Goal: Task Accomplishment & Management: Use online tool/utility

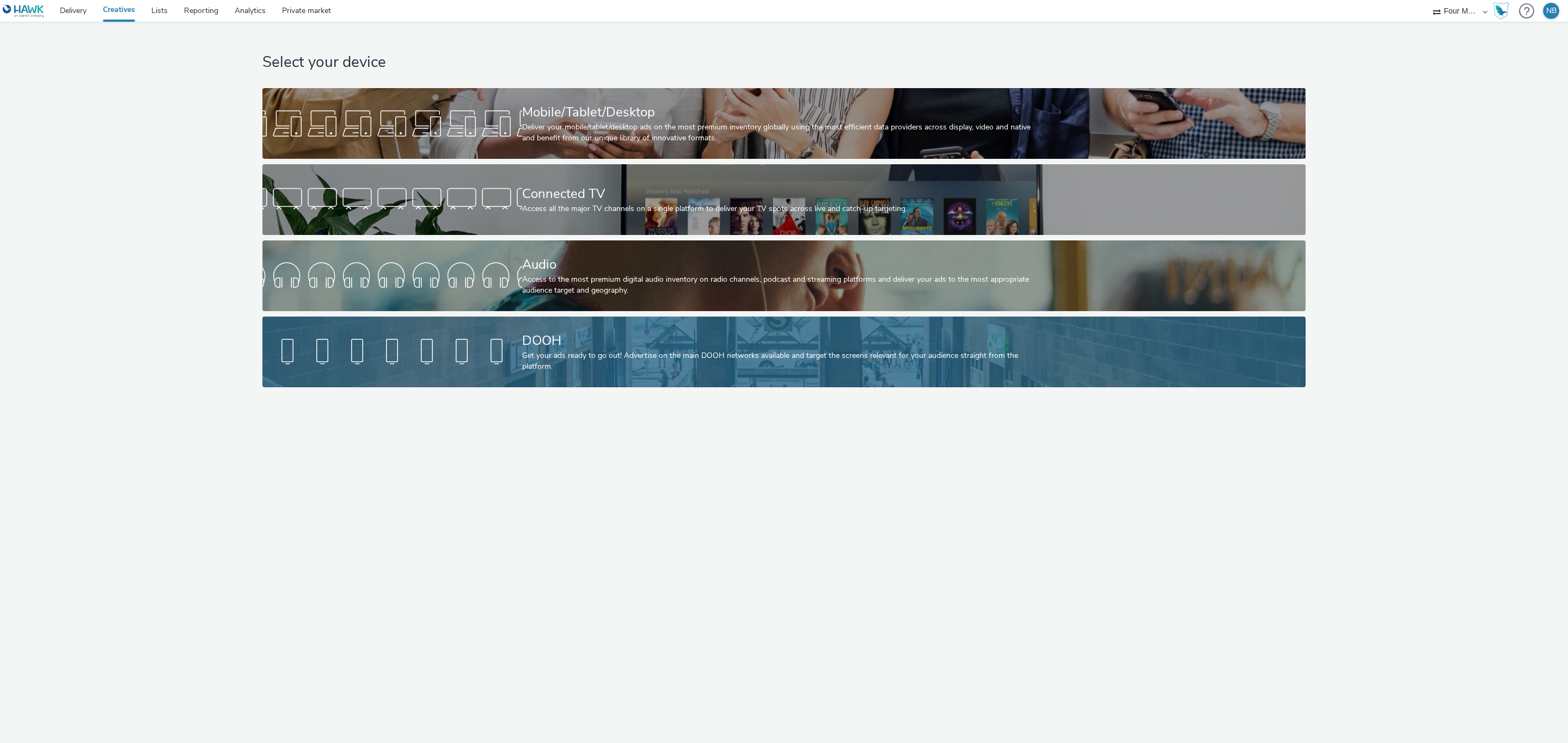
click at [515, 335] on div at bounding box center [392, 352] width 260 height 34
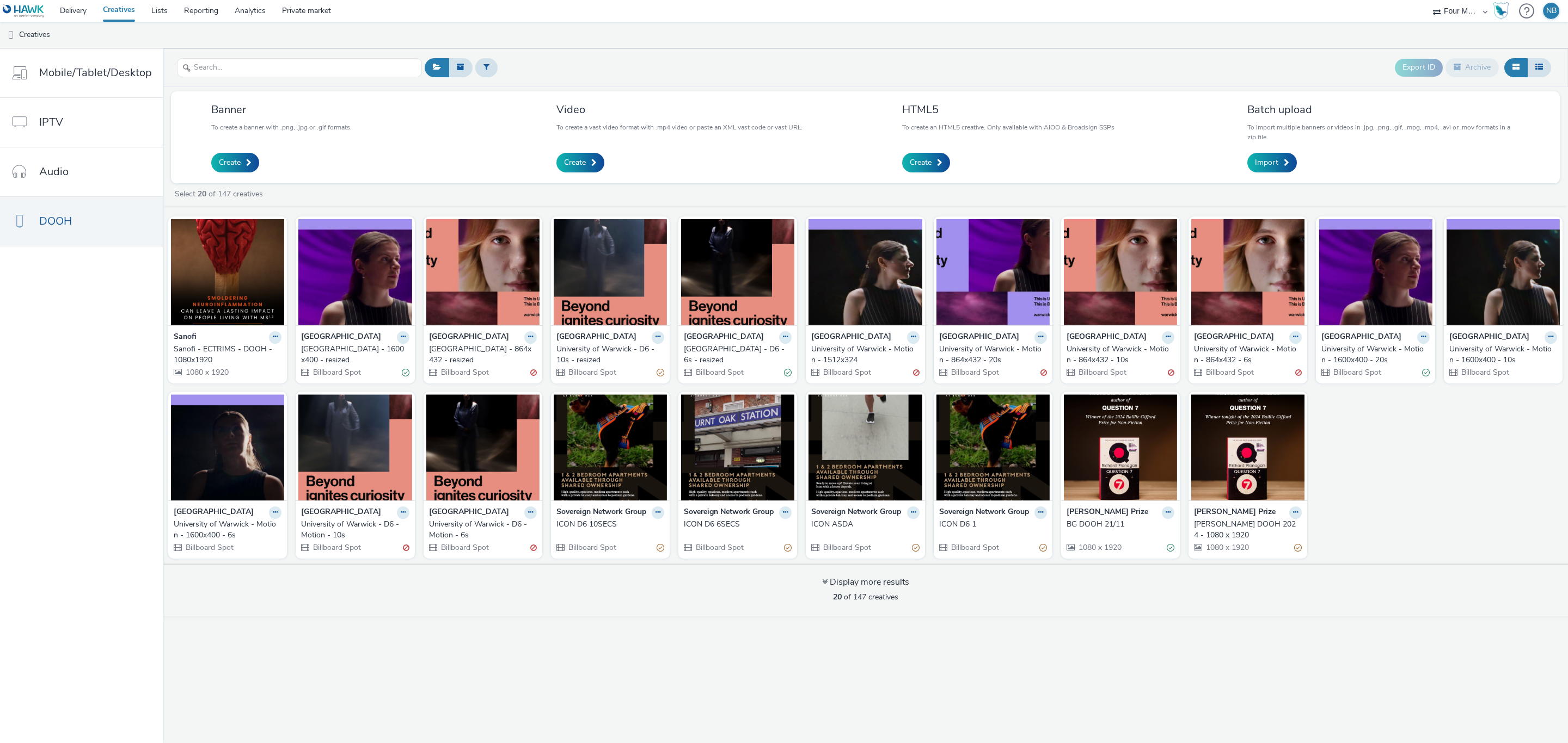
click at [236, 350] on div "Sanofi - ECTRIMS - DOOH - 1080x1920" at bounding box center [226, 355] width 104 height 22
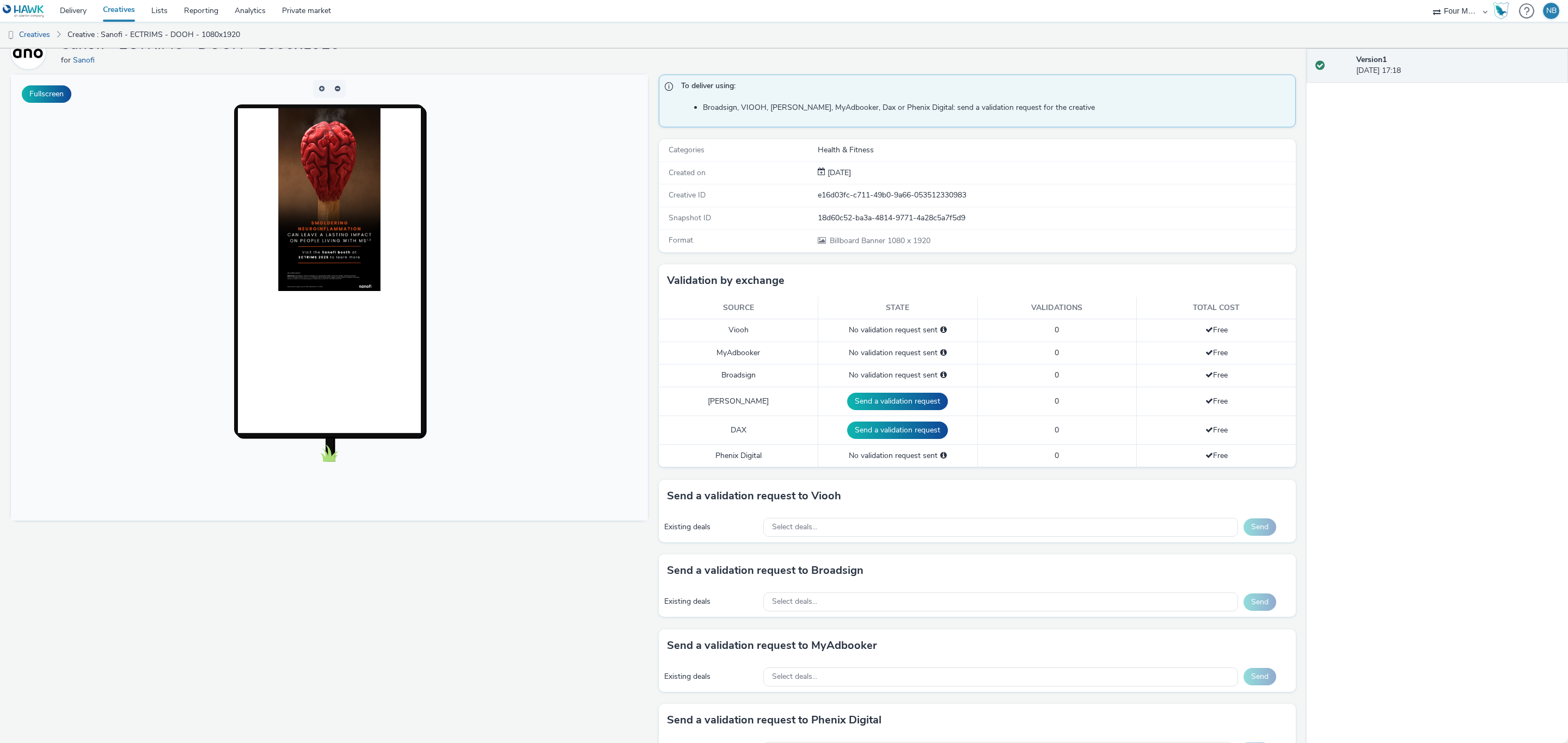
scroll to position [146, 0]
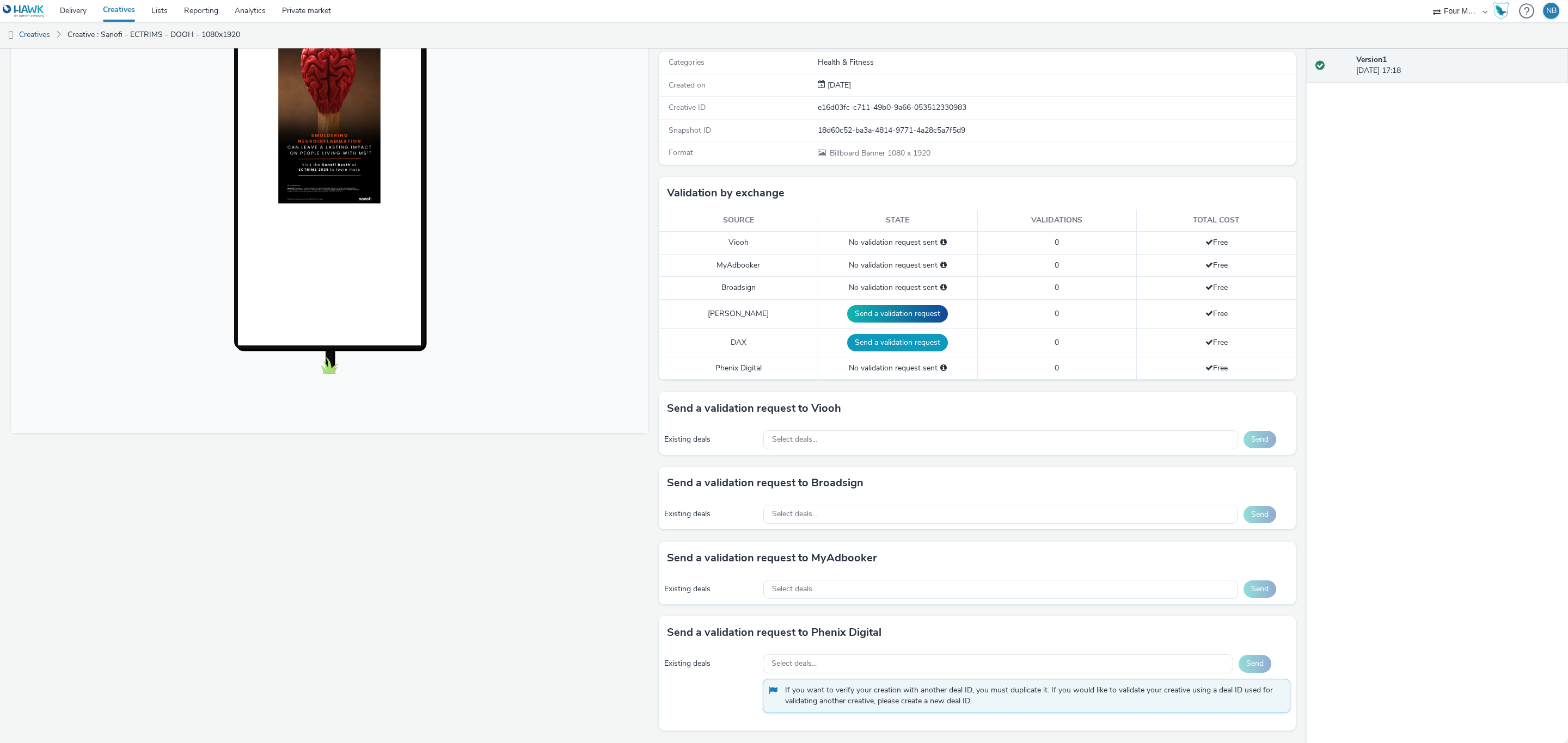
click at [882, 340] on button "Send a validation request" at bounding box center [897, 343] width 101 height 17
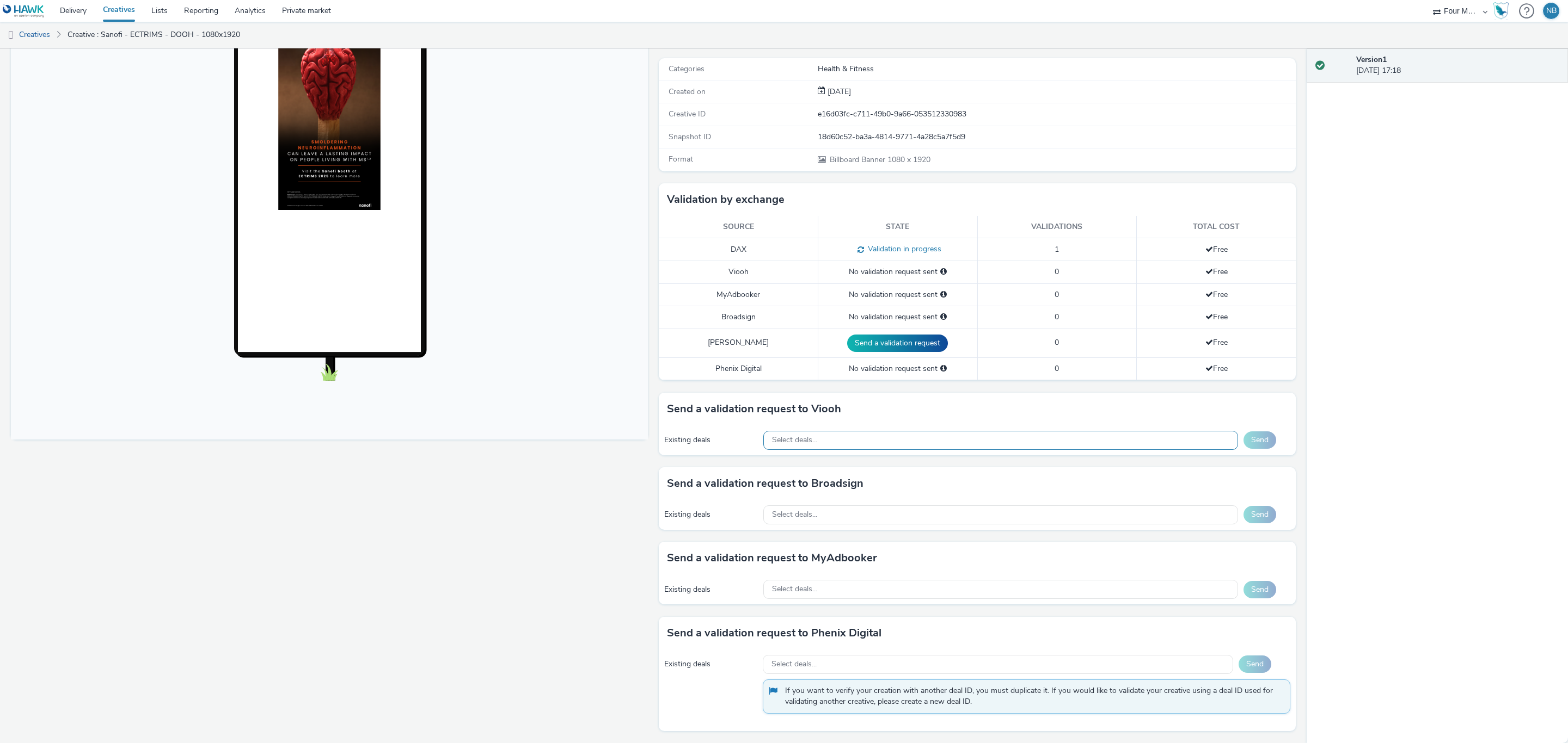
click at [782, 435] on span "Select deals..." at bounding box center [794, 440] width 45 height 9
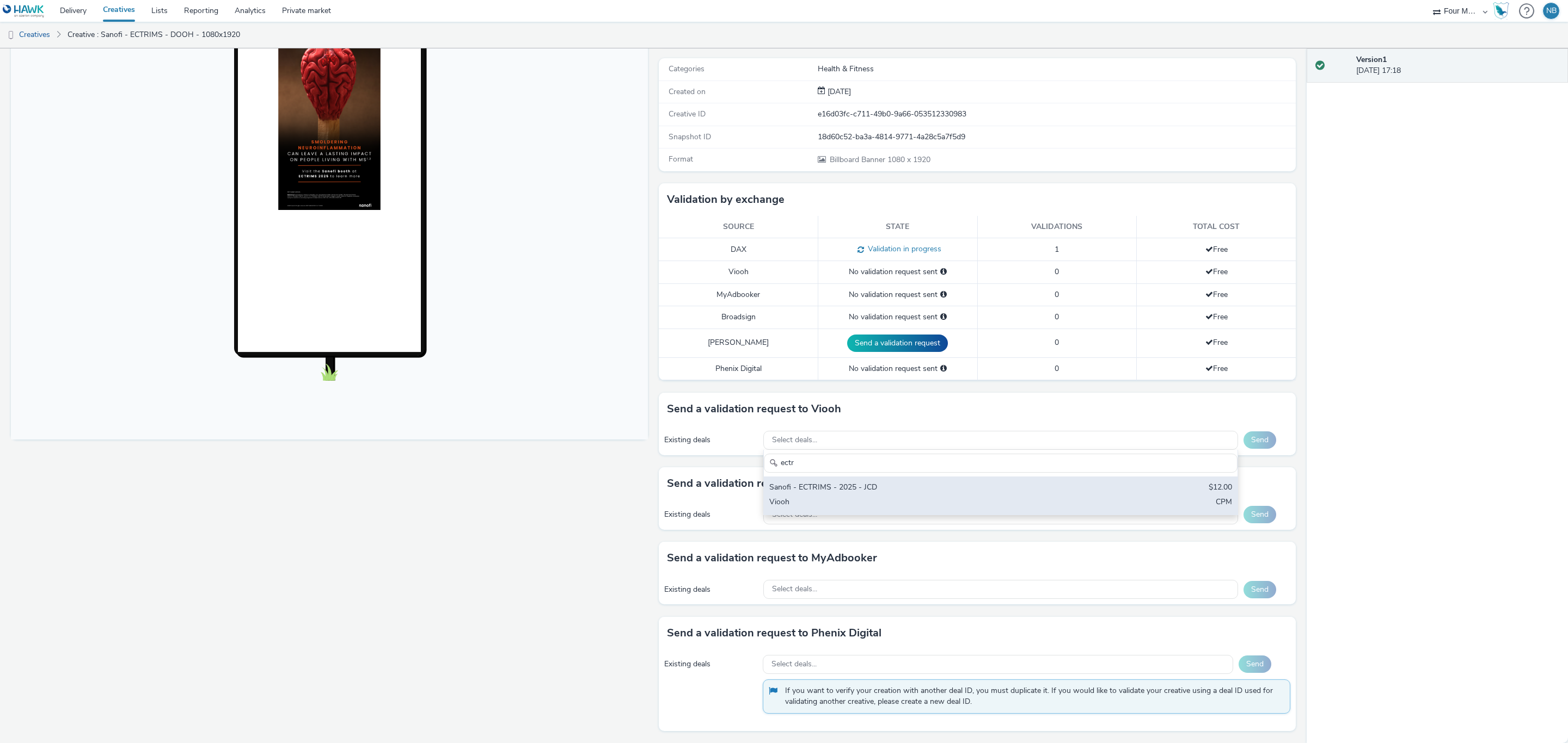
type input "ectr"
click at [881, 490] on div "Sanofi - ECTRIMS - 2025 - JCD" at bounding box center [922, 488] width 306 height 12
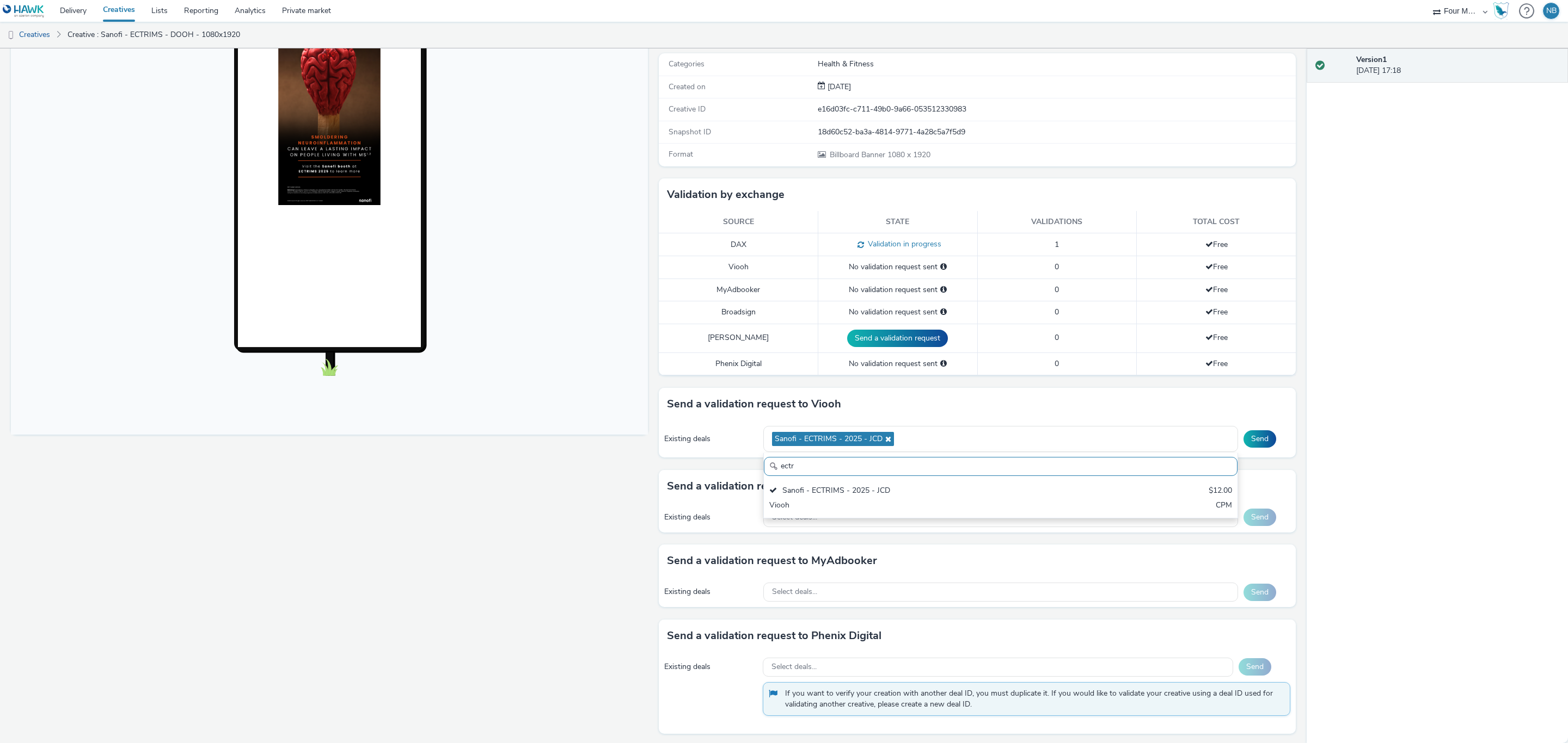
click at [958, 394] on div "Send a validation request to Viooh" at bounding box center [977, 404] width 637 height 32
click at [1244, 447] on button "Send" at bounding box center [1259, 439] width 32 height 17
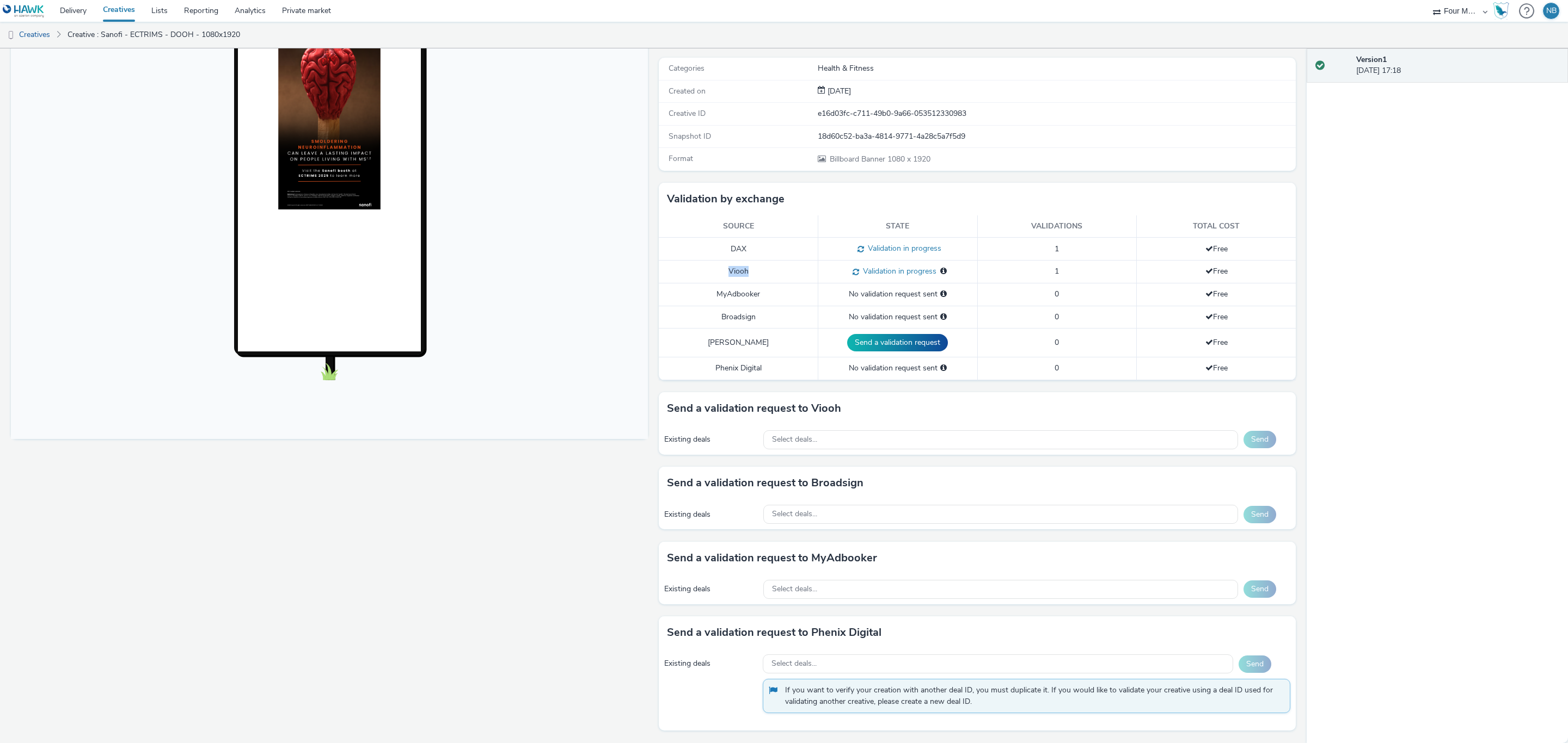
drag, startPoint x: 715, startPoint y: 265, endPoint x: 848, endPoint y: 266, distance: 133.0
click at [841, 266] on tr "Viooh Validation in progress Validation in progress for: JCDECAUX_ES 1 Free" at bounding box center [977, 272] width 637 height 23
click at [985, 279] on td "1" at bounding box center [1057, 272] width 160 height 23
click at [864, 499] on div "Existing deals Select deals... Send" at bounding box center [977, 514] width 637 height 30
click at [844, 509] on div "Select deals..." at bounding box center [1001, 514] width 474 height 19
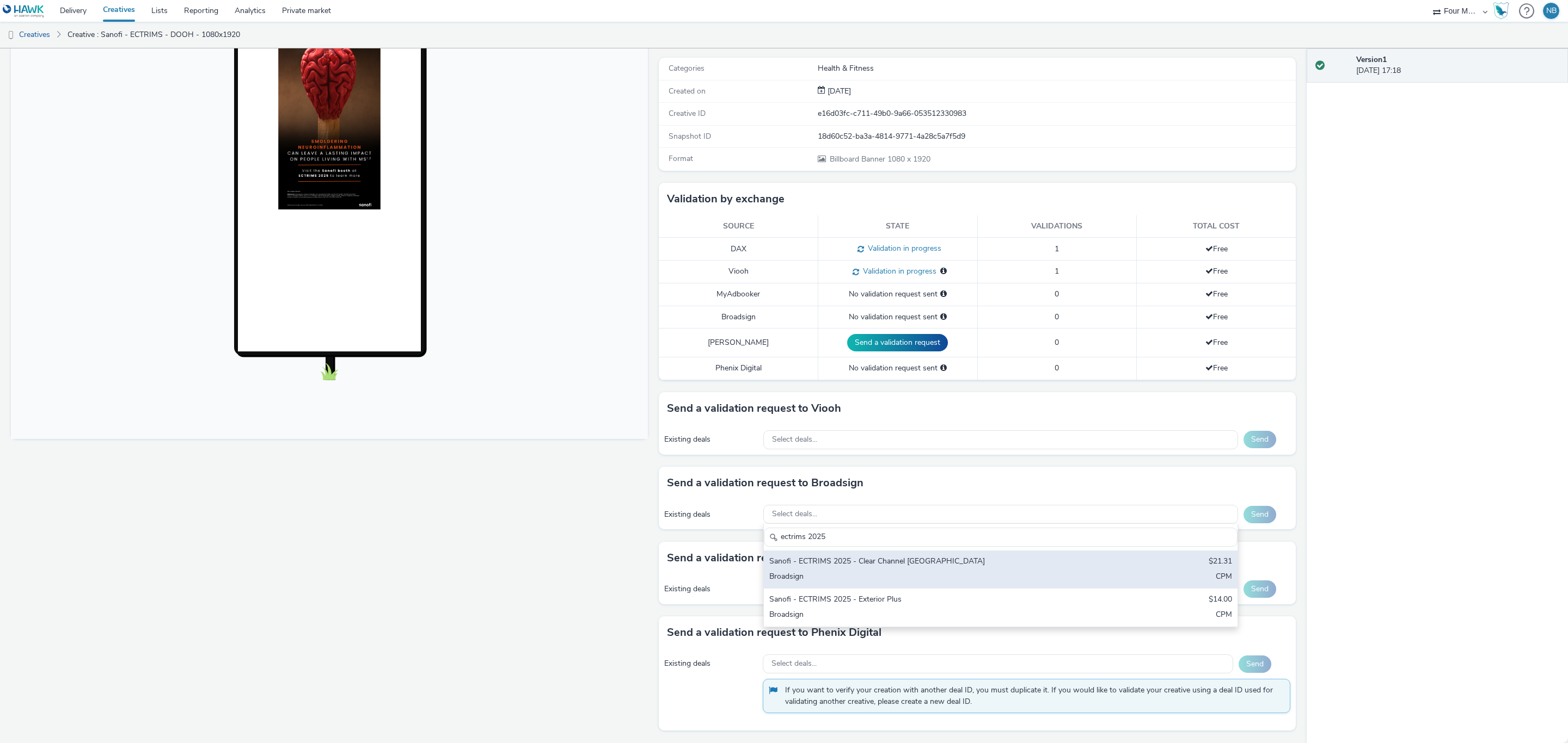
type input "ectrims 2025"
click at [853, 563] on div "Sanofi - ECTRIMS 2025 - Clear Channel [GEOGRAPHIC_DATA]" at bounding box center [922, 562] width 306 height 12
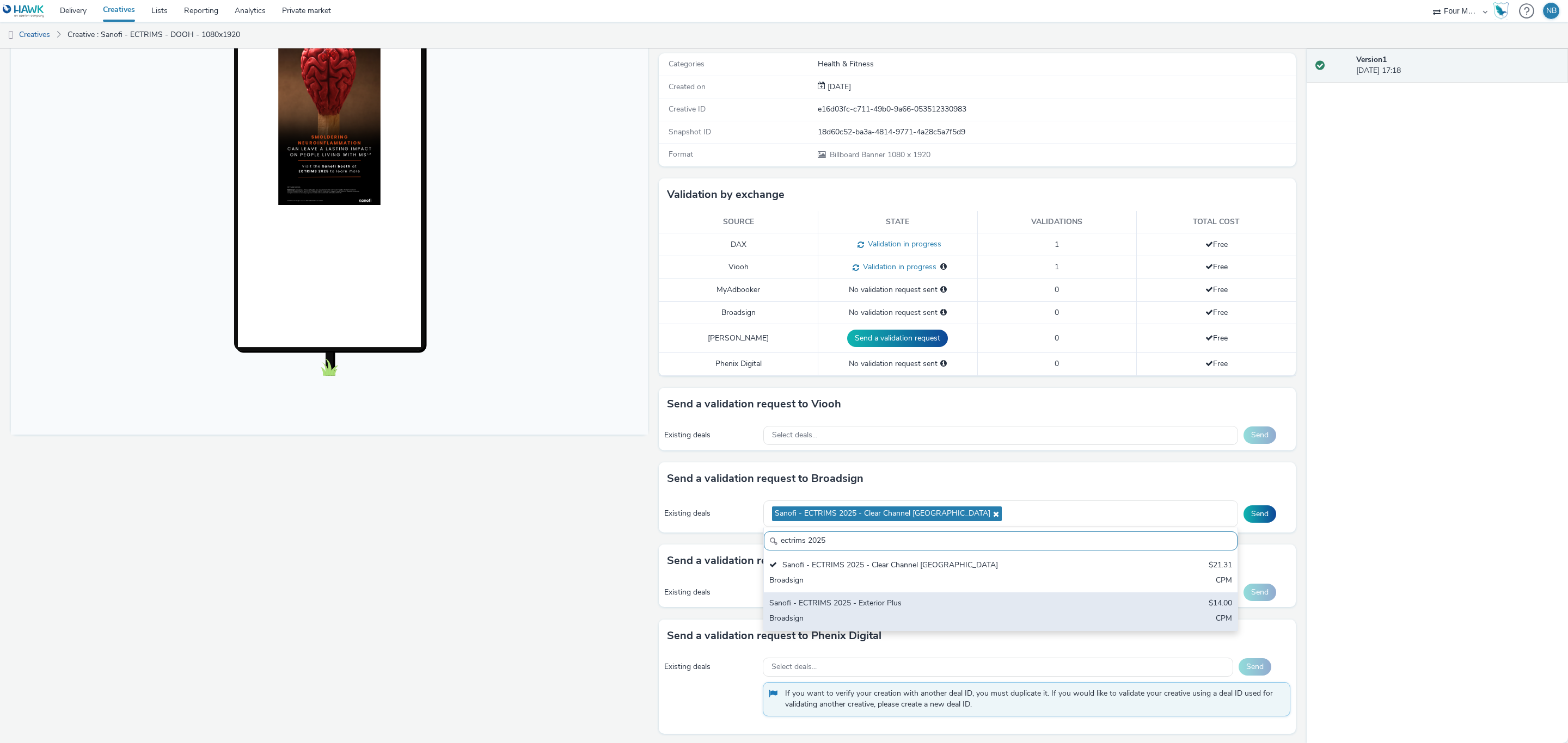
click at [879, 608] on div "Sanofi - ECTRIMS 2025 - Exterior Plus" at bounding box center [922, 604] width 306 height 12
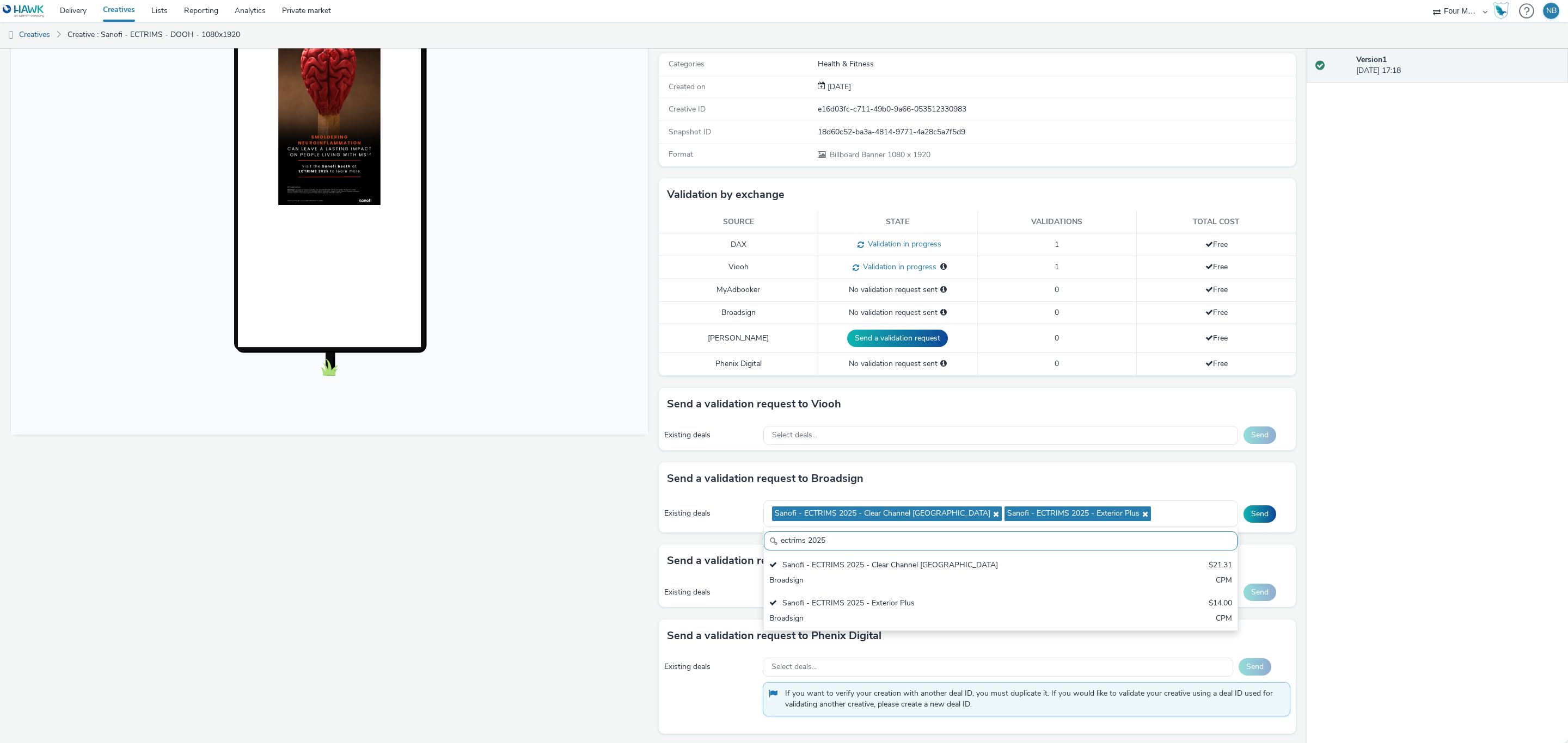
click at [949, 462] on div "Send a validation request to Viooh Existing deals Select deals... Send" at bounding box center [977, 425] width 637 height 75
click at [1247, 509] on button "Send" at bounding box center [1259, 514] width 32 height 17
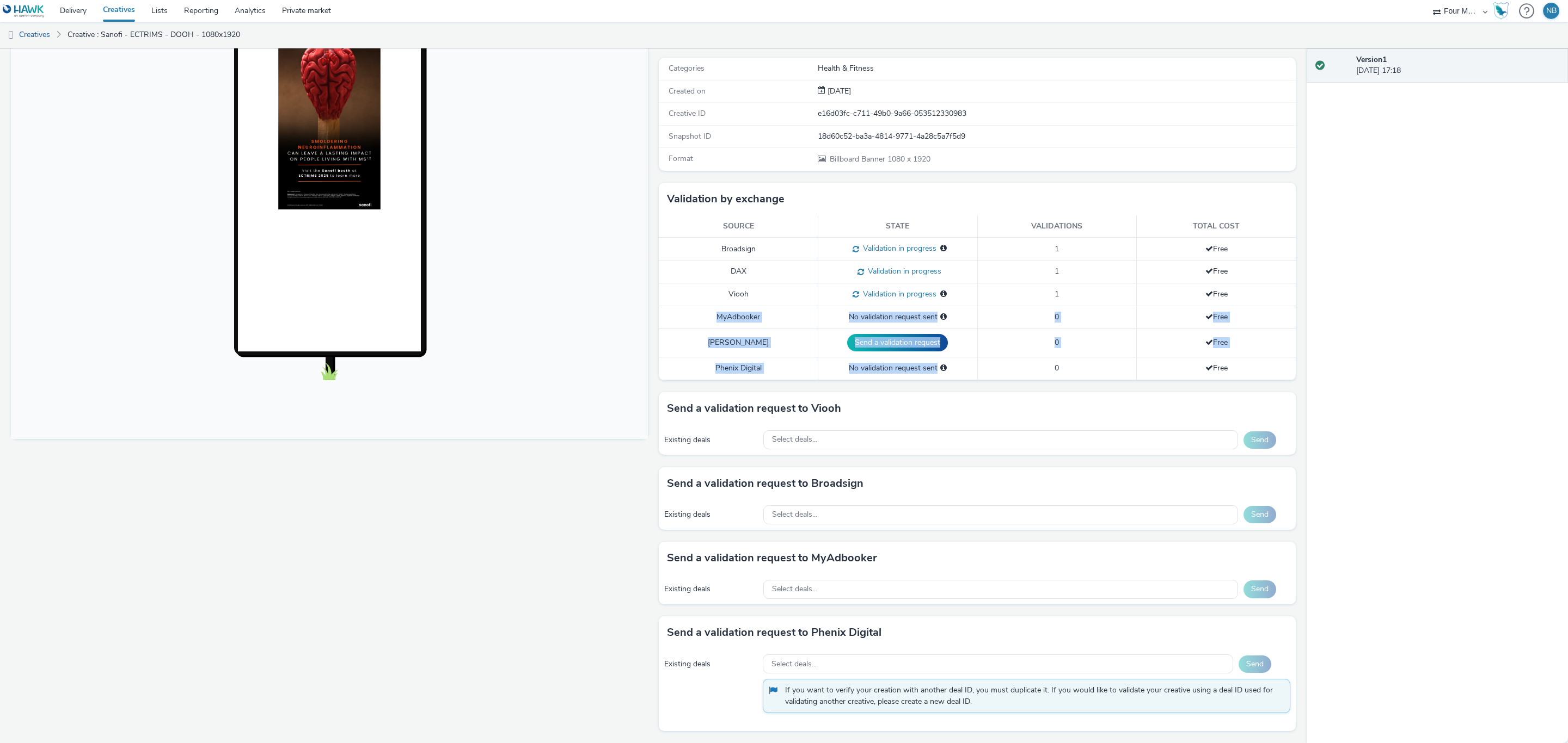
drag, startPoint x: 699, startPoint y: 314, endPoint x: 946, endPoint y: 373, distance: 253.9
click at [946, 373] on tbody "Broadsign Validation in progress Validation in progress for: Exterior Plus Clea…" at bounding box center [977, 309] width 637 height 142
click at [998, 382] on div "To deliver using: Broadsign, VIOOH, [PERSON_NAME], MyAdbooker, Dax or Phenix Di…" at bounding box center [974, 368] width 642 height 750
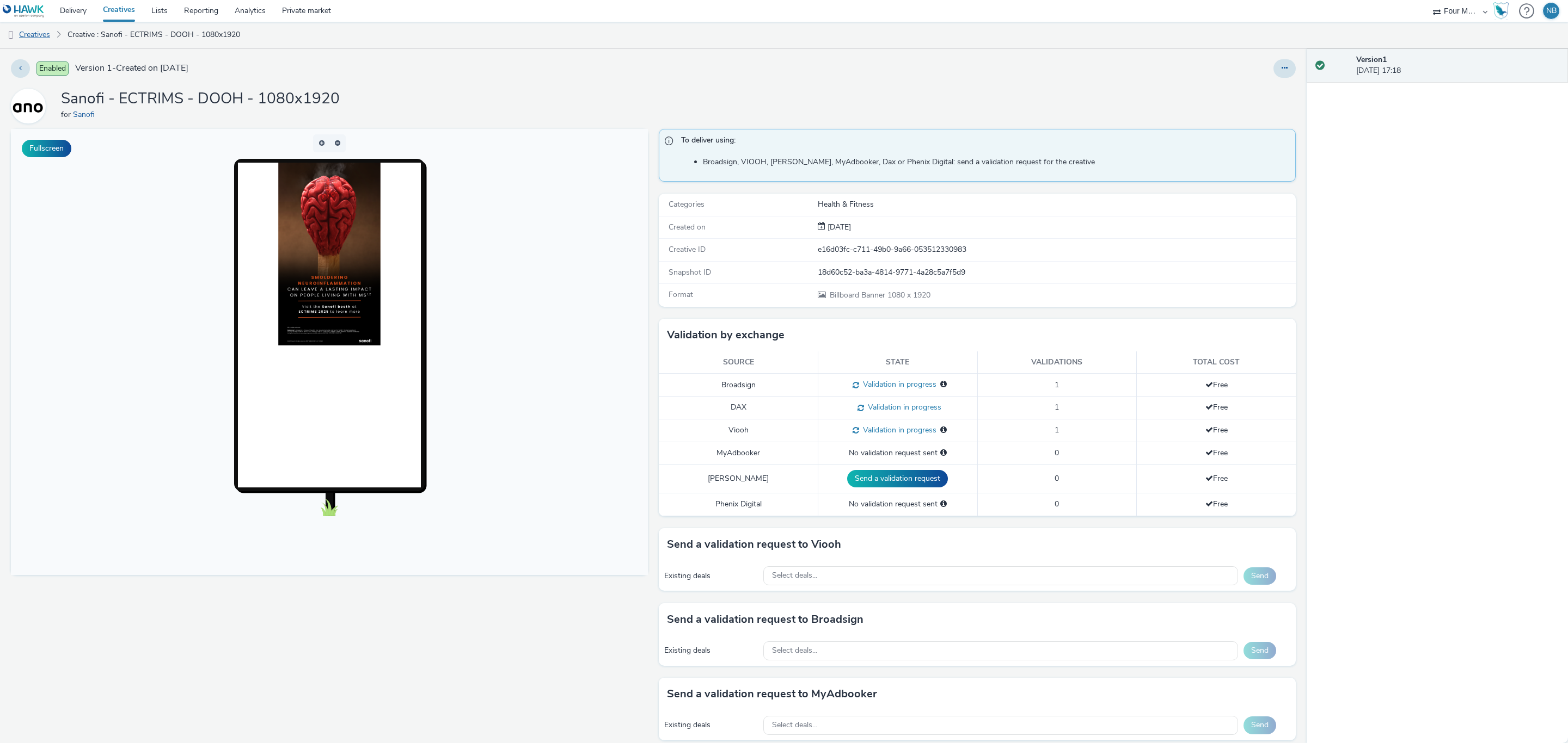
click at [38, 31] on link "Creatives" at bounding box center [27, 34] width 55 height 26
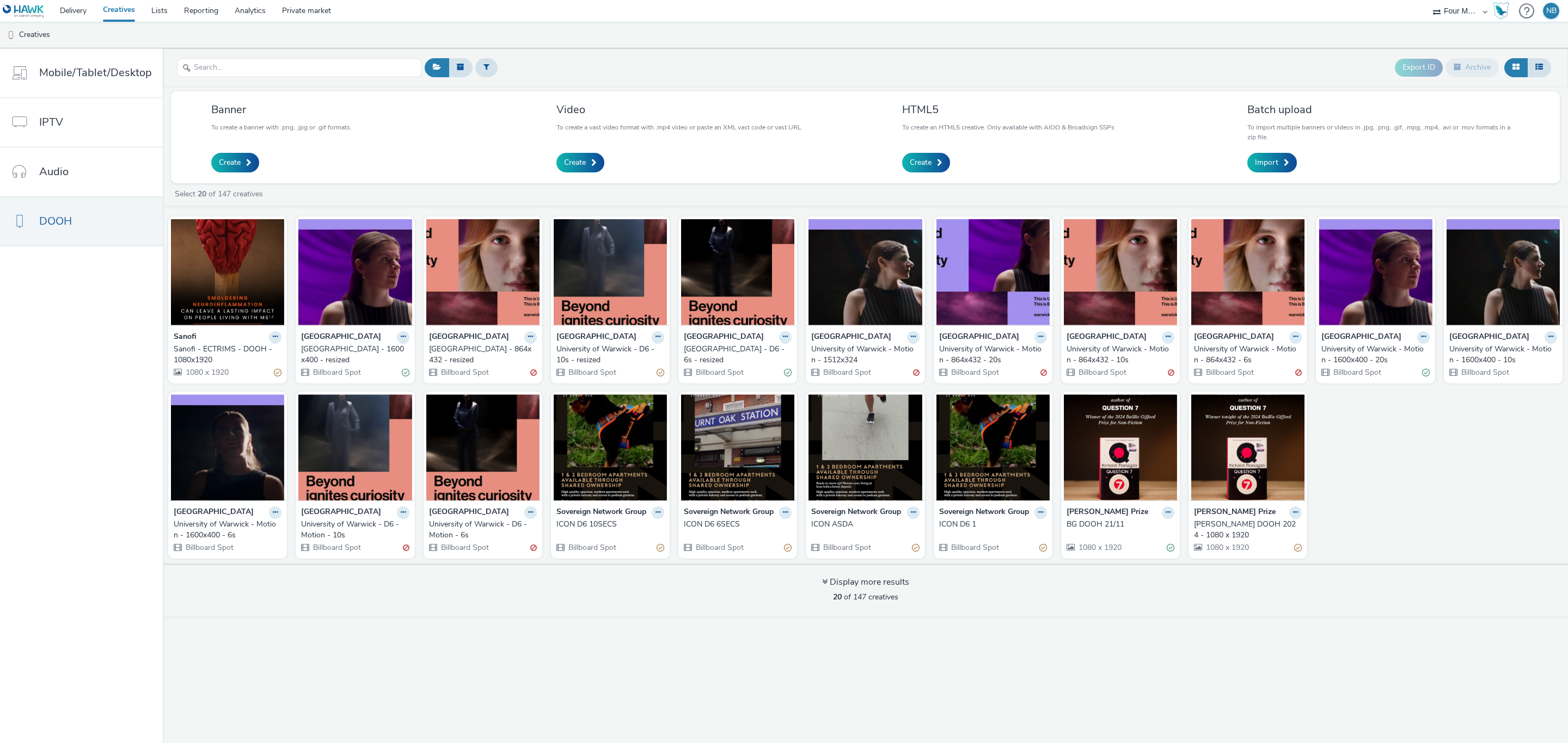
click at [738, 350] on div "[GEOGRAPHIC_DATA] - D6 - 6s - resized" at bounding box center [735, 355] width 104 height 22
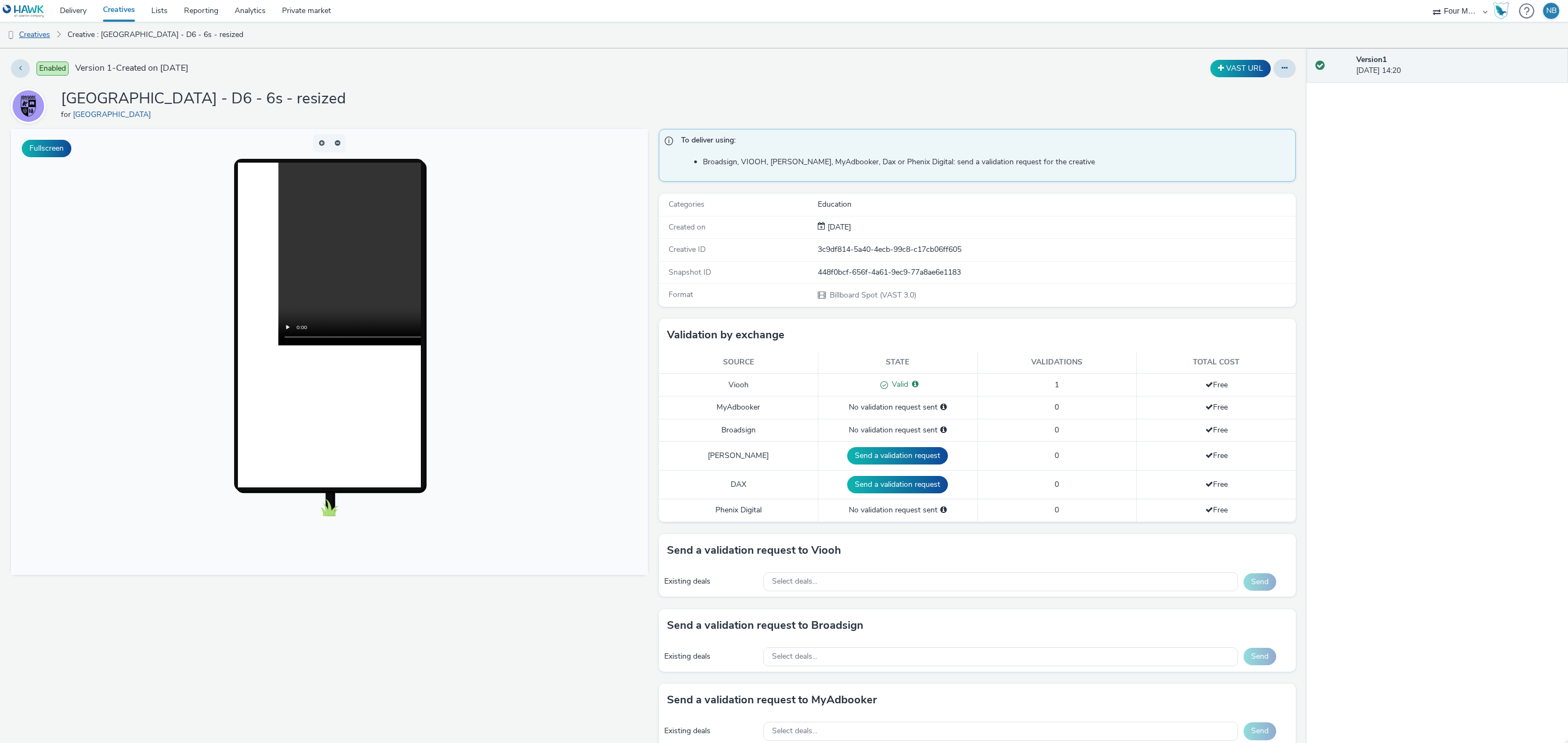
click at [45, 33] on link "Creatives" at bounding box center [27, 34] width 55 height 26
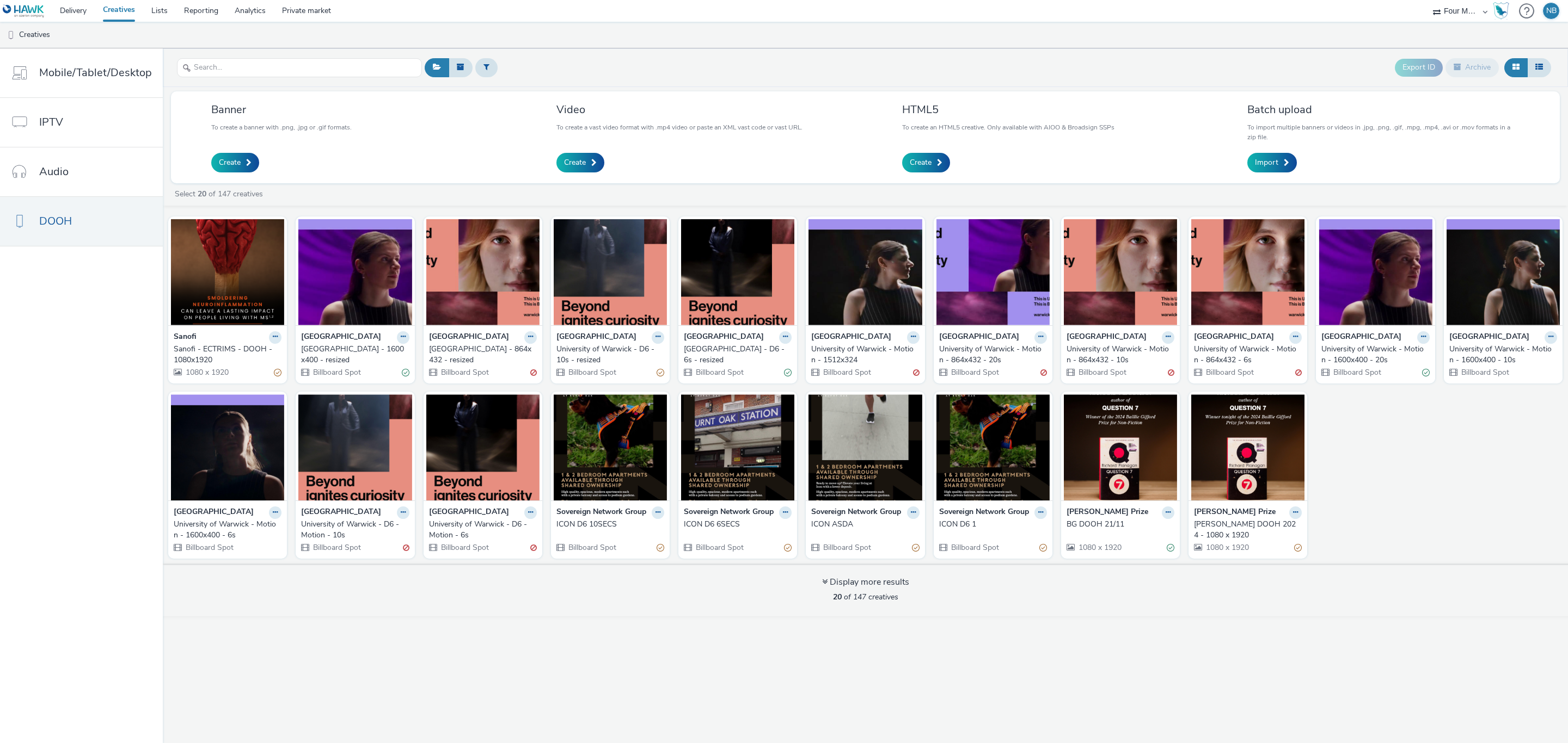
click at [867, 351] on div "University of Warwick - Motion - 1512x324" at bounding box center [863, 355] width 104 height 22
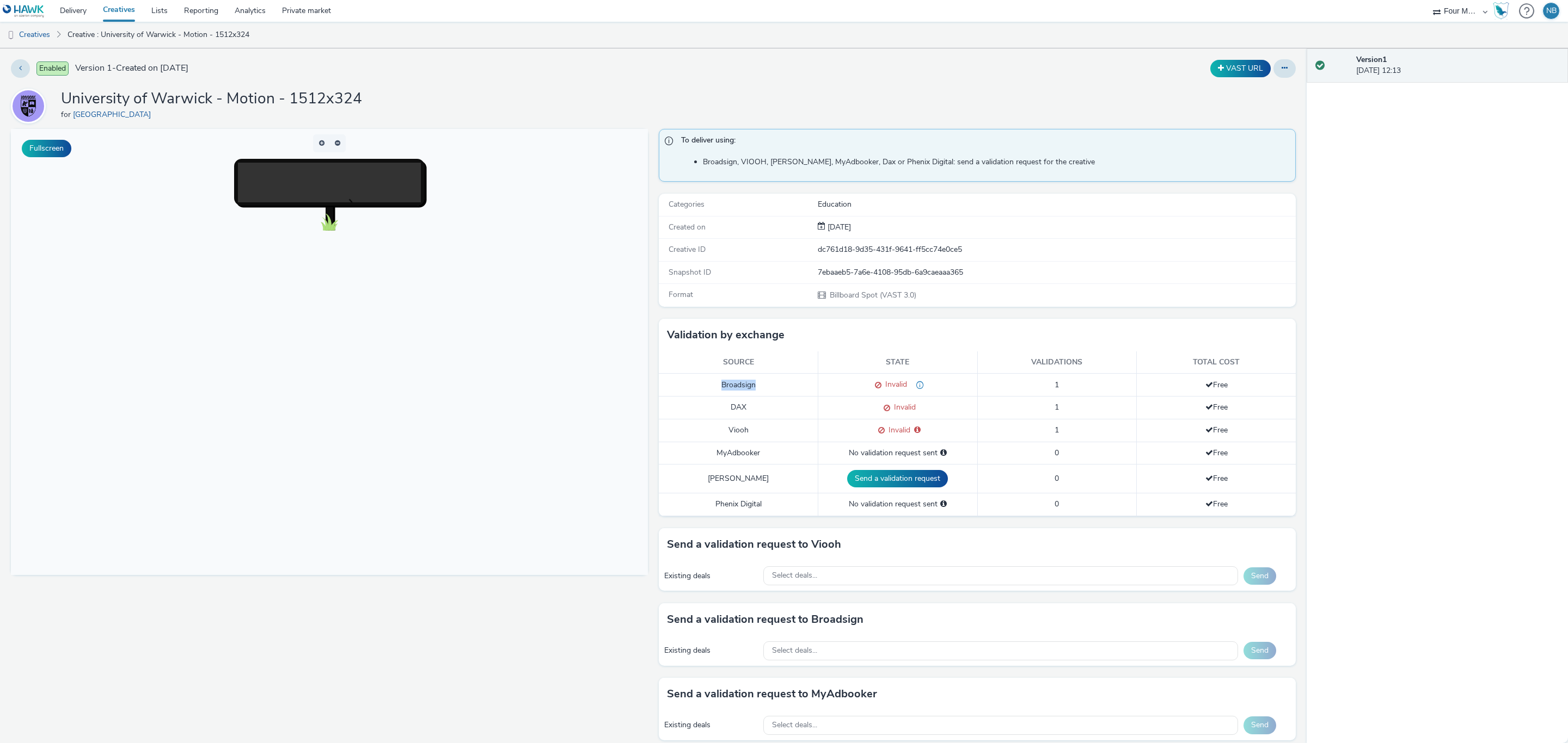
drag, startPoint x: 712, startPoint y: 384, endPoint x: 764, endPoint y: 386, distance: 52.0
click at [764, 386] on td "Broadsign" at bounding box center [738, 385] width 160 height 23
click at [45, 34] on link "Creatives" at bounding box center [27, 34] width 55 height 26
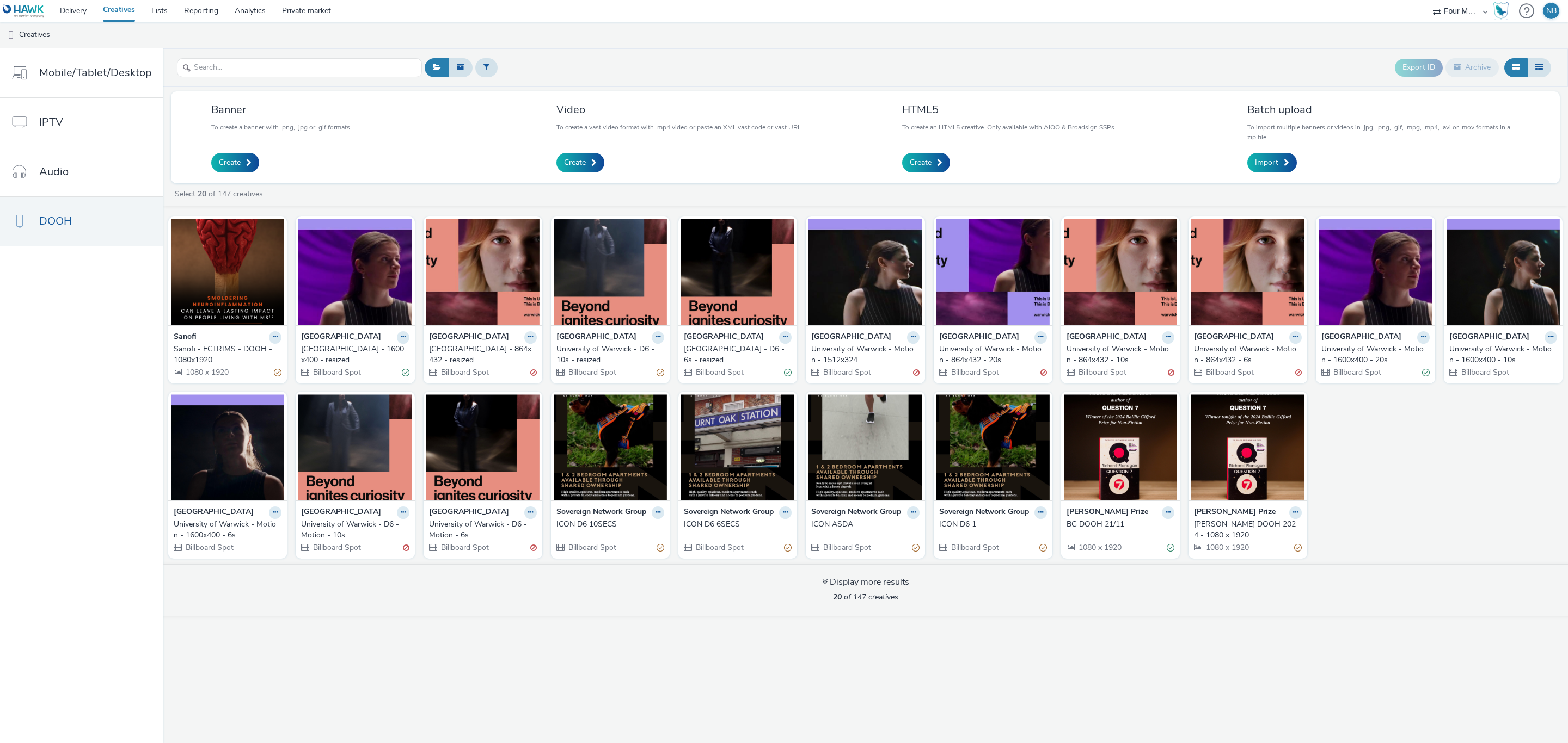
click at [557, 57] on div "Export ID Archive" at bounding box center [988, 68] width 1132 height 27
click at [203, 348] on div "Sanofi - ECTRIMS - DOOH - 1080x1920" at bounding box center [226, 355] width 104 height 22
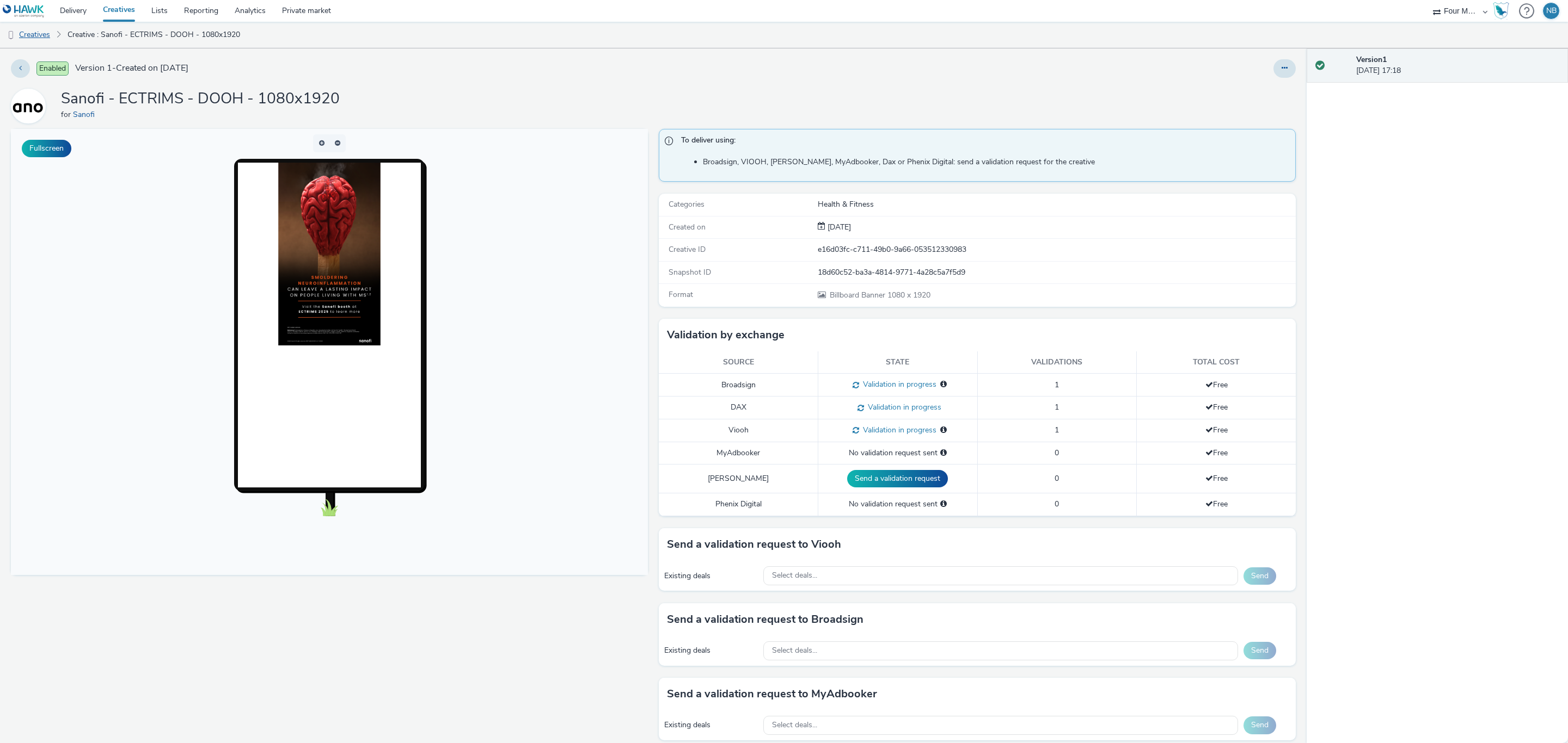
click at [45, 40] on link "Creatives" at bounding box center [27, 34] width 55 height 26
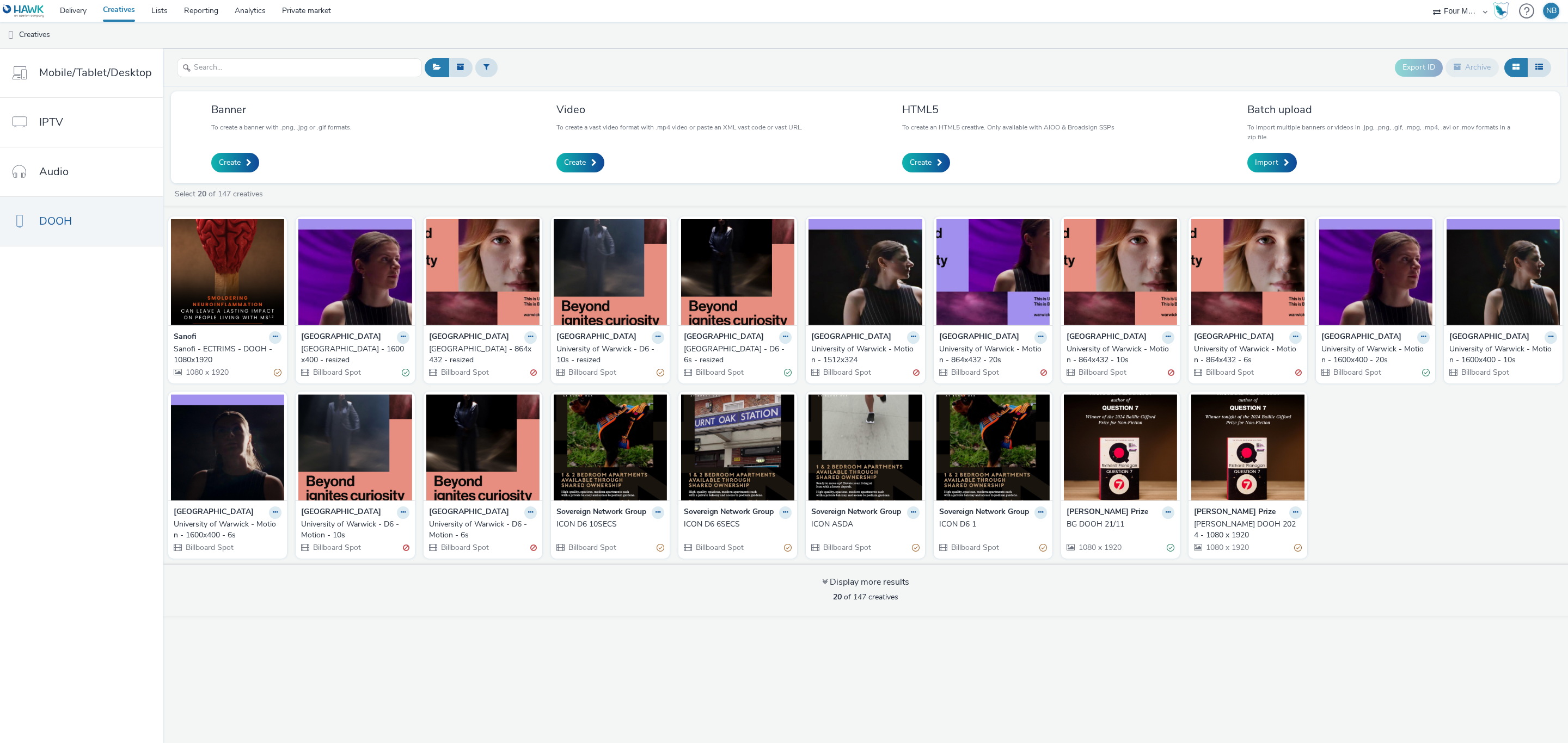
click at [219, 346] on div "Sanofi - ECTRIMS - DOOH - 1080x1920" at bounding box center [226, 355] width 104 height 22
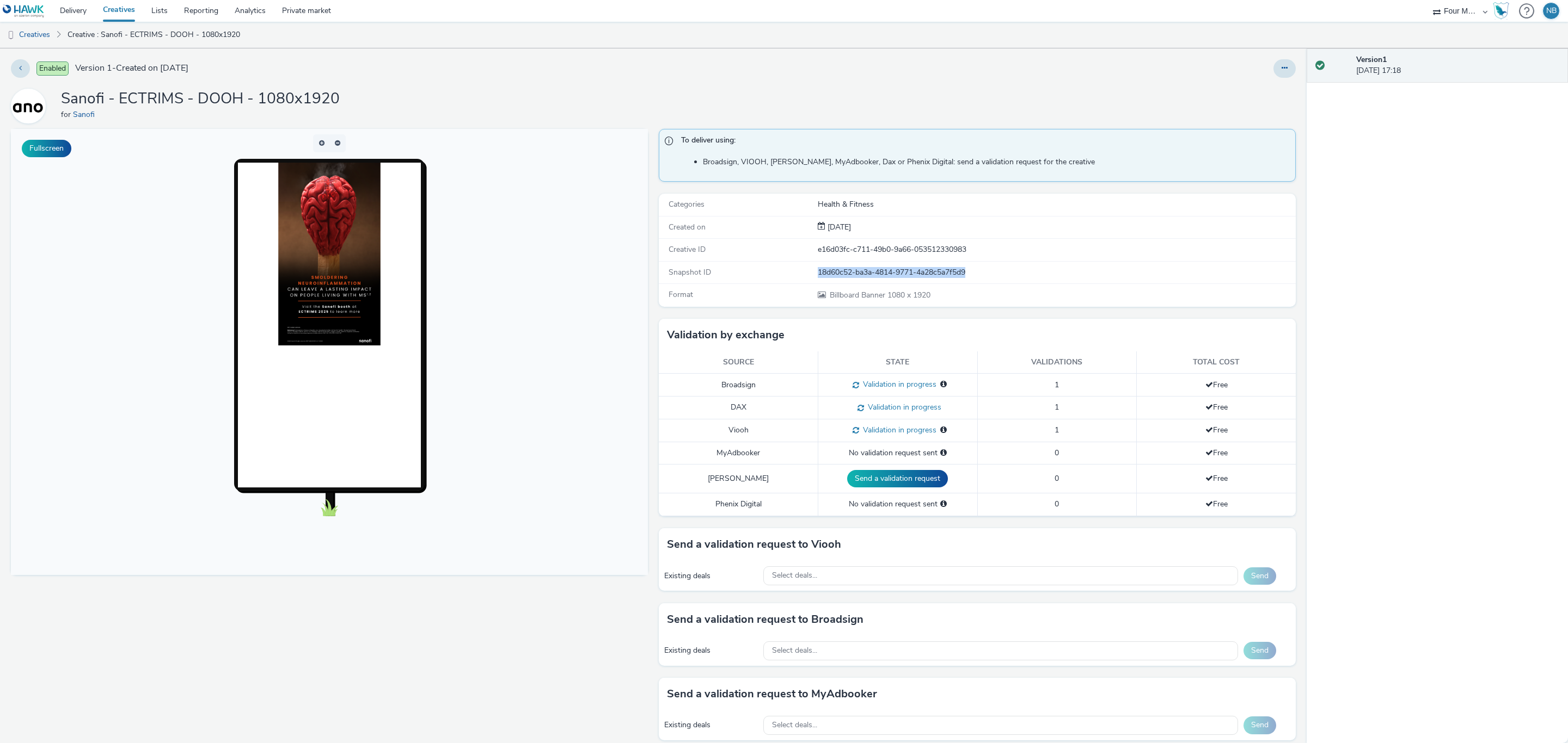
drag, startPoint x: 966, startPoint y: 272, endPoint x: 799, endPoint y: 271, distance: 167.0
click at [799, 271] on div "Snapshot ID 18d60c52-ba3a-4814-9771-4a28c5a7f5d9" at bounding box center [977, 272] width 637 height 22
drag, startPoint x: 676, startPoint y: 277, endPoint x: 669, endPoint y: 280, distance: 7.6
click at [676, 277] on span "Snapshot ID" at bounding box center [689, 272] width 42 height 10
drag, startPoint x: 660, startPoint y: 270, endPoint x: 995, endPoint y: 268, distance: 335.0
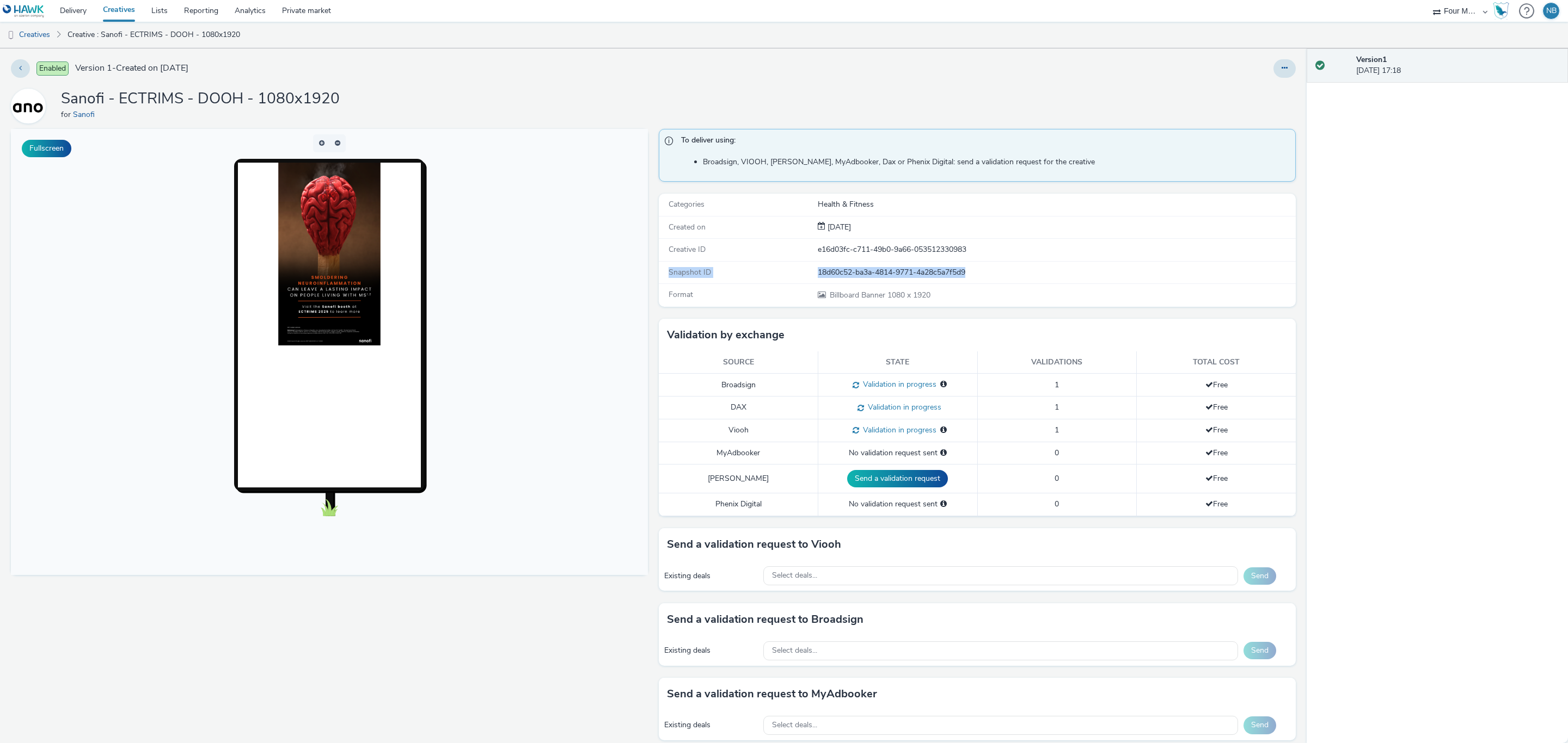
click at [995, 268] on div "Snapshot ID 18d60c52-ba3a-4814-9771-4a28c5a7f5d9" at bounding box center [977, 272] width 637 height 22
drag, startPoint x: 659, startPoint y: 254, endPoint x: 976, endPoint y: 243, distance: 317.2
click at [976, 243] on div "Creative ID e16d03fc-c711-49b0-9a66-053512330983" at bounding box center [977, 249] width 637 height 22
drag, startPoint x: 656, startPoint y: 278, endPoint x: 985, endPoint y: 281, distance: 329.0
click at [985, 281] on div "Snapshot ID 18d60c52-ba3a-4814-9771-4a28c5a7f5d9" at bounding box center [977, 272] width 637 height 22
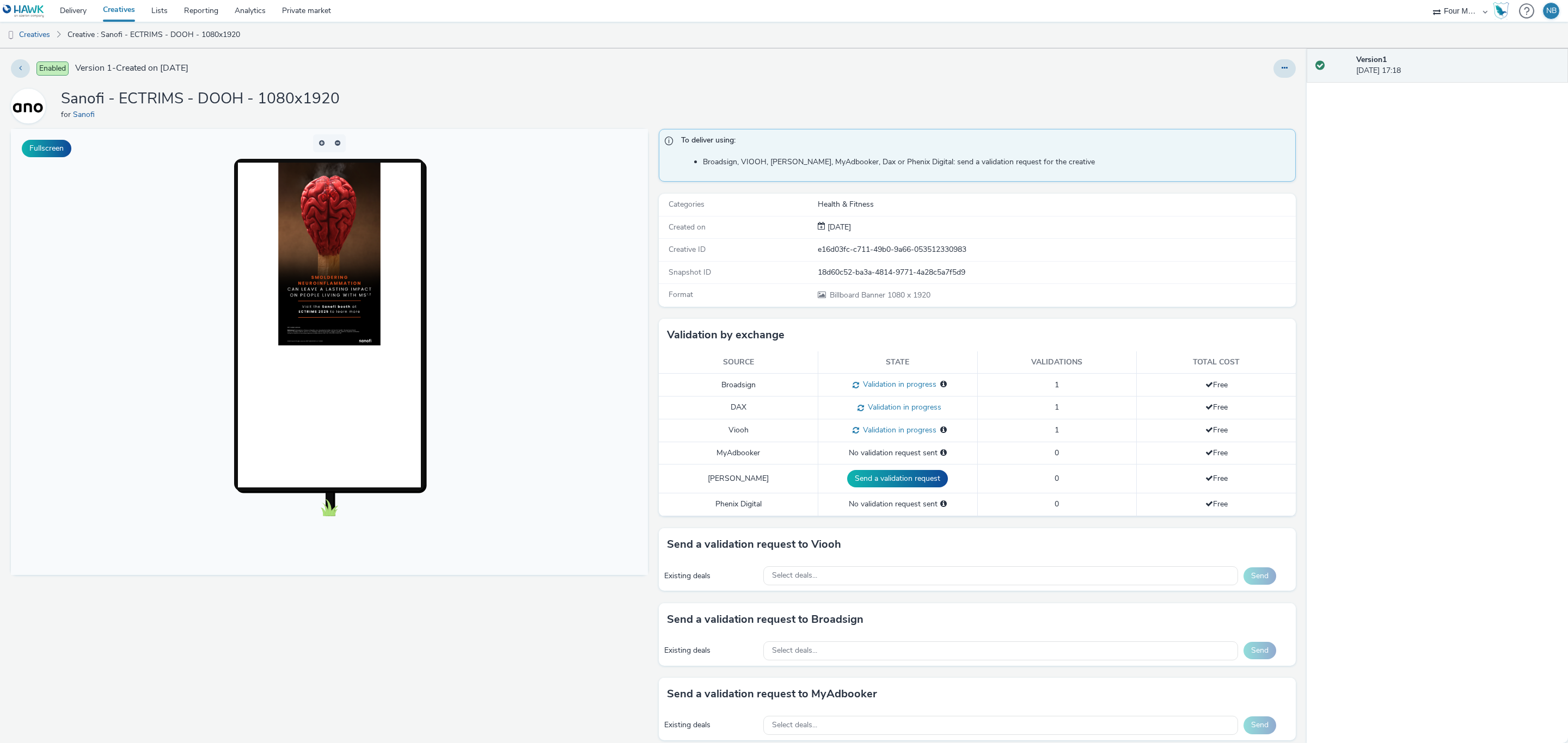
click at [646, 182] on div "Fullscreen" at bounding box center [331, 504] width 642 height 750
click at [44, 24] on link "Creatives" at bounding box center [27, 34] width 55 height 26
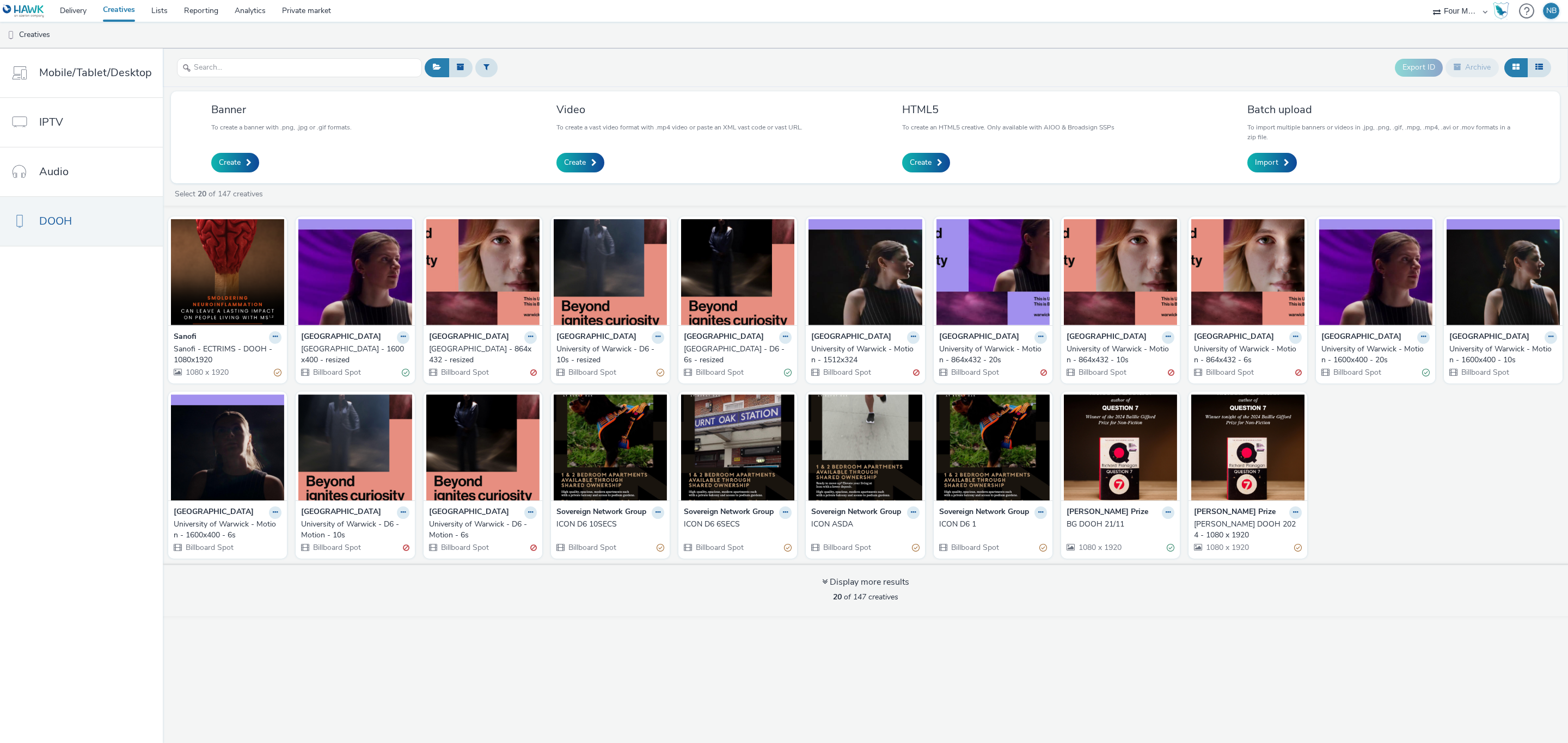
click at [564, 63] on div "Export ID Archive" at bounding box center [988, 68] width 1132 height 27
click at [69, 14] on link "Delivery" at bounding box center [73, 11] width 43 height 22
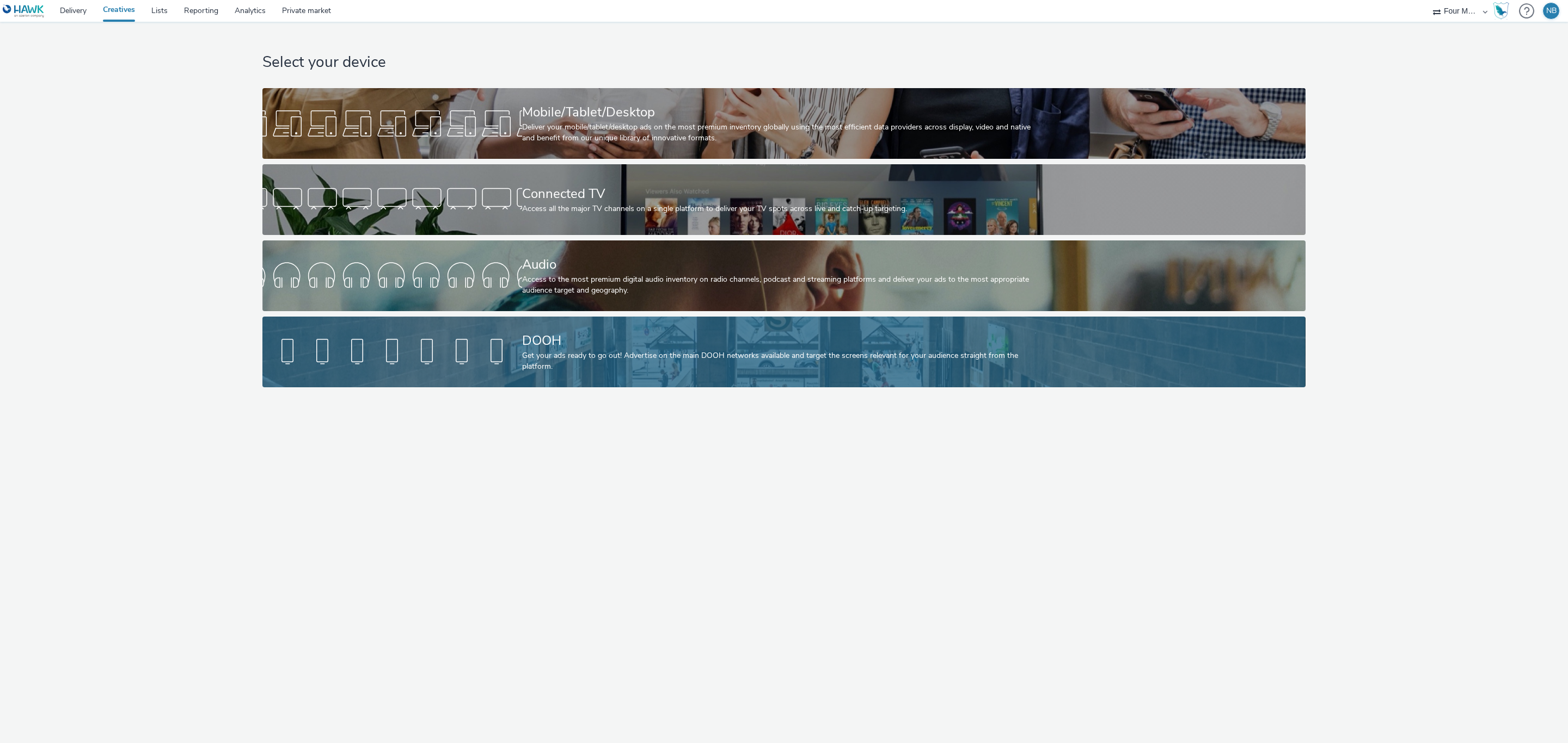
click at [505, 343] on div at bounding box center [392, 352] width 260 height 34
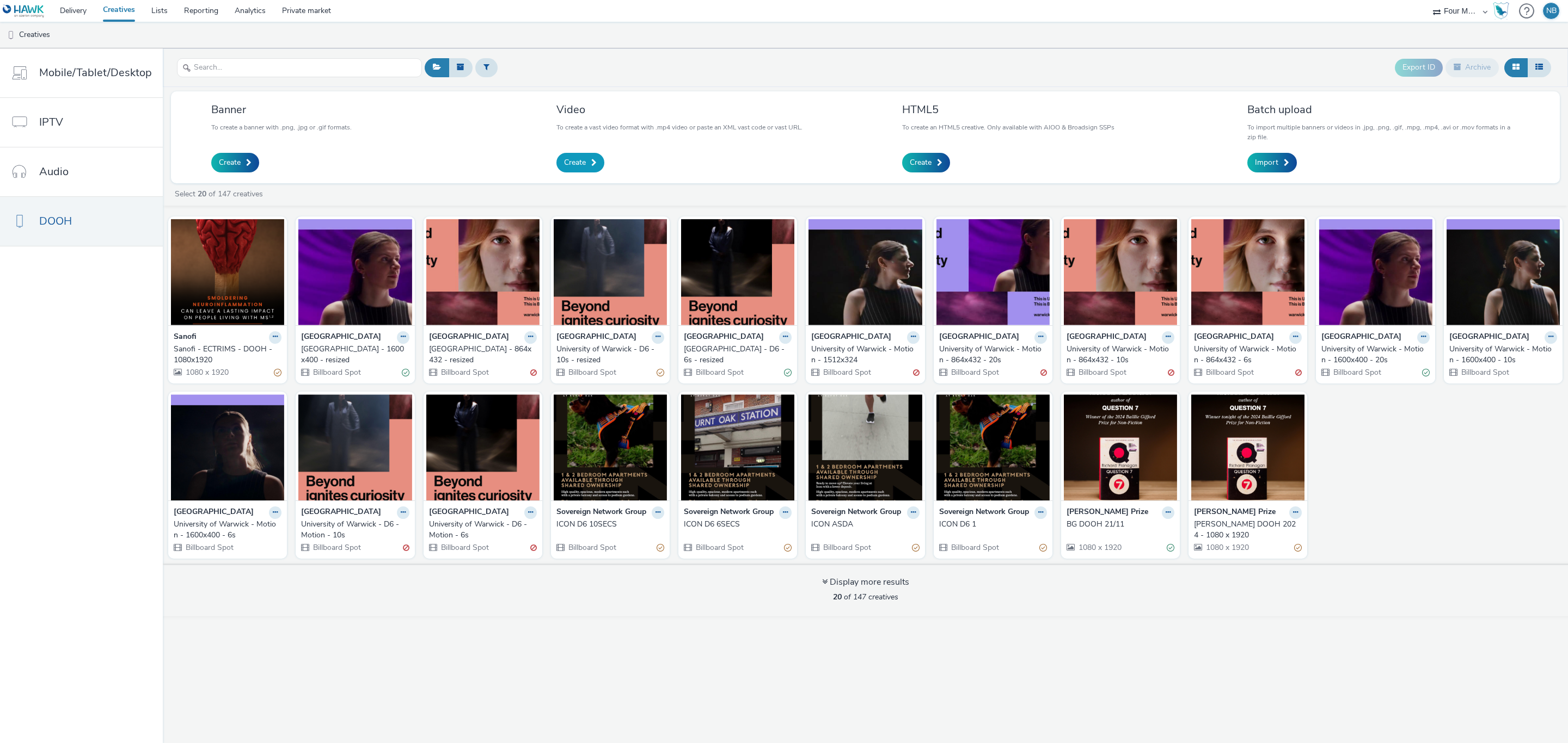
click at [578, 165] on span "Create" at bounding box center [574, 162] width 22 height 11
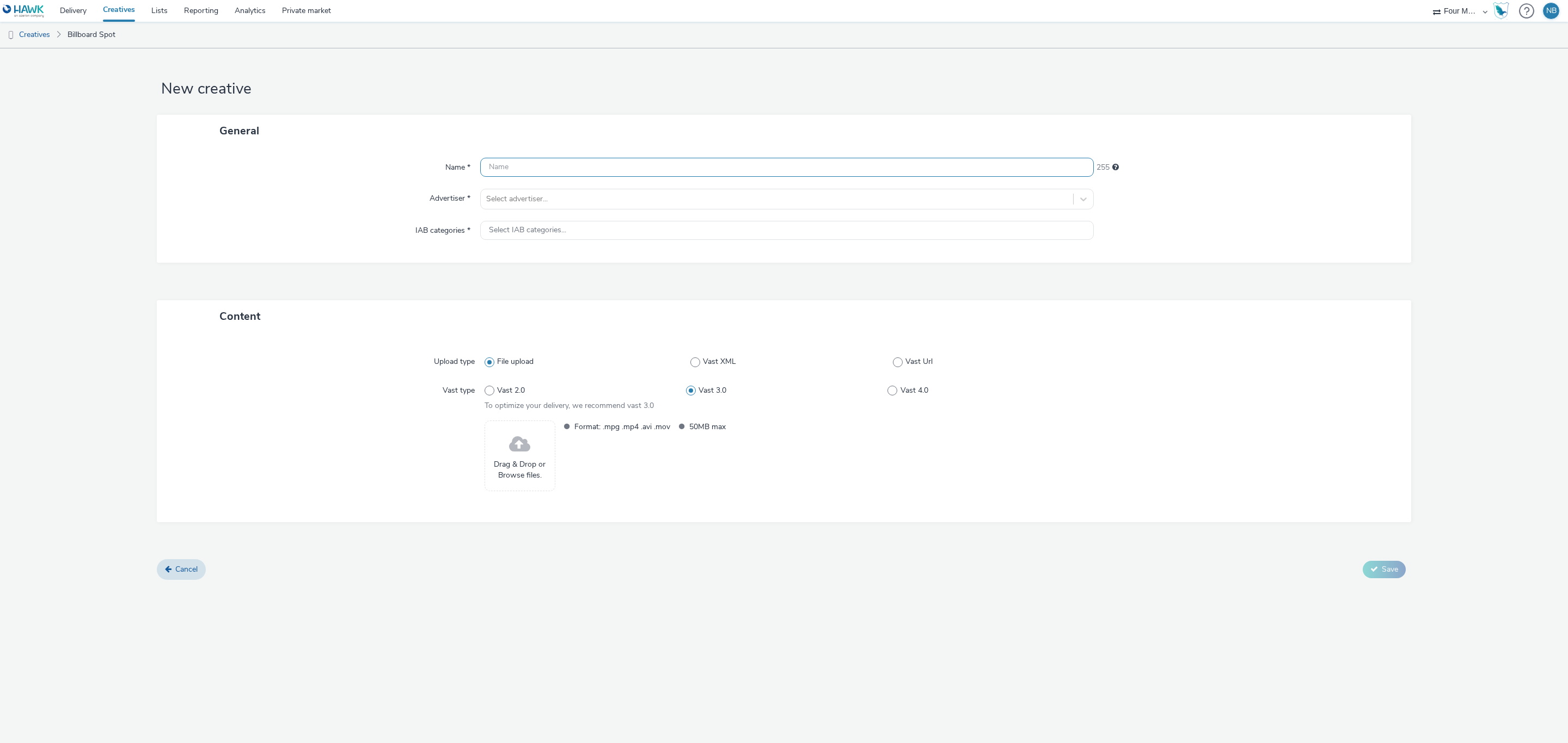
click at [578, 165] on input "text" at bounding box center [787, 167] width 613 height 19
type input "Sanofi - ECTRIMS - 2025 - DOOH - D12 Motion"
click at [528, 193] on div at bounding box center [776, 199] width 582 height 13
type input "san"
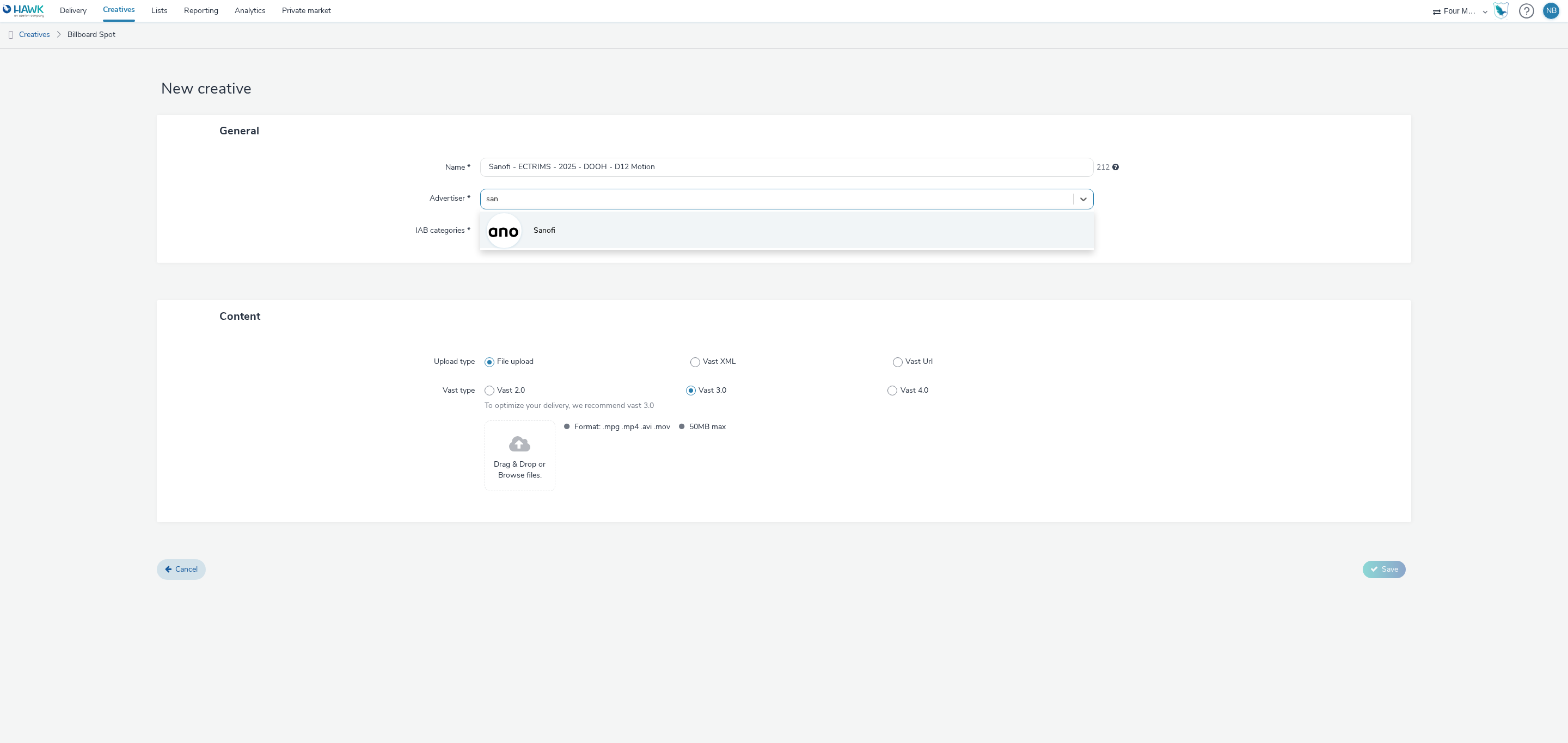
click at [567, 232] on li "Sanofi" at bounding box center [787, 230] width 613 height 37
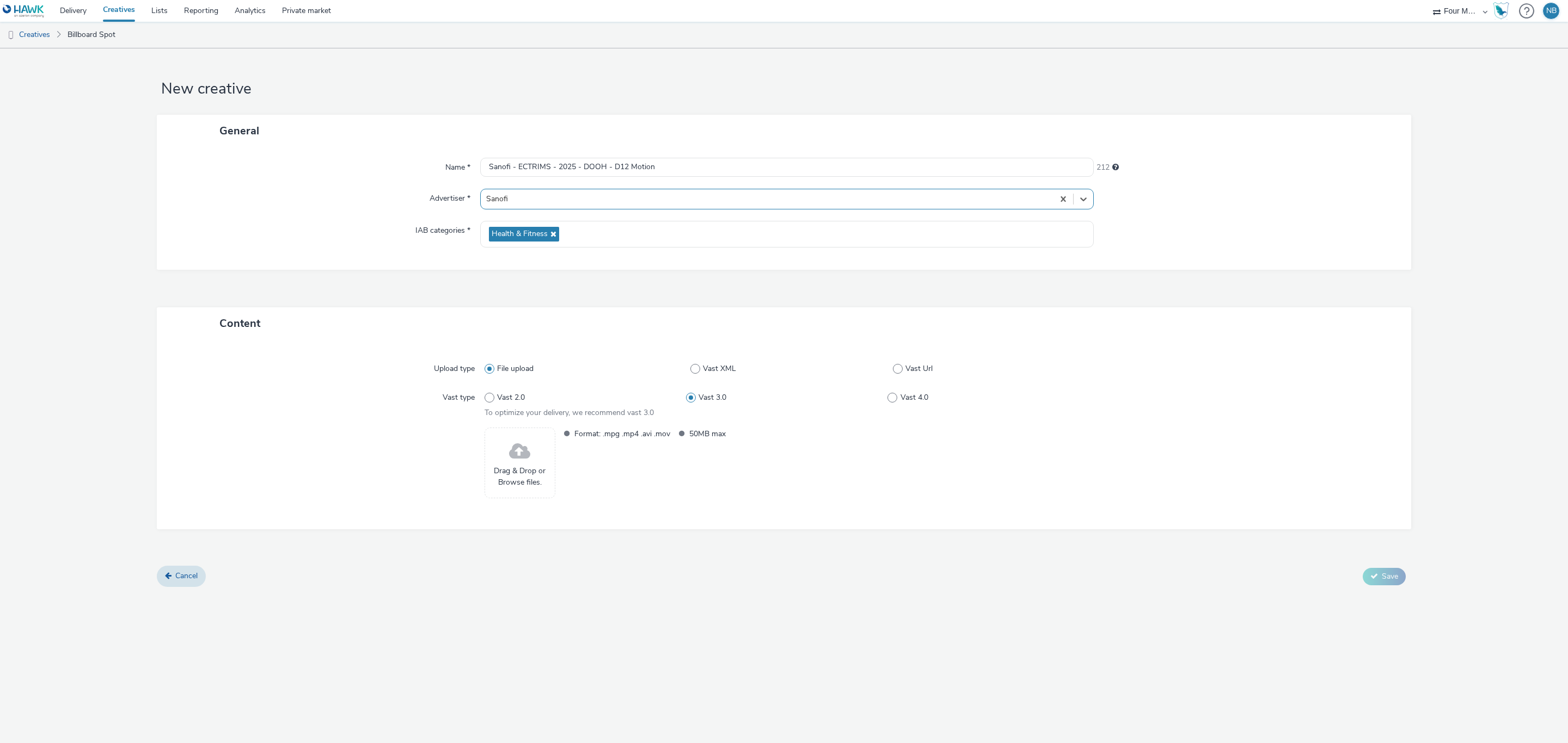
click at [538, 453] on div "Drag & Drop or Browse files." at bounding box center [520, 463] width 70 height 70
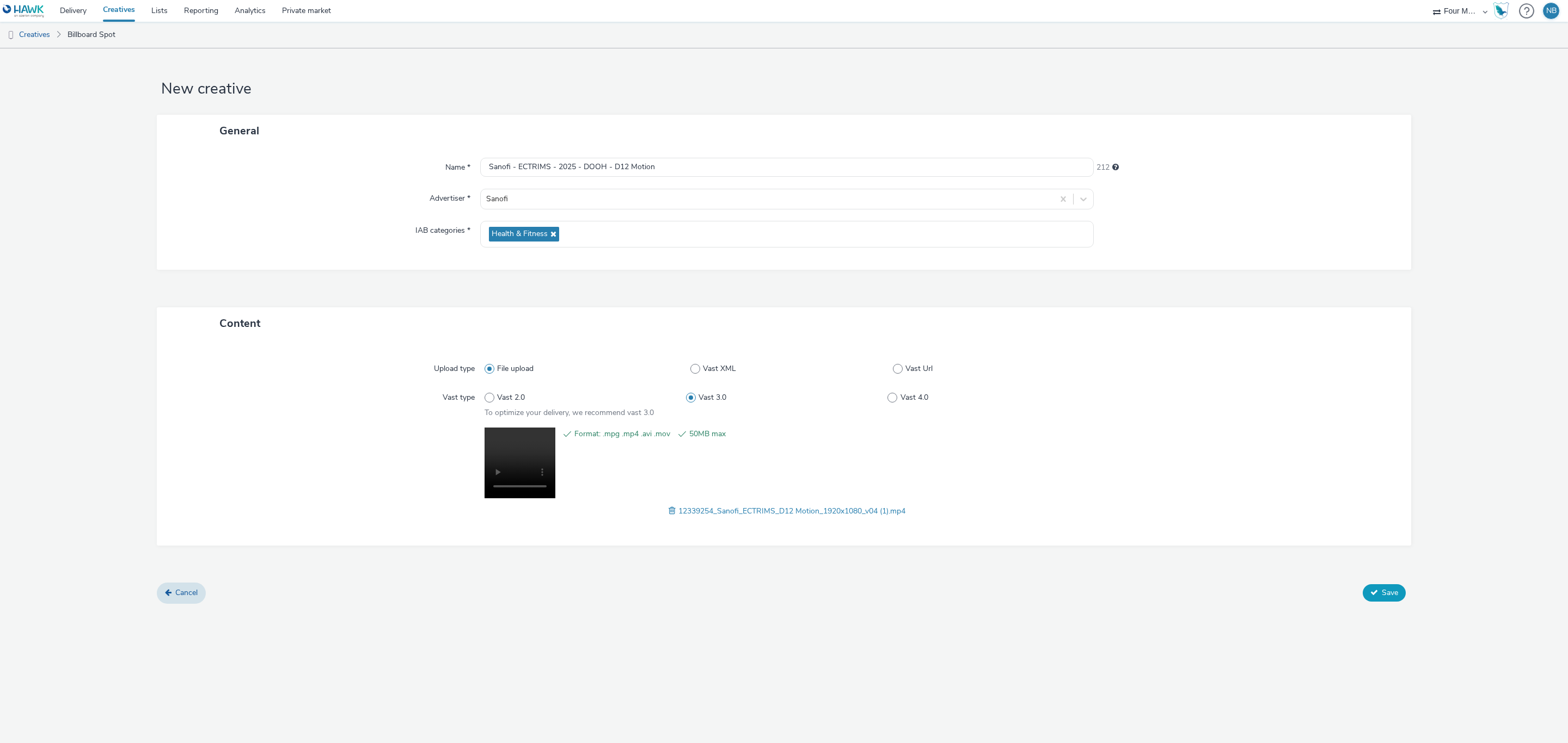
click at [1367, 588] on button "Save" at bounding box center [1384, 593] width 43 height 17
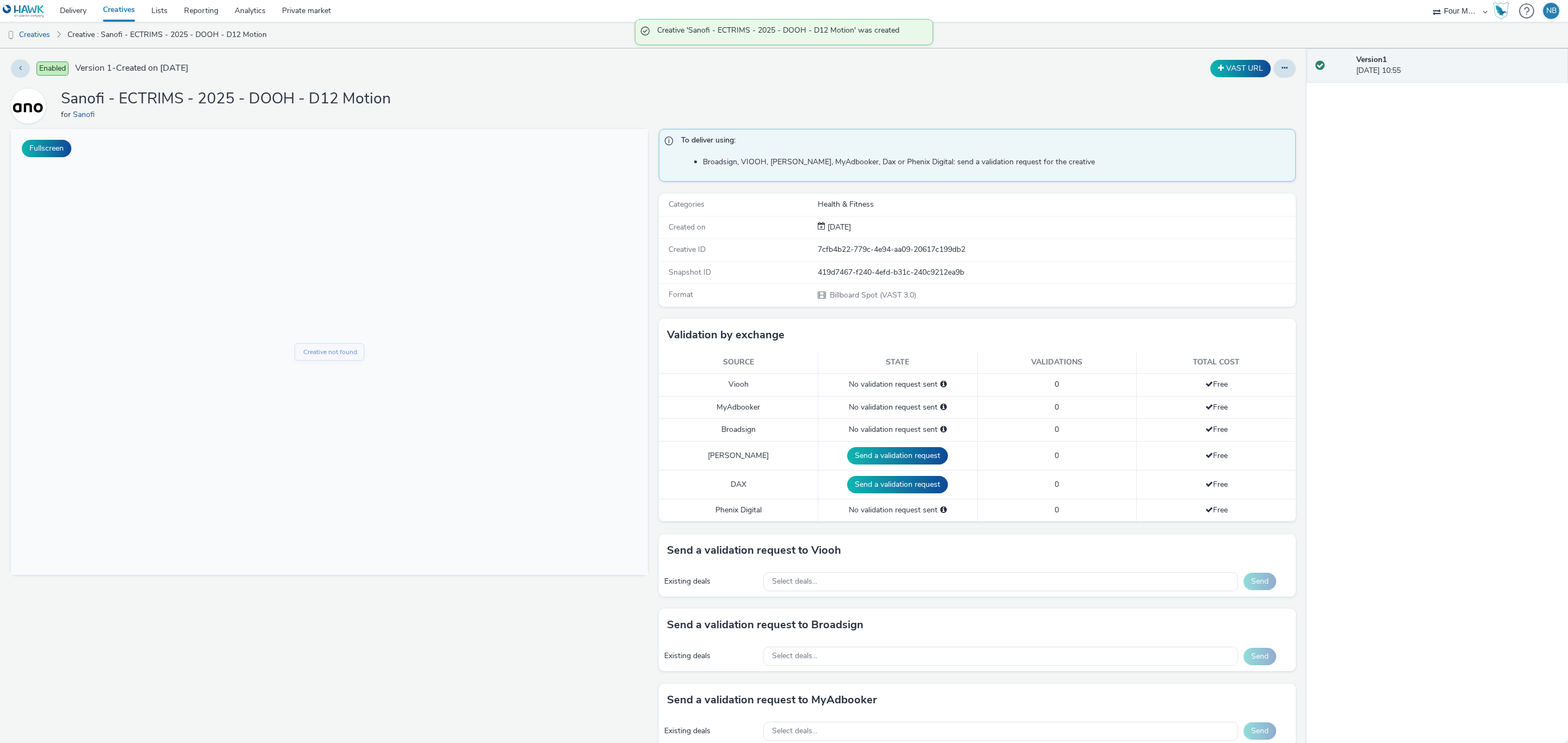
scroll to position [309, 0]
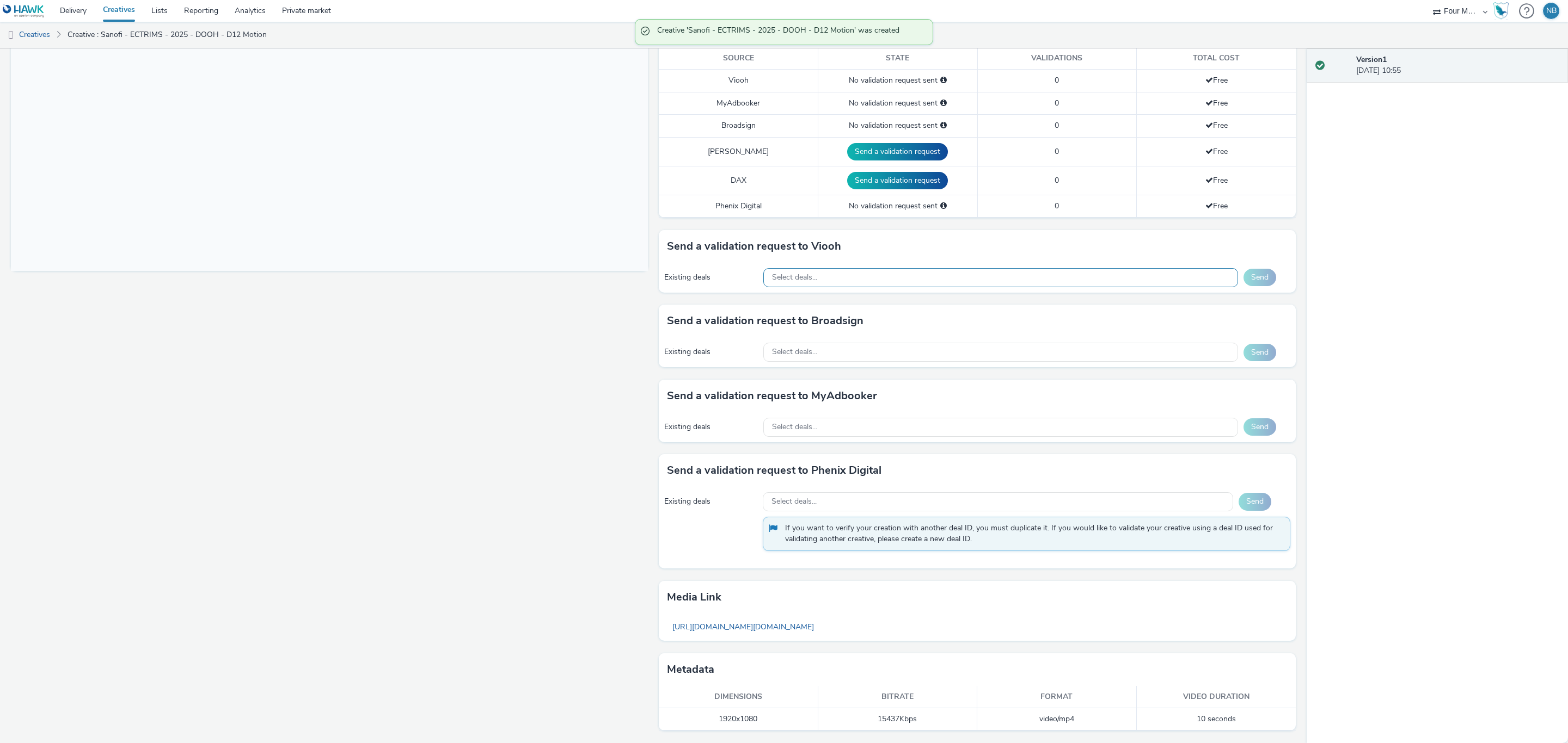
click at [881, 278] on div "Select deals..." at bounding box center [1001, 277] width 474 height 19
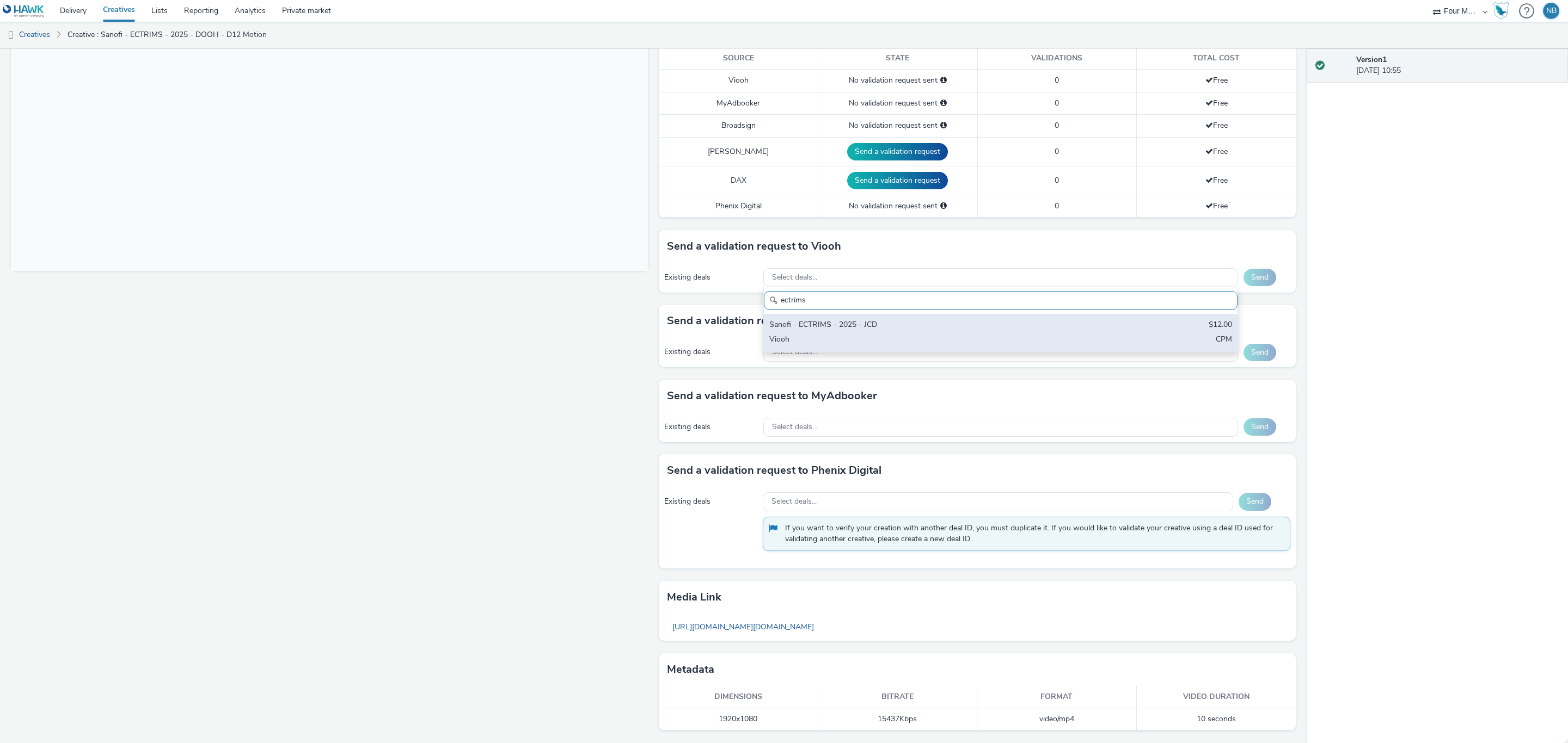
type input "ectrims"
click at [837, 321] on div "Sanofi - ECTRIMS - 2025 - JCD" at bounding box center [922, 325] width 306 height 12
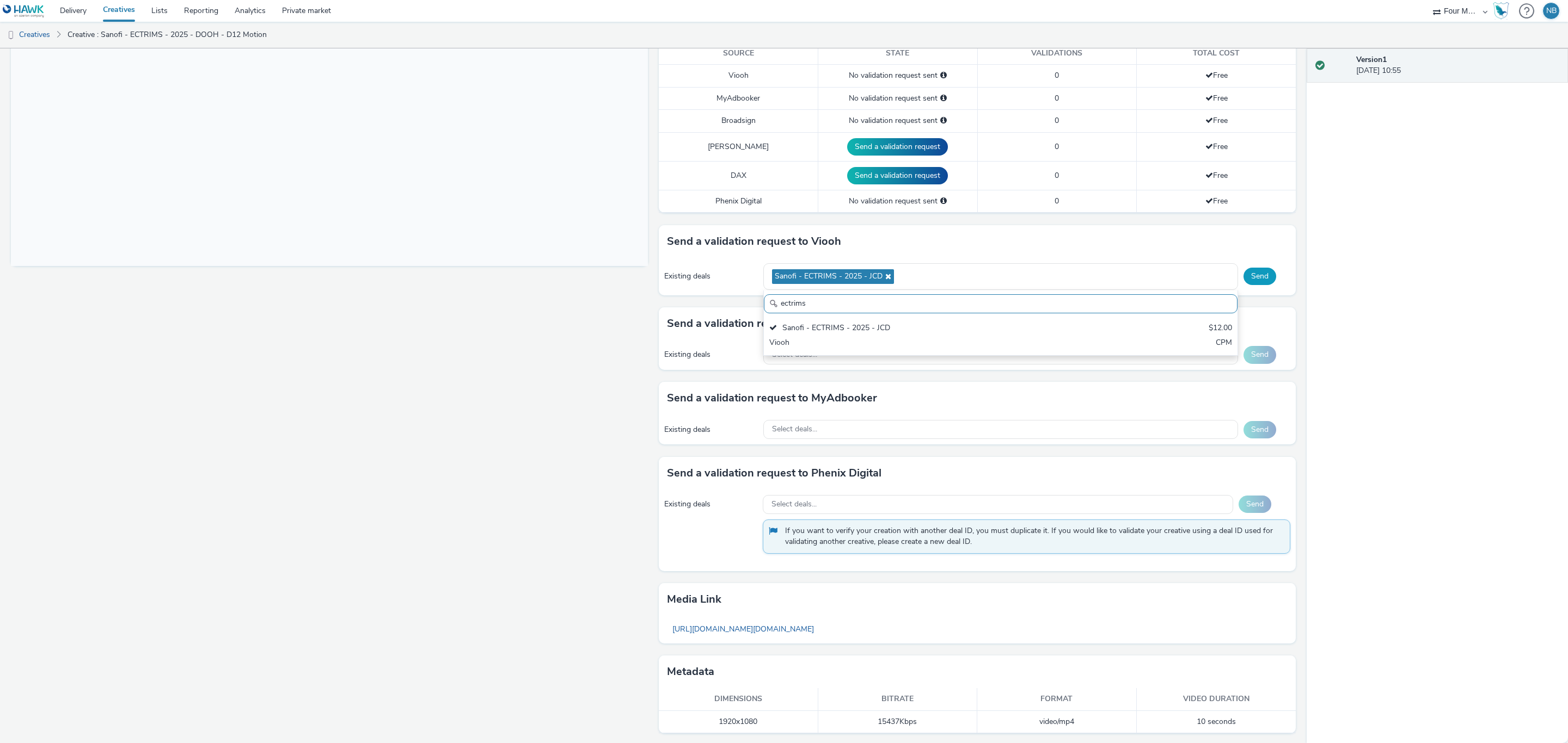
click at [1255, 277] on button "Send" at bounding box center [1259, 277] width 32 height 17
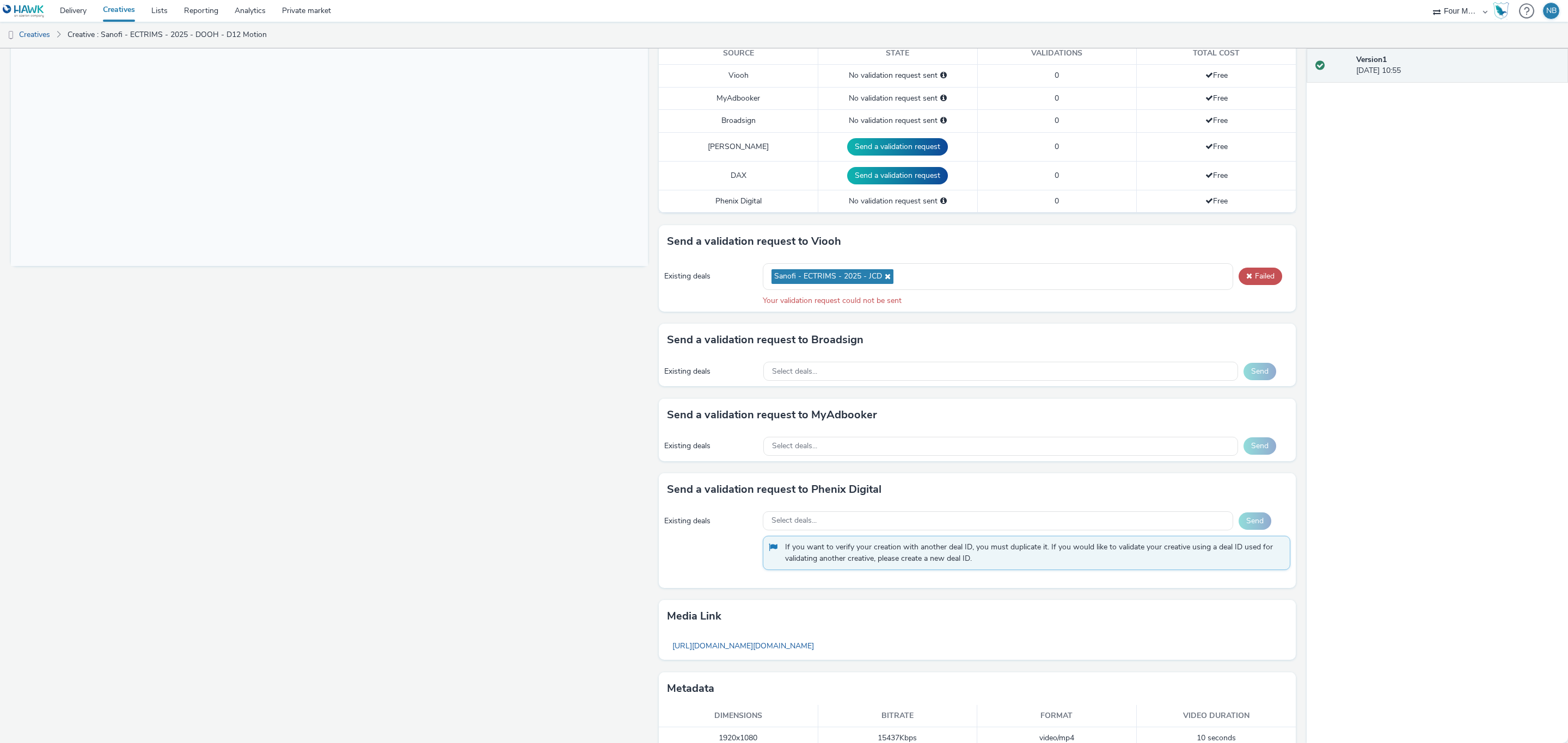
scroll to position [146, 0]
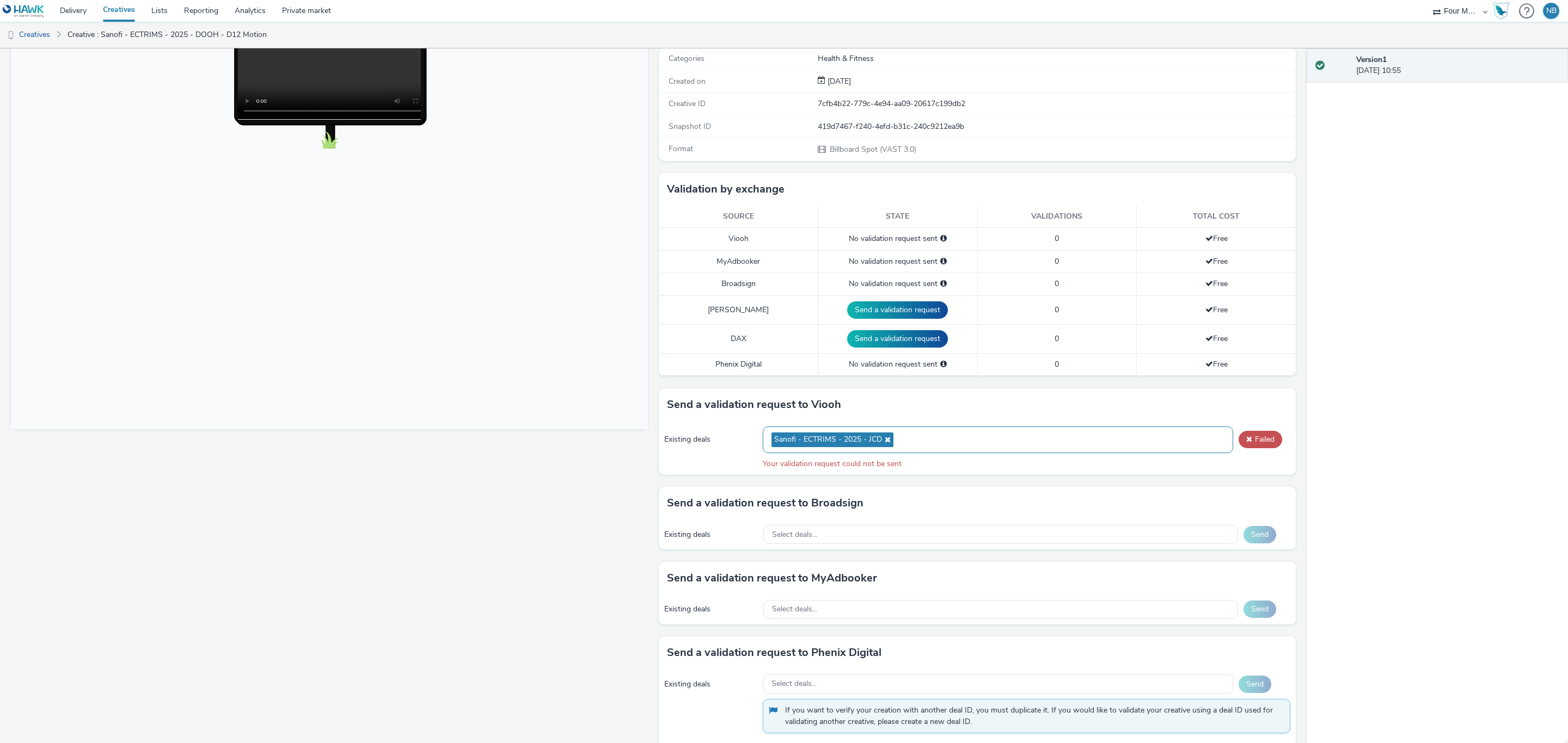
click at [882, 443] on icon at bounding box center [886, 439] width 9 height 8
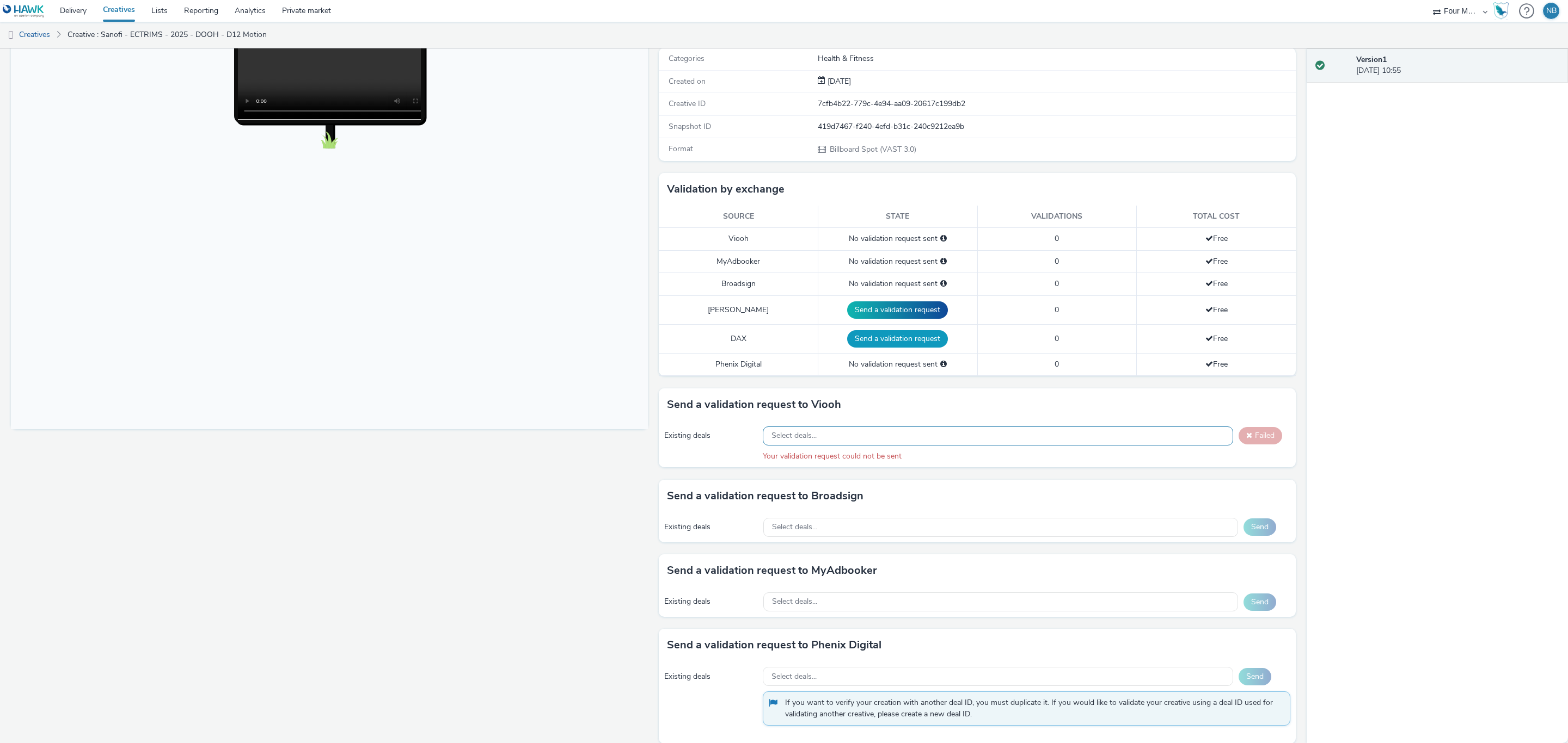
click at [891, 341] on button "Send a validation request" at bounding box center [897, 339] width 101 height 17
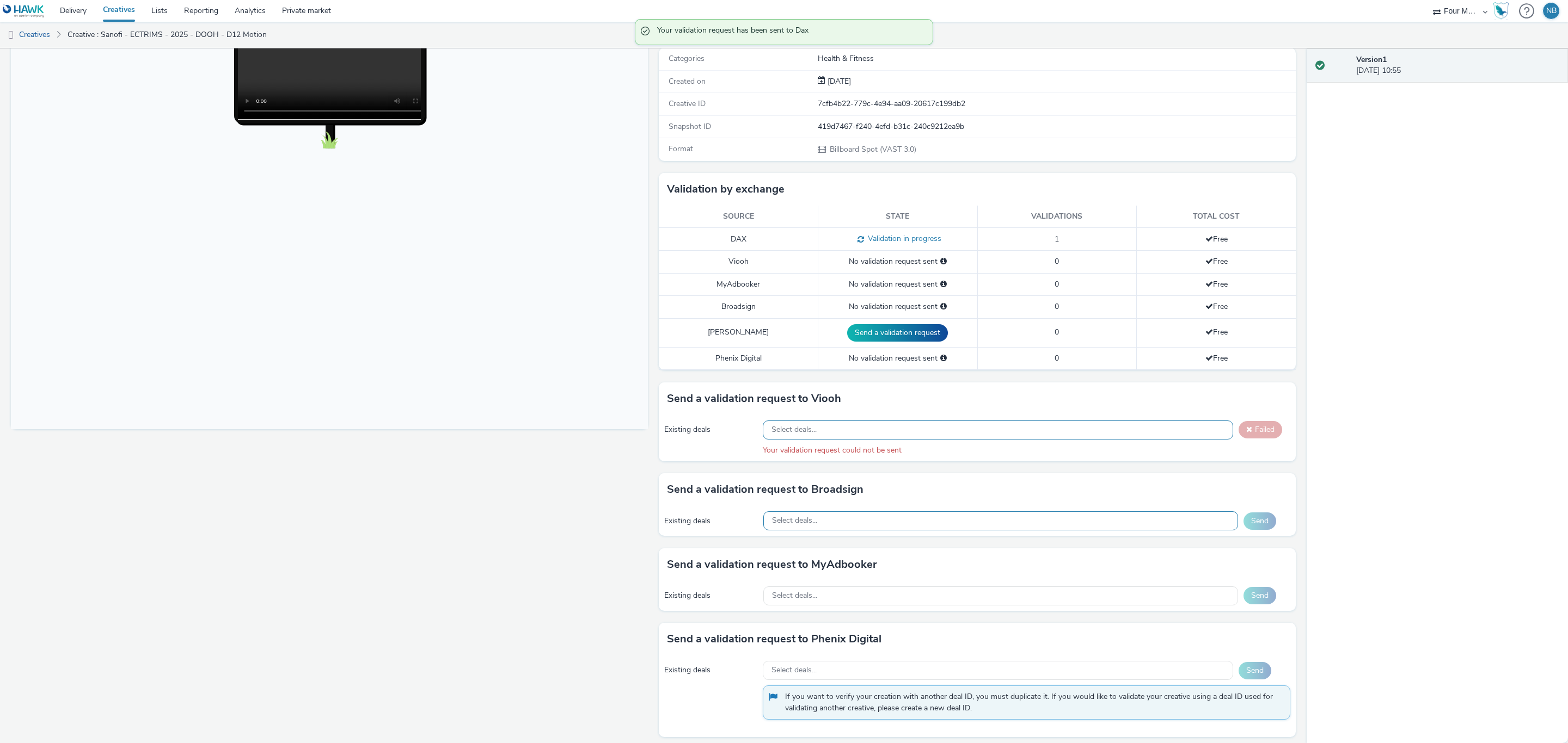
click at [848, 526] on div "Select deals..." at bounding box center [1001, 521] width 474 height 19
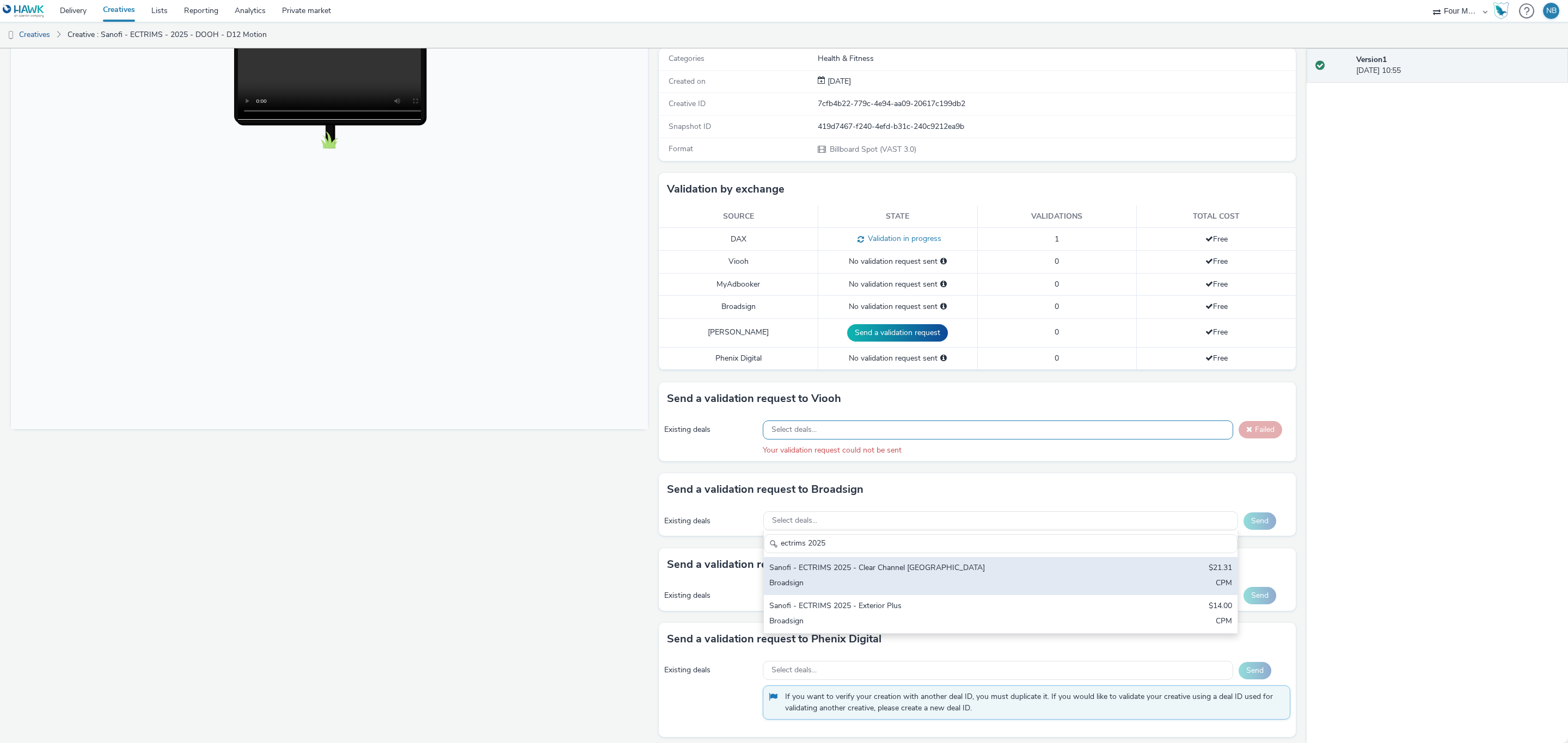
type input "ectrims 2025"
click at [898, 567] on div "Sanofi - ECTRIMS 2025 - Clear Channel [GEOGRAPHIC_DATA]" at bounding box center [922, 568] width 306 height 12
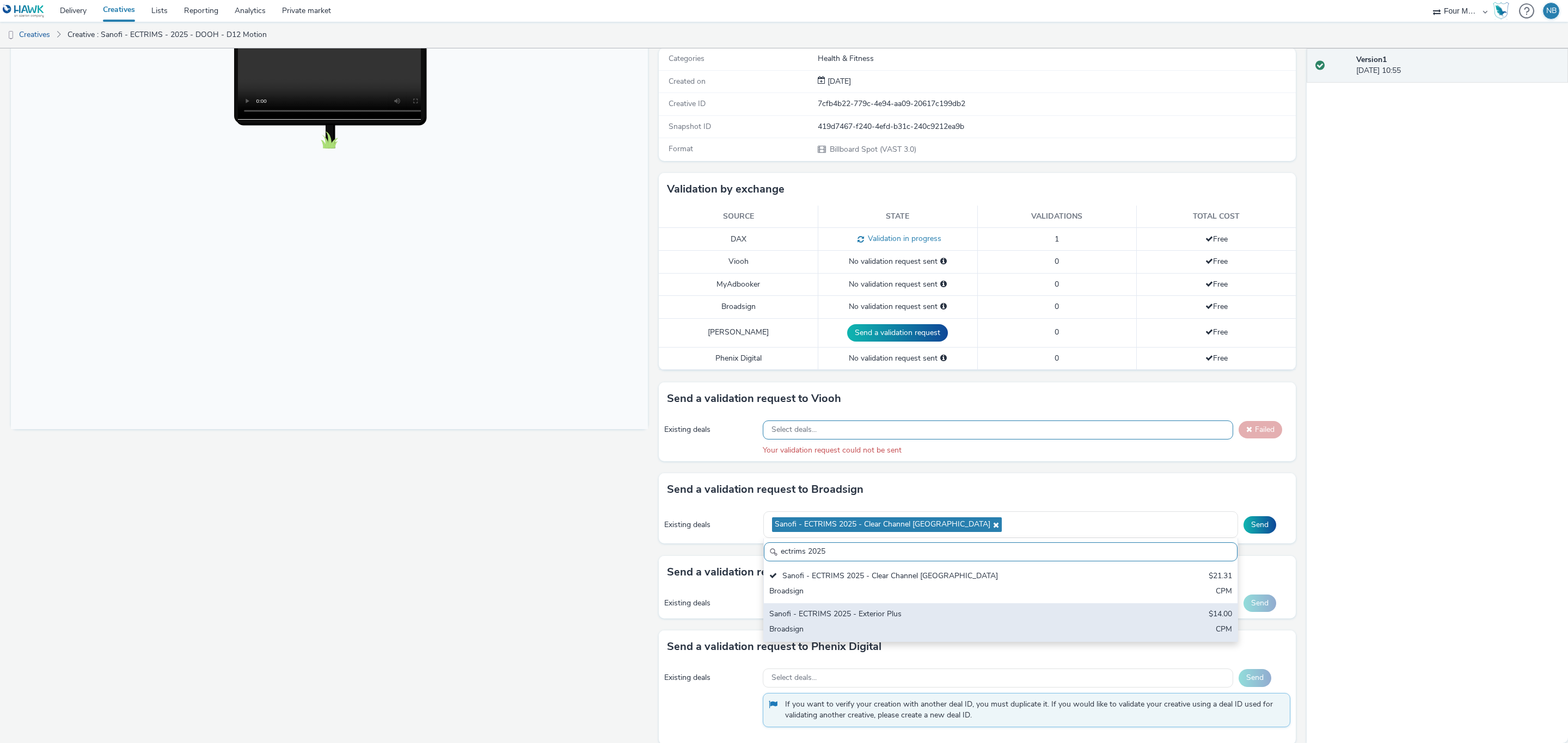
click at [896, 619] on div "Sanofi - ECTRIMS 2025 - Exterior Plus" at bounding box center [922, 614] width 306 height 12
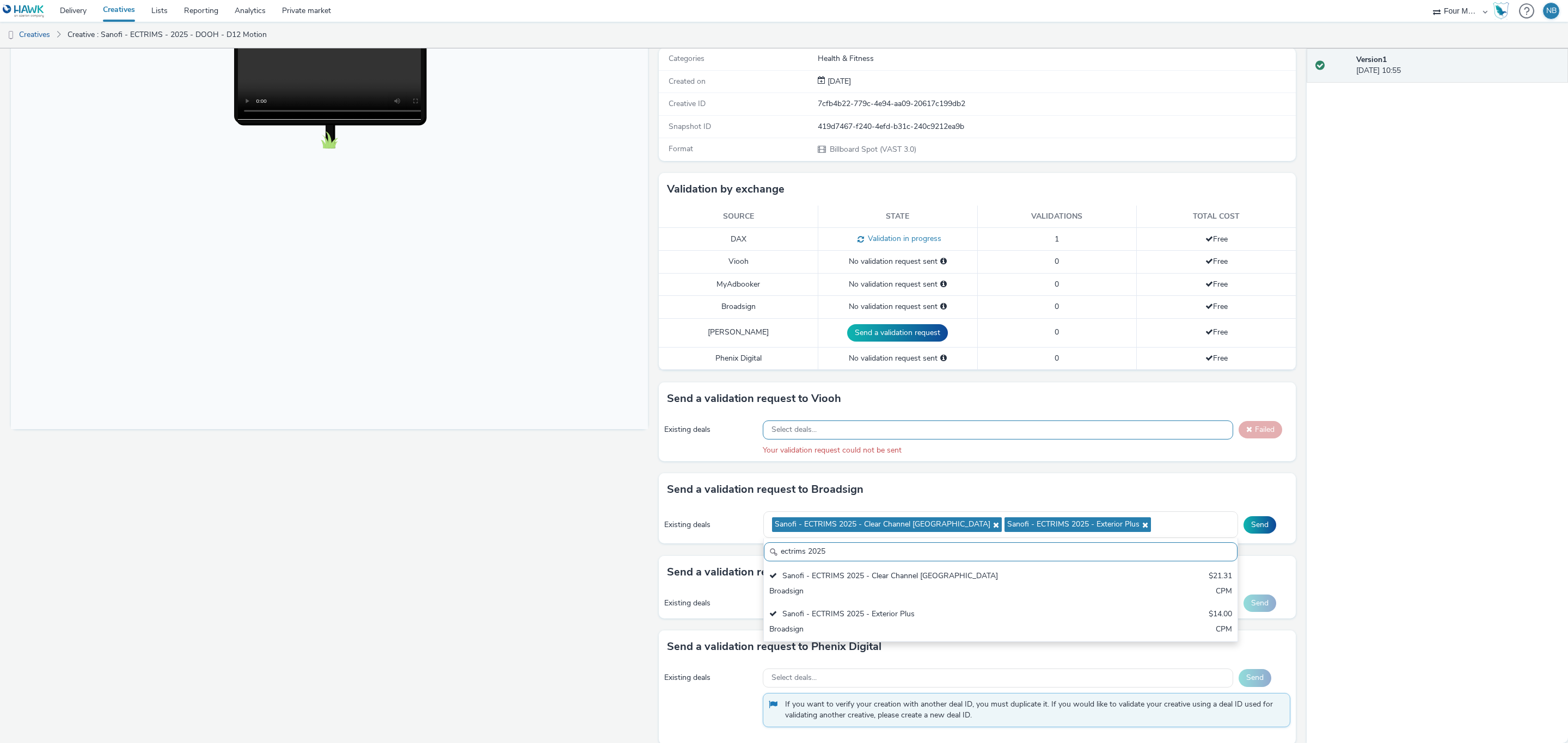
click at [1012, 470] on div "Send a validation request to Viooh Existing deals Select deals... Failed Your v…" at bounding box center [977, 428] width 637 height 91
click at [1250, 524] on button "Send" at bounding box center [1259, 525] width 32 height 17
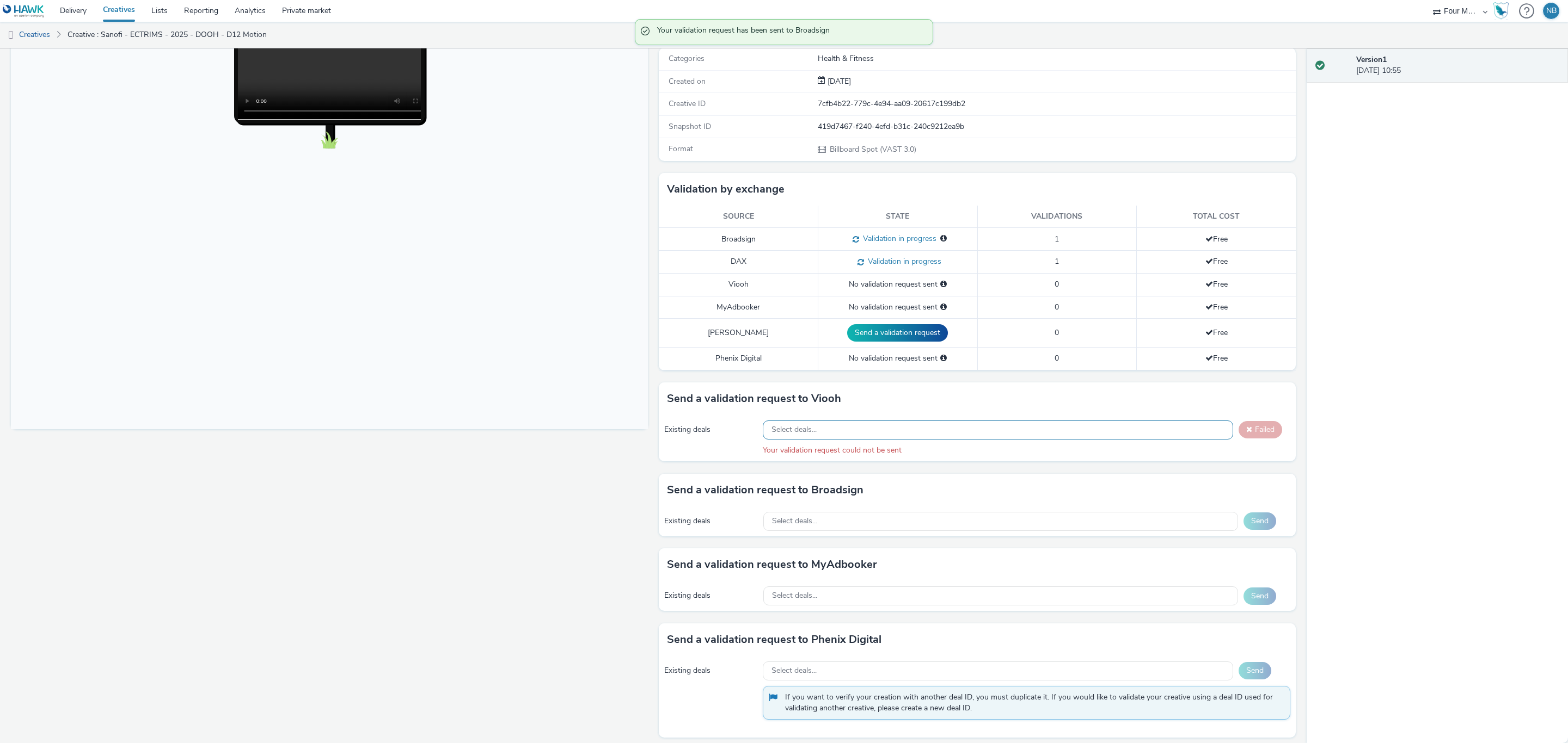
click at [827, 438] on div "Select deals..." at bounding box center [998, 430] width 470 height 19
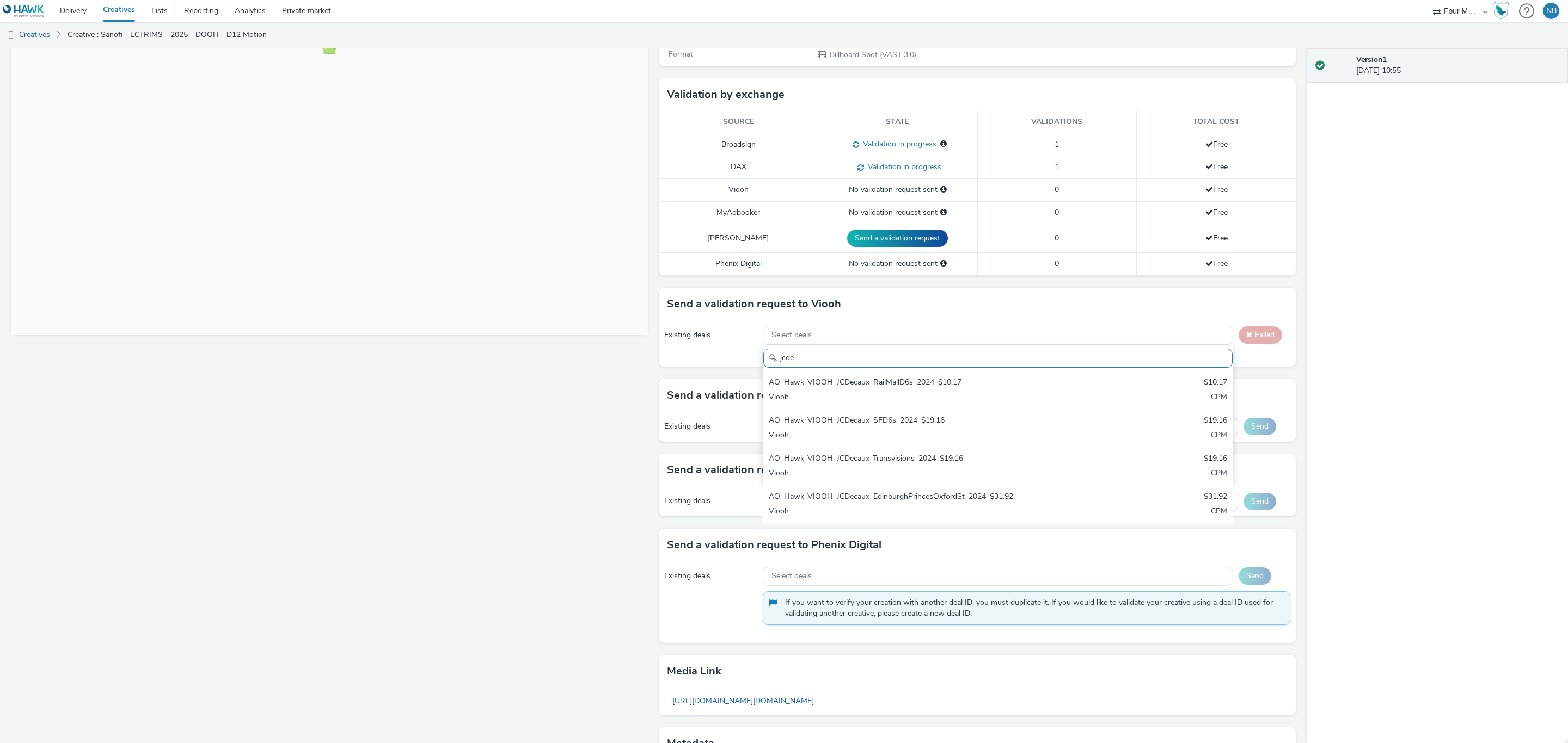
scroll to position [156, 0]
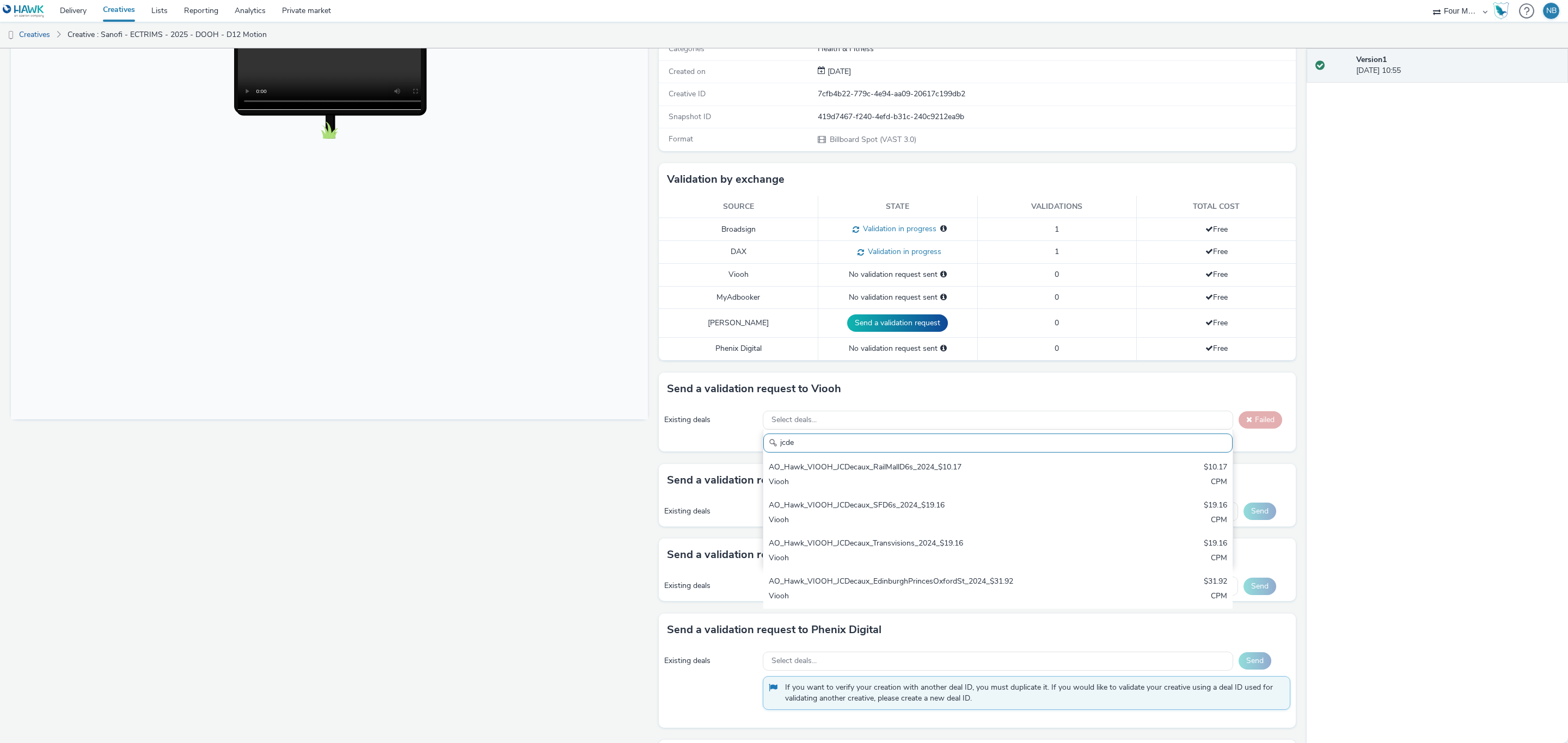
click at [781, 444] on input "jcde" at bounding box center [998, 443] width 469 height 19
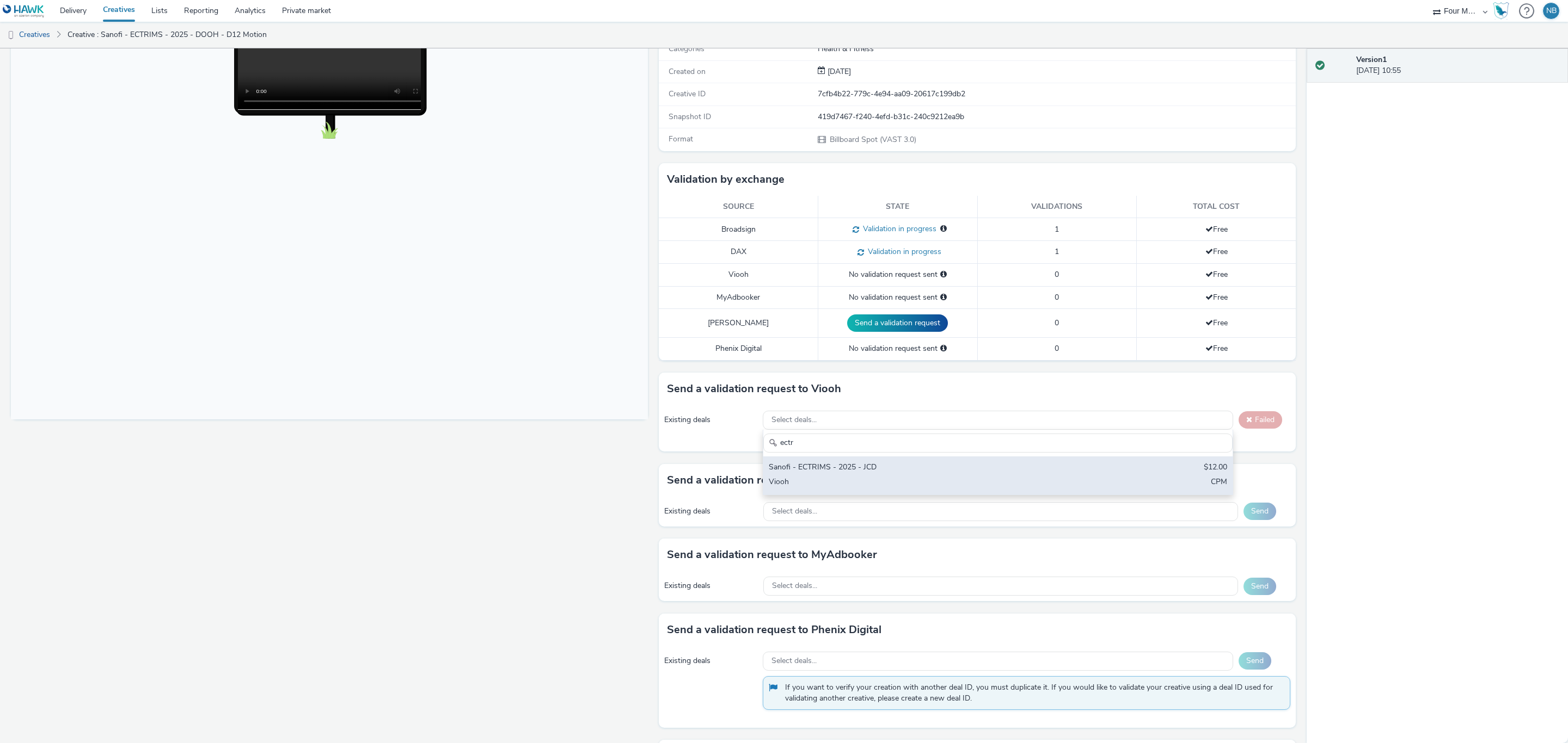
type input "ectr"
click at [799, 474] on div "Sanofi - ECTRIMS - 2025 - JCD" at bounding box center [920, 468] width 303 height 12
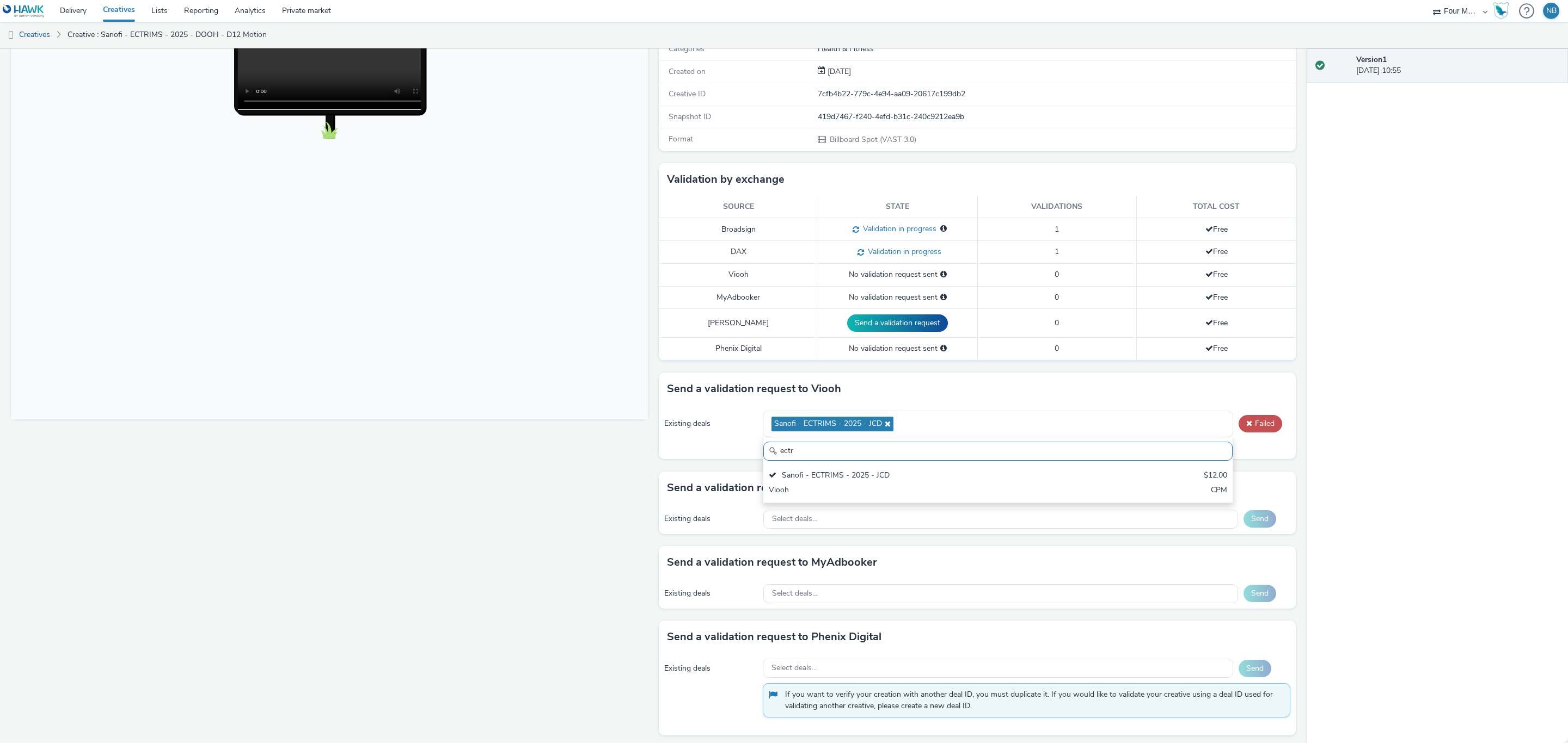
click at [1155, 377] on div "Send a validation request to Viooh" at bounding box center [977, 389] width 637 height 32
click at [1251, 421] on button "Failed" at bounding box center [1260, 424] width 44 height 17
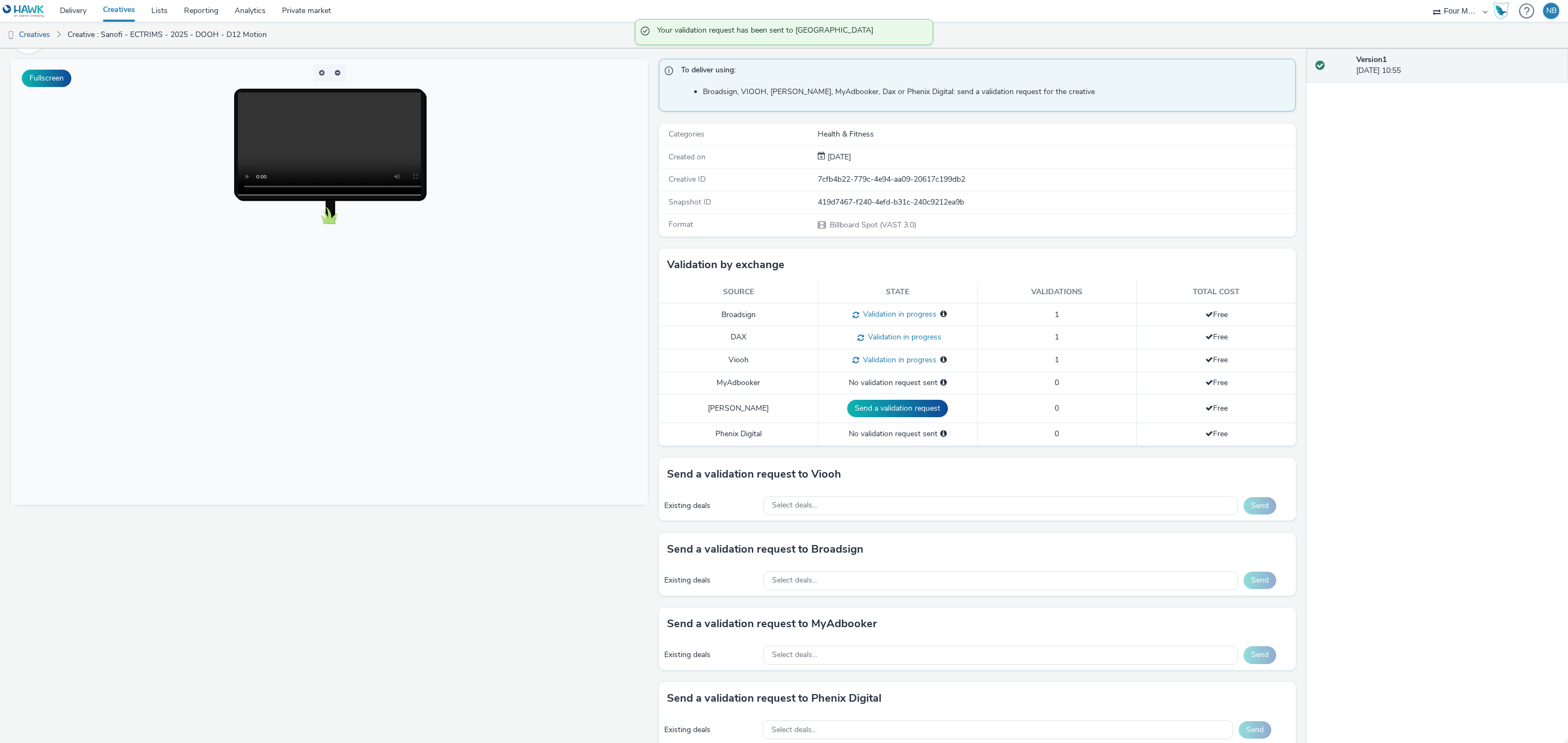
scroll to position [0, 0]
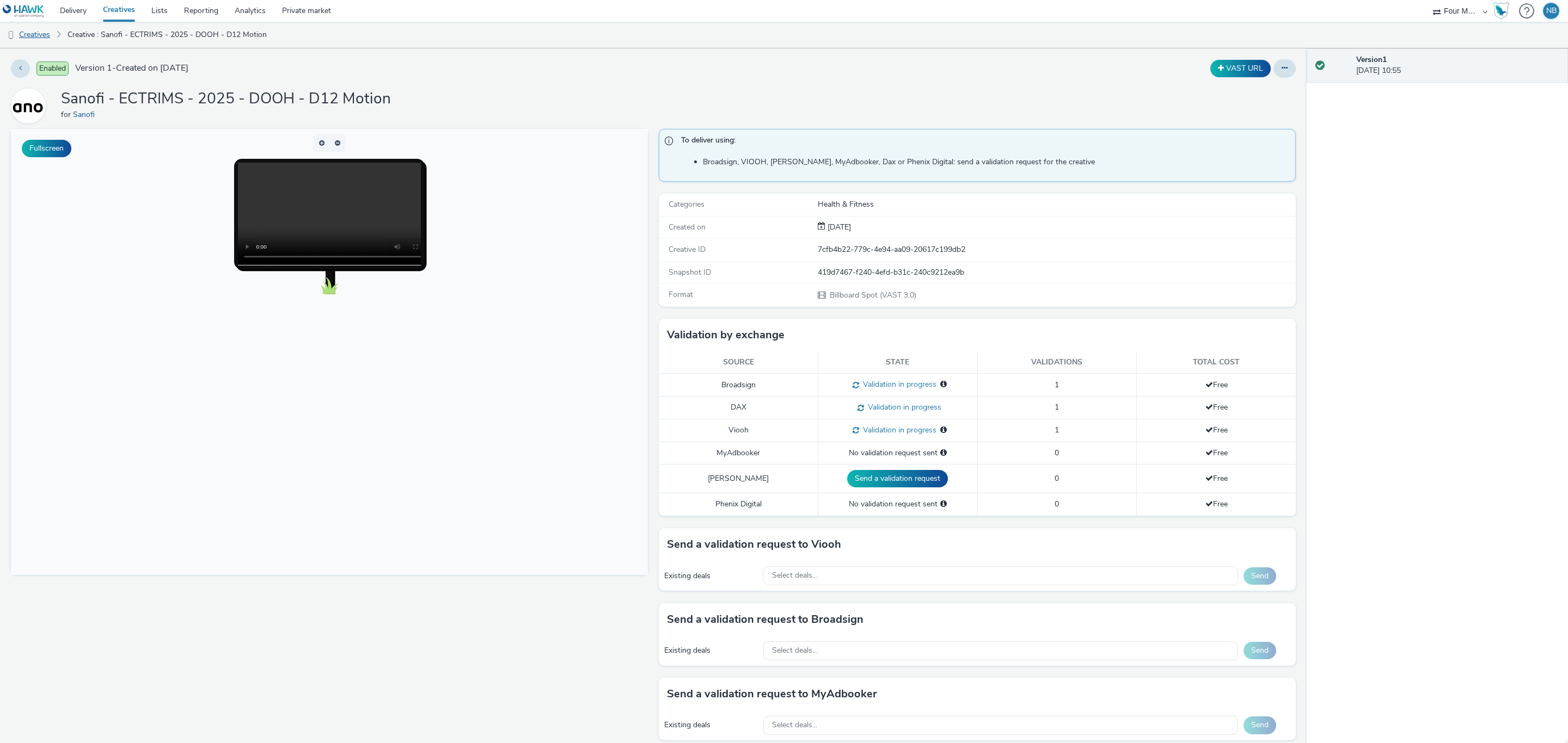
click at [45, 28] on link "Creatives" at bounding box center [27, 34] width 55 height 26
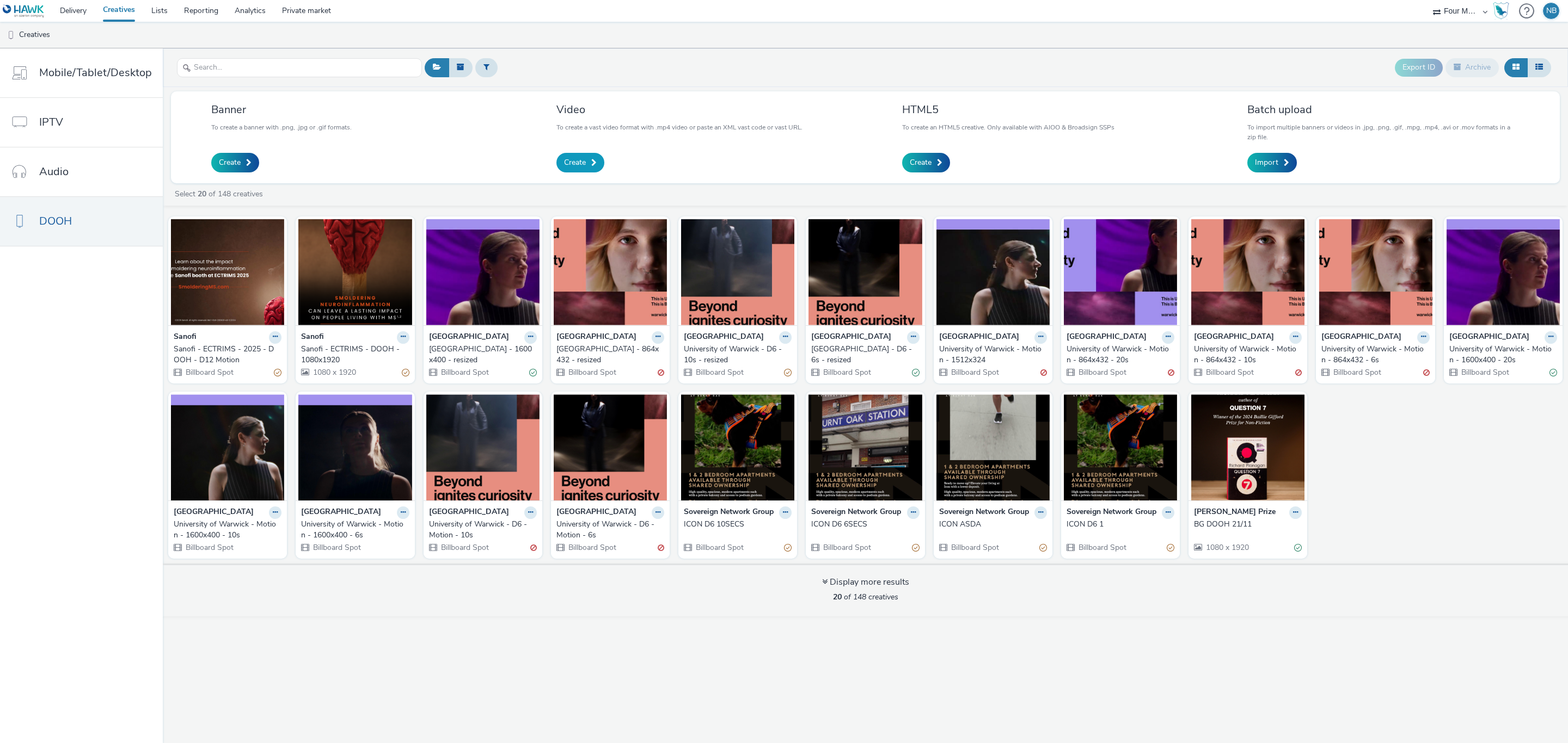
click at [579, 168] on span "Create" at bounding box center [574, 162] width 22 height 11
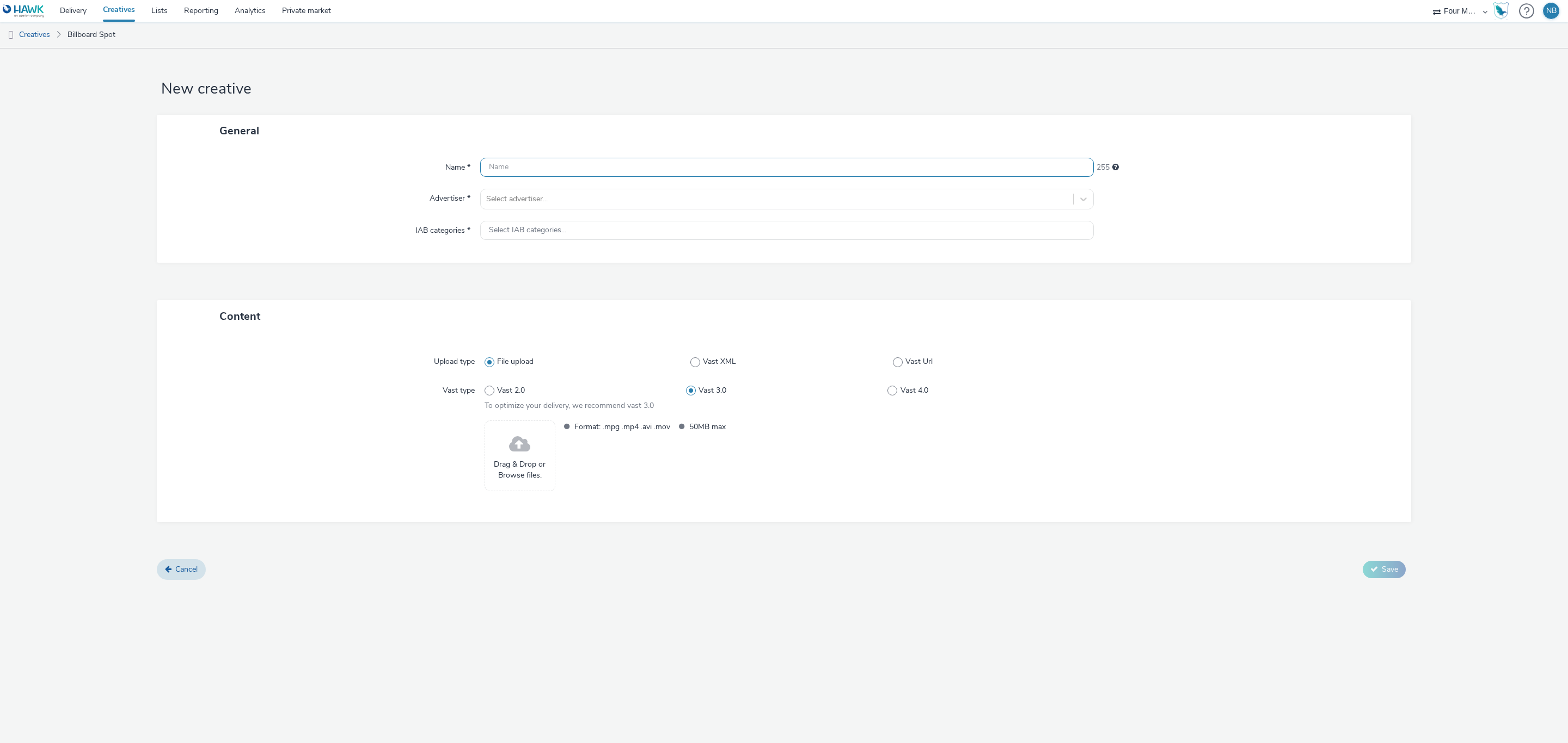
click at [582, 165] on input "text" at bounding box center [787, 167] width 613 height 19
type input "Sanofi - ECTRIMS 2025 - DOOH - D6 Motion"
click at [592, 211] on div "Name * Sanofi - ECTRIMS 2025 - DOOH - D6 Motion 215 Advertiser * Select adverti…" at bounding box center [784, 204] width 1254 height 116
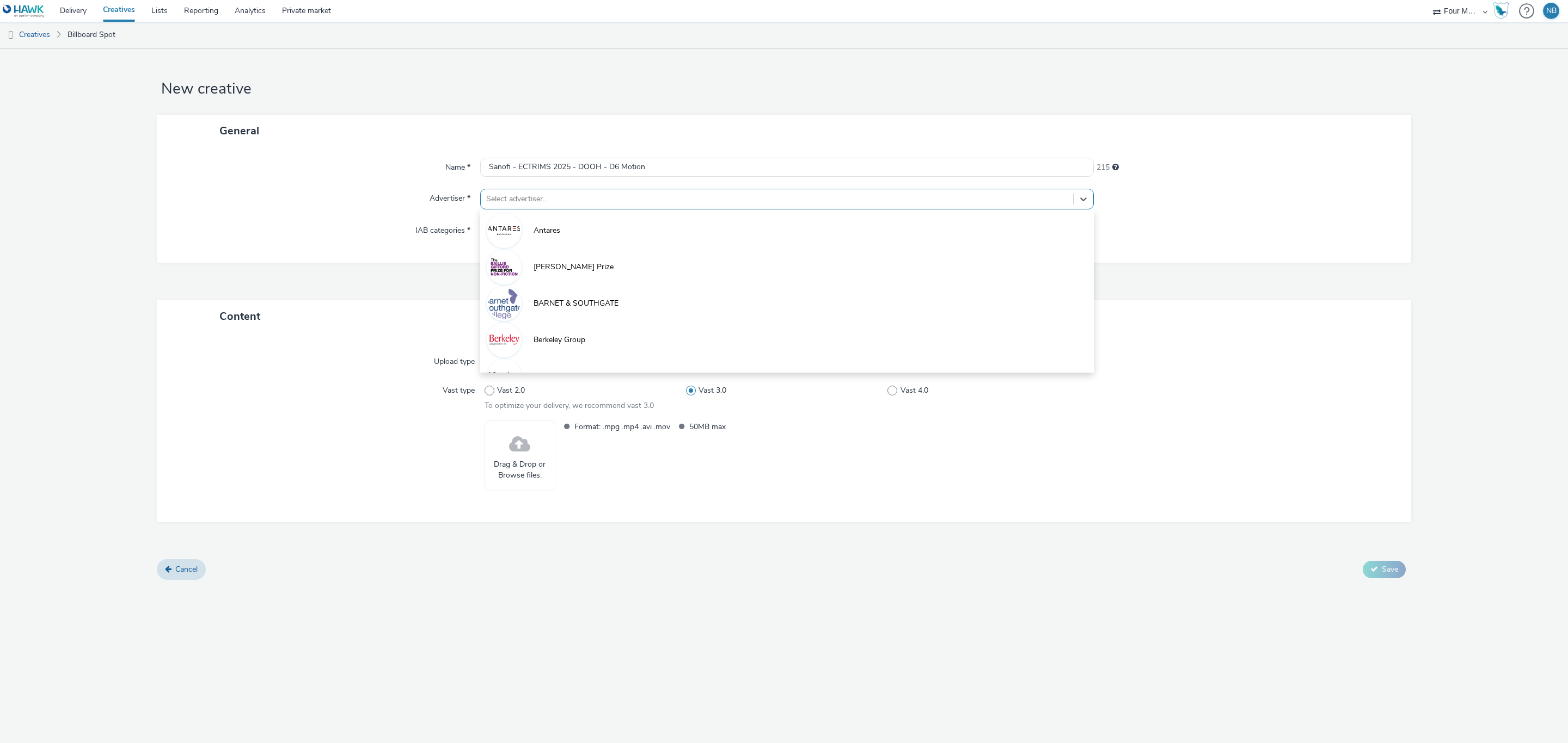
click at [605, 203] on div at bounding box center [776, 199] width 582 height 13
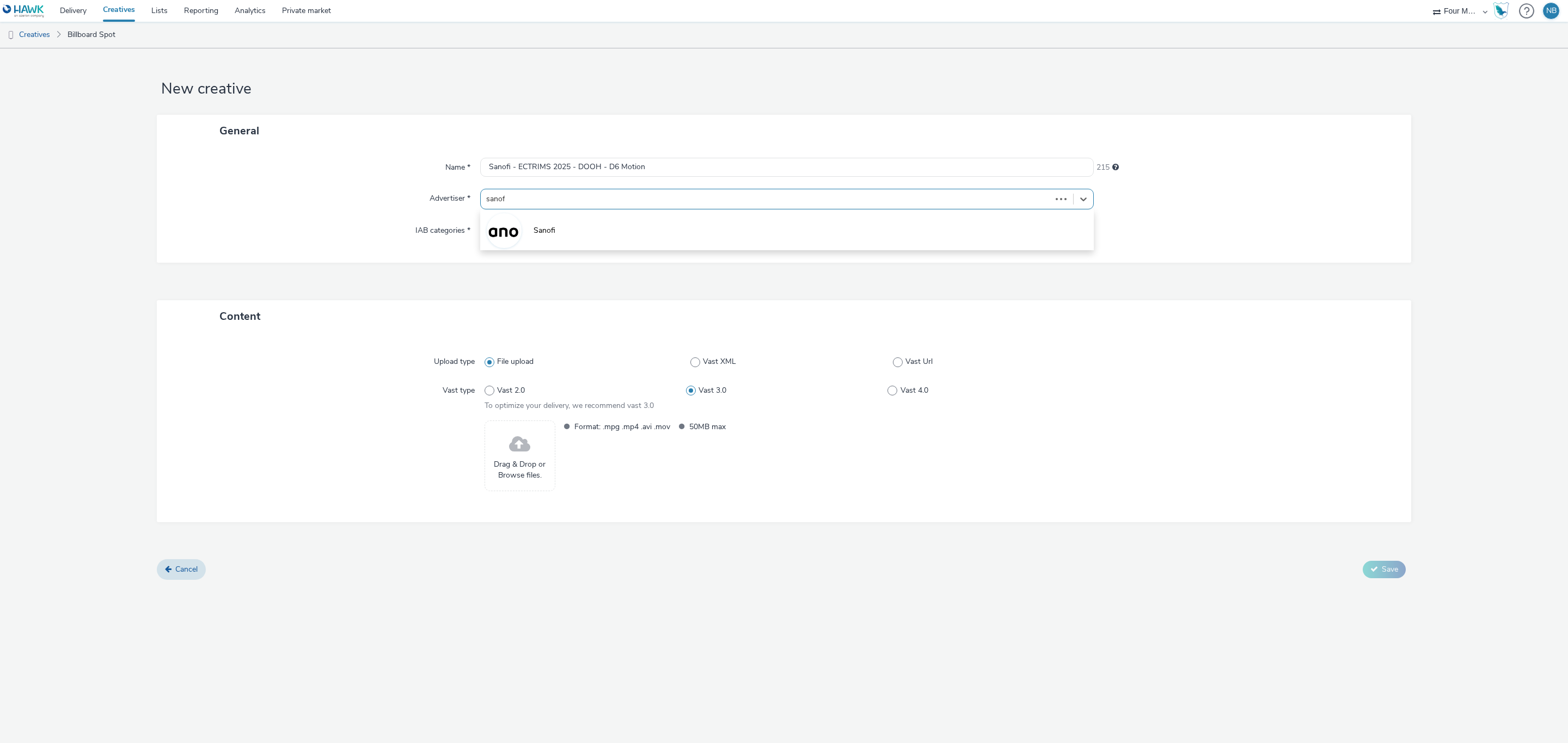
type input "sanofi"
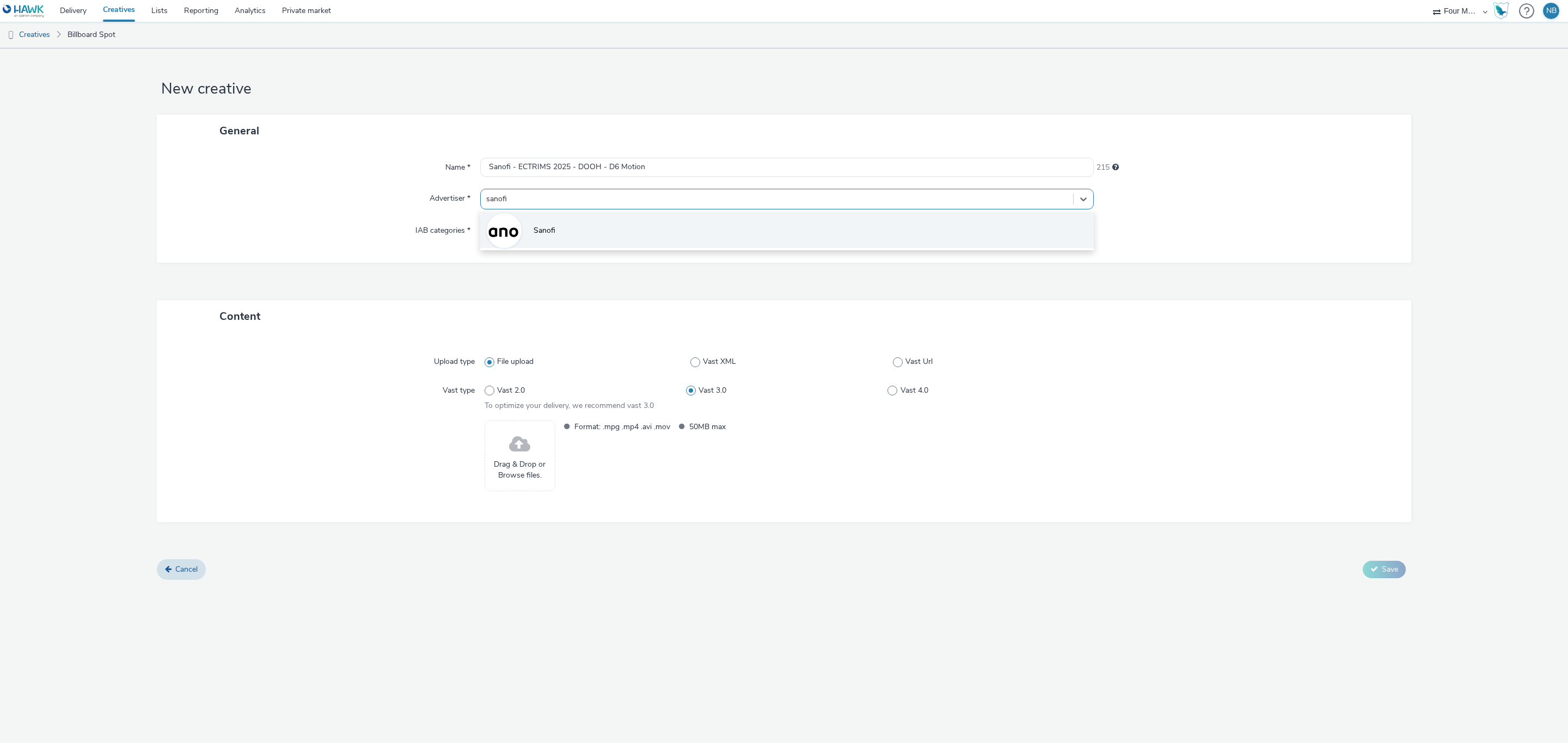
click at [535, 241] on li "Sanofi" at bounding box center [787, 230] width 613 height 37
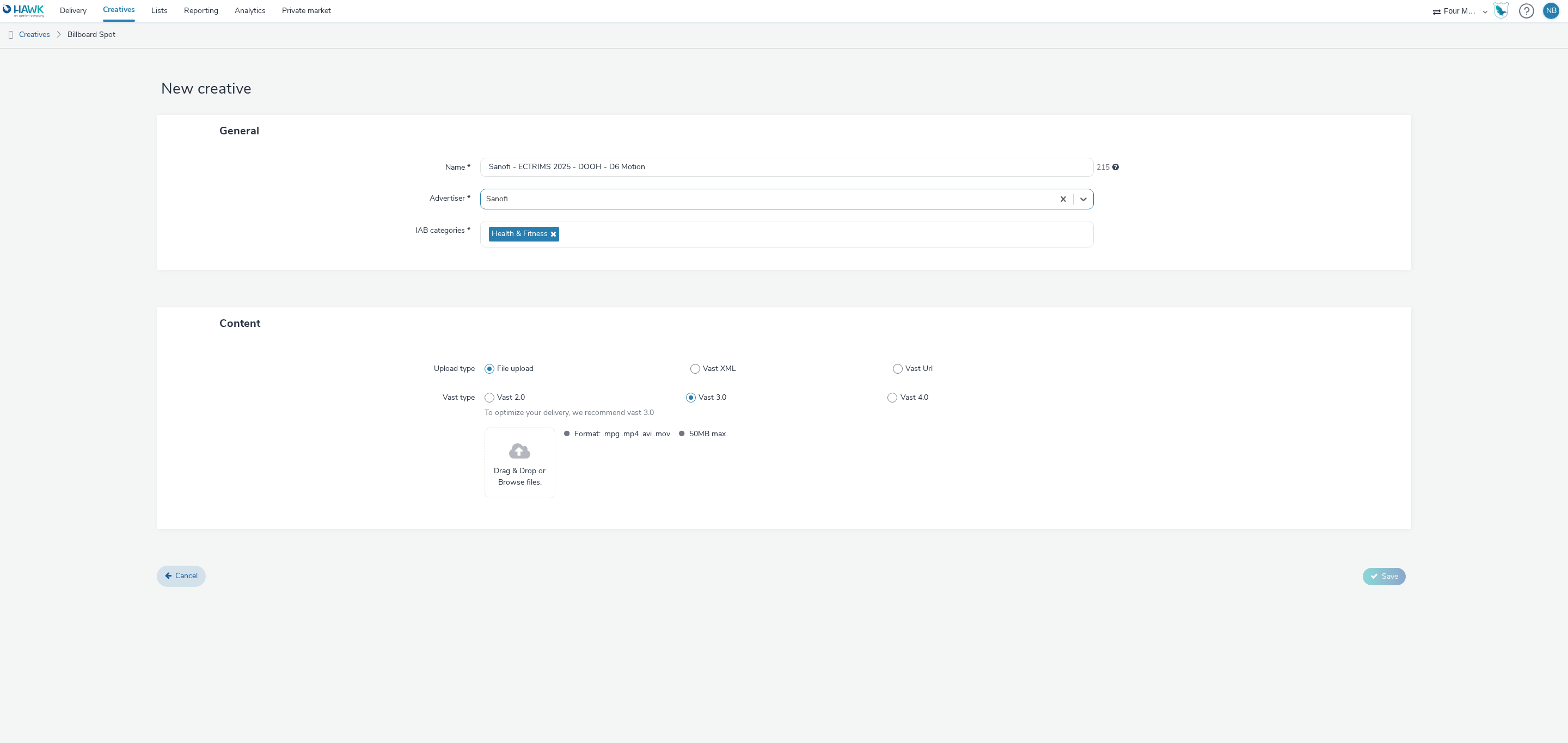
click at [510, 459] on span at bounding box center [520, 452] width 22 height 29
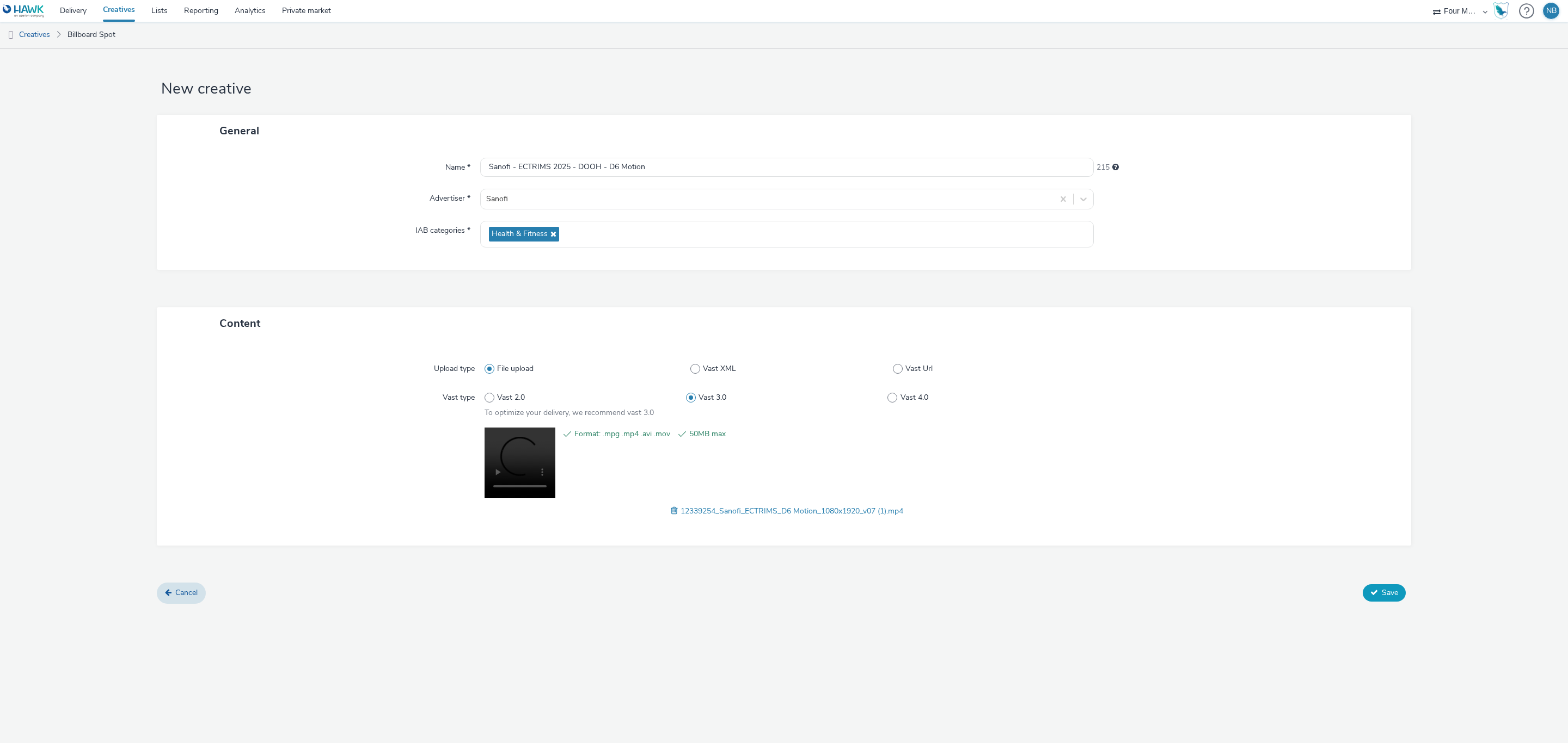
click at [1388, 593] on span "Save" at bounding box center [1390, 593] width 17 height 10
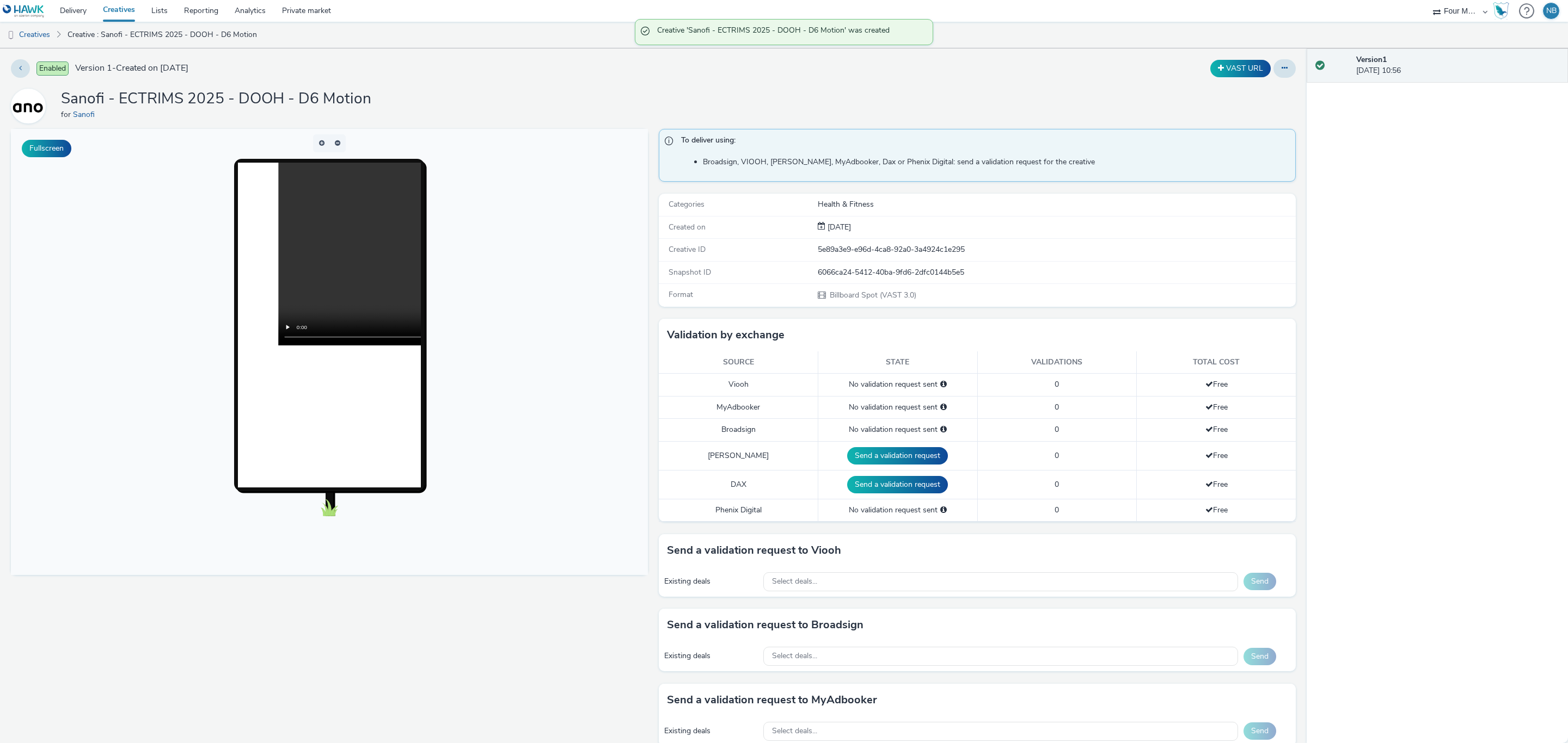
scroll to position [163, 0]
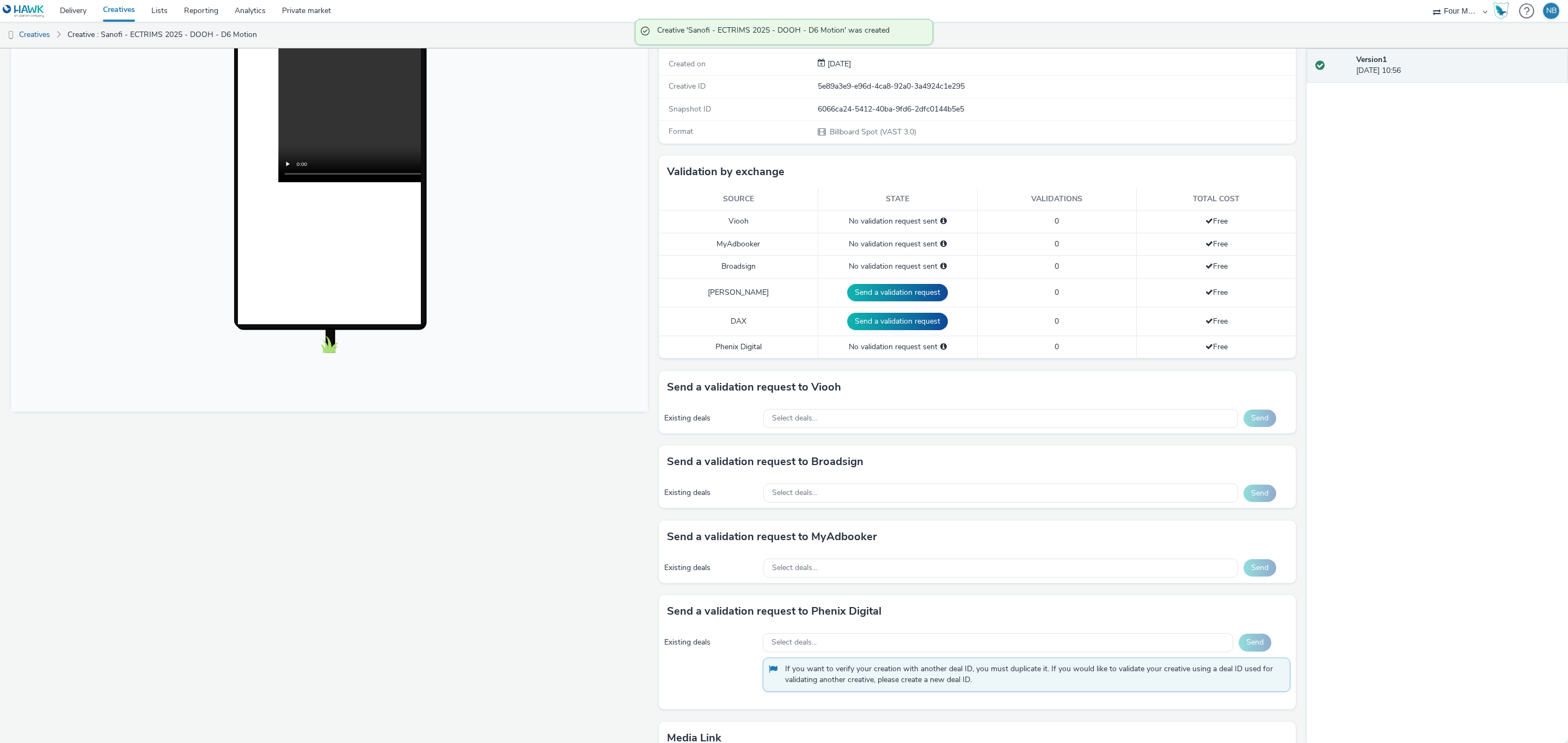
click at [838, 410] on div "Existing deals Select deals... Send" at bounding box center [977, 419] width 637 height 30
click at [835, 413] on div "Select deals..." at bounding box center [1001, 418] width 474 height 19
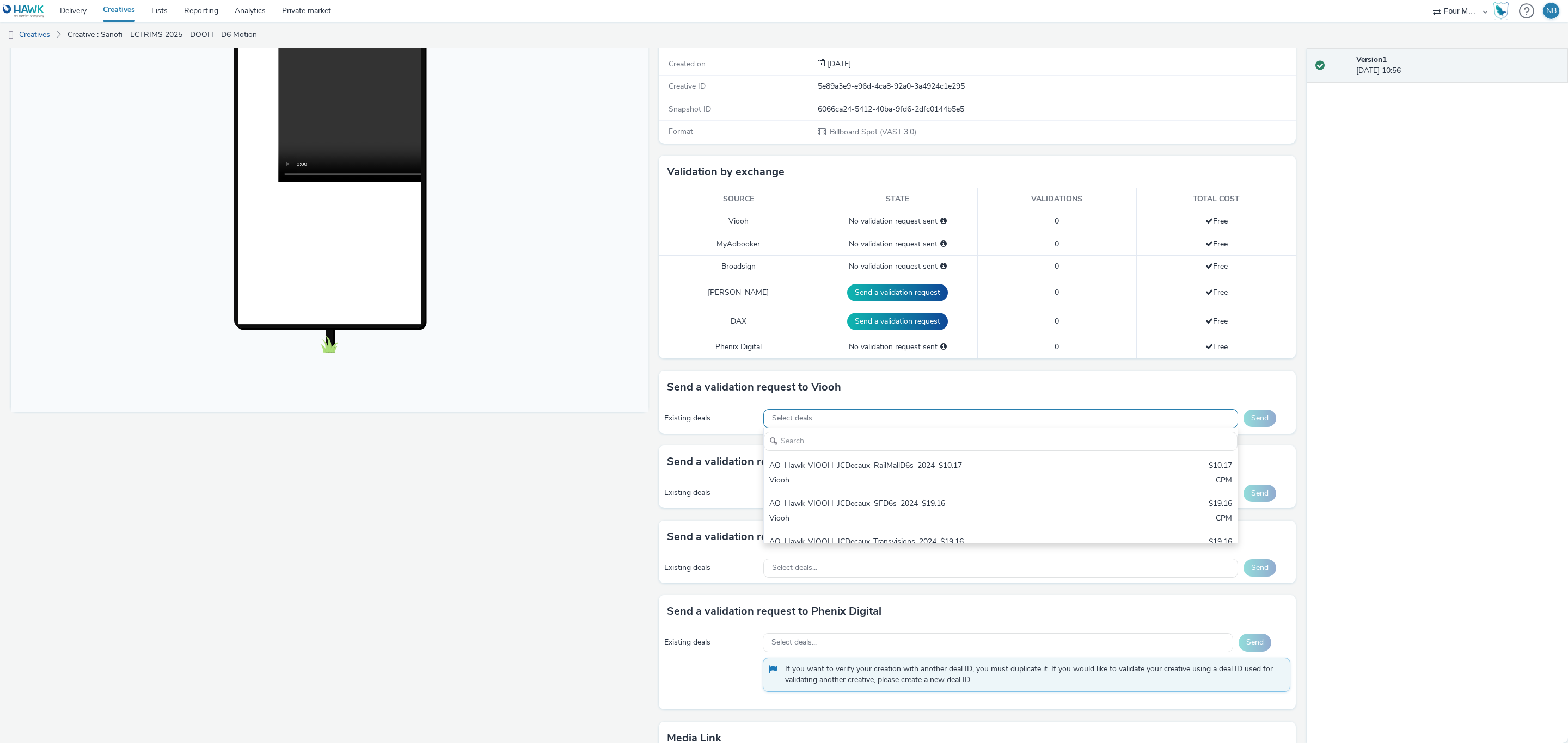
scroll to position [0, 0]
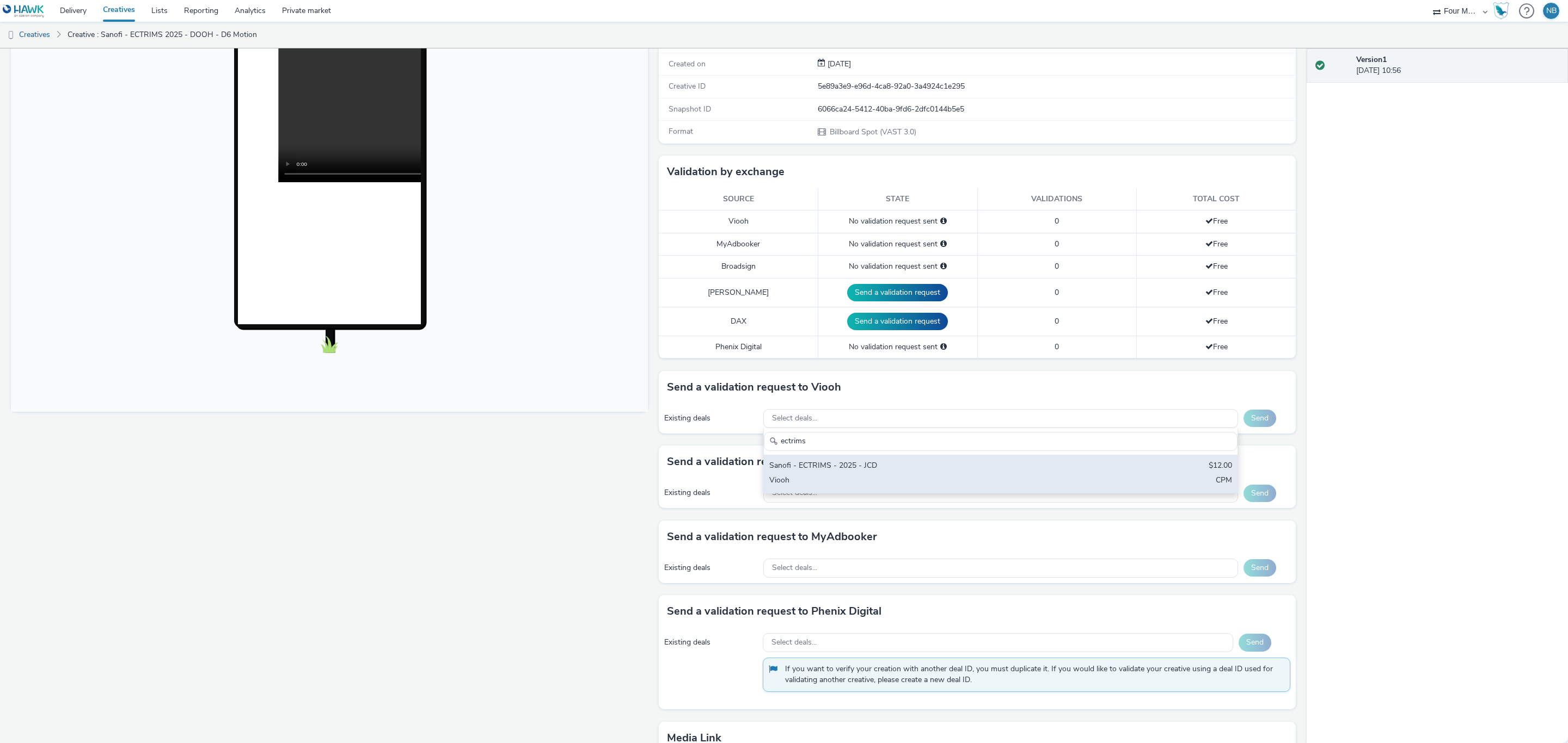
type input "ectrims"
click at [831, 471] on div "Sanofi - ECTRIMS - 2025 - JCD" at bounding box center [922, 466] width 306 height 12
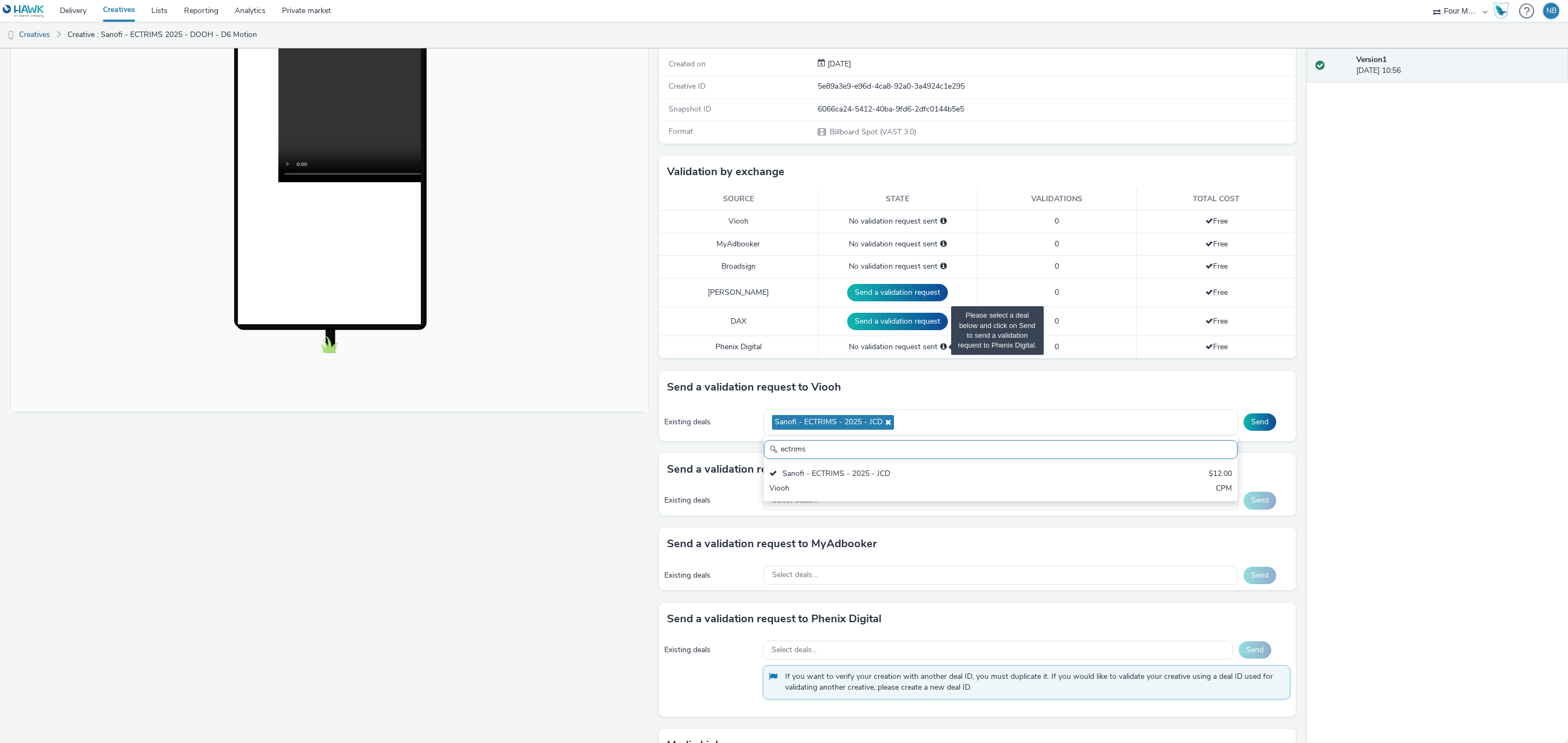
click at [940, 348] on span "Please select a deal below and click on Send to send a validation request to Ph…" at bounding box center [943, 346] width 6 height 8
click at [927, 374] on div "To deliver using: Broadsign, VIOOH, Stroer, MyAdbooker, Dax or Phenix Digital: …" at bounding box center [974, 428] width 642 height 926
click at [1250, 429] on button "Send" at bounding box center [1259, 422] width 32 height 17
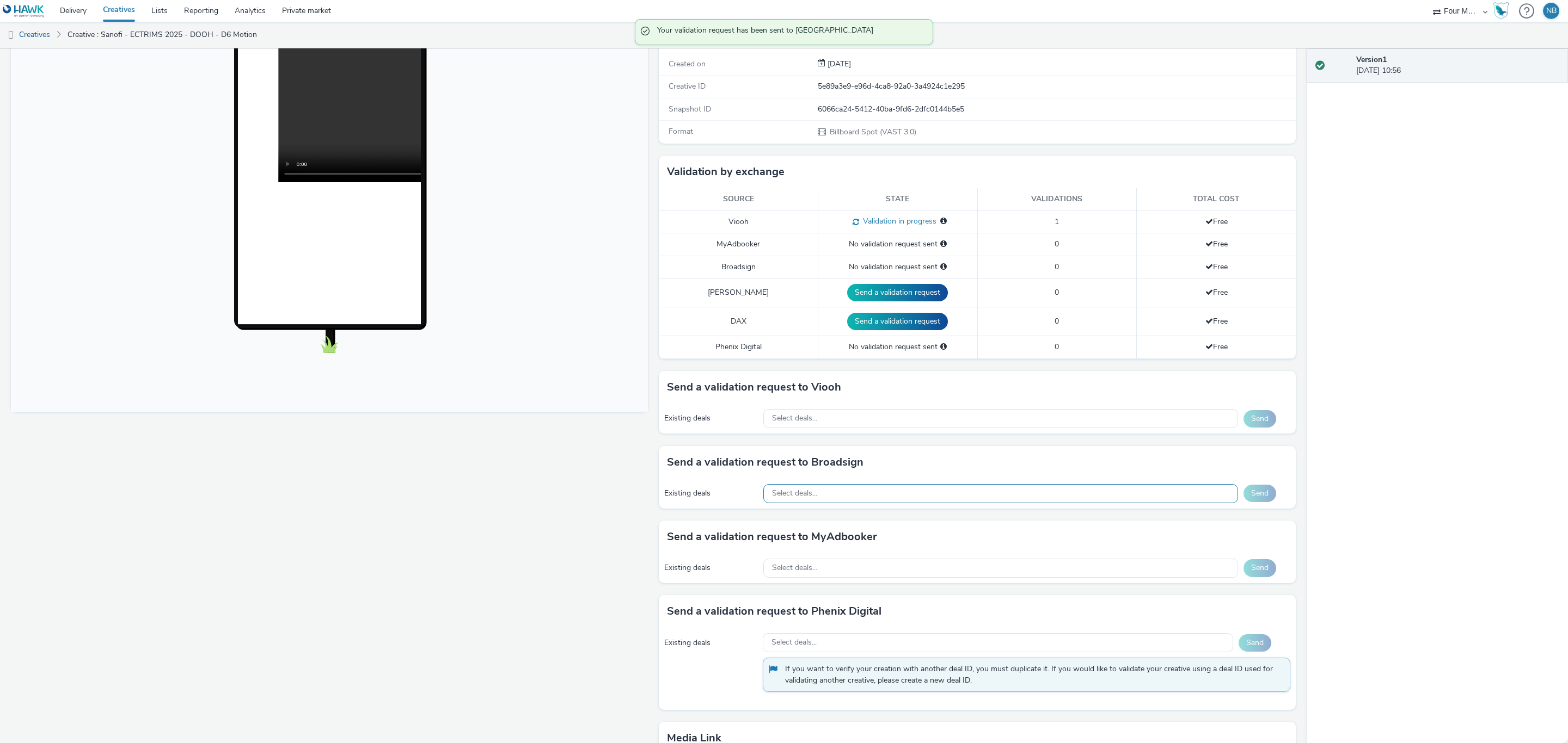
click at [866, 494] on div "Select deals..." at bounding box center [1001, 494] width 474 height 19
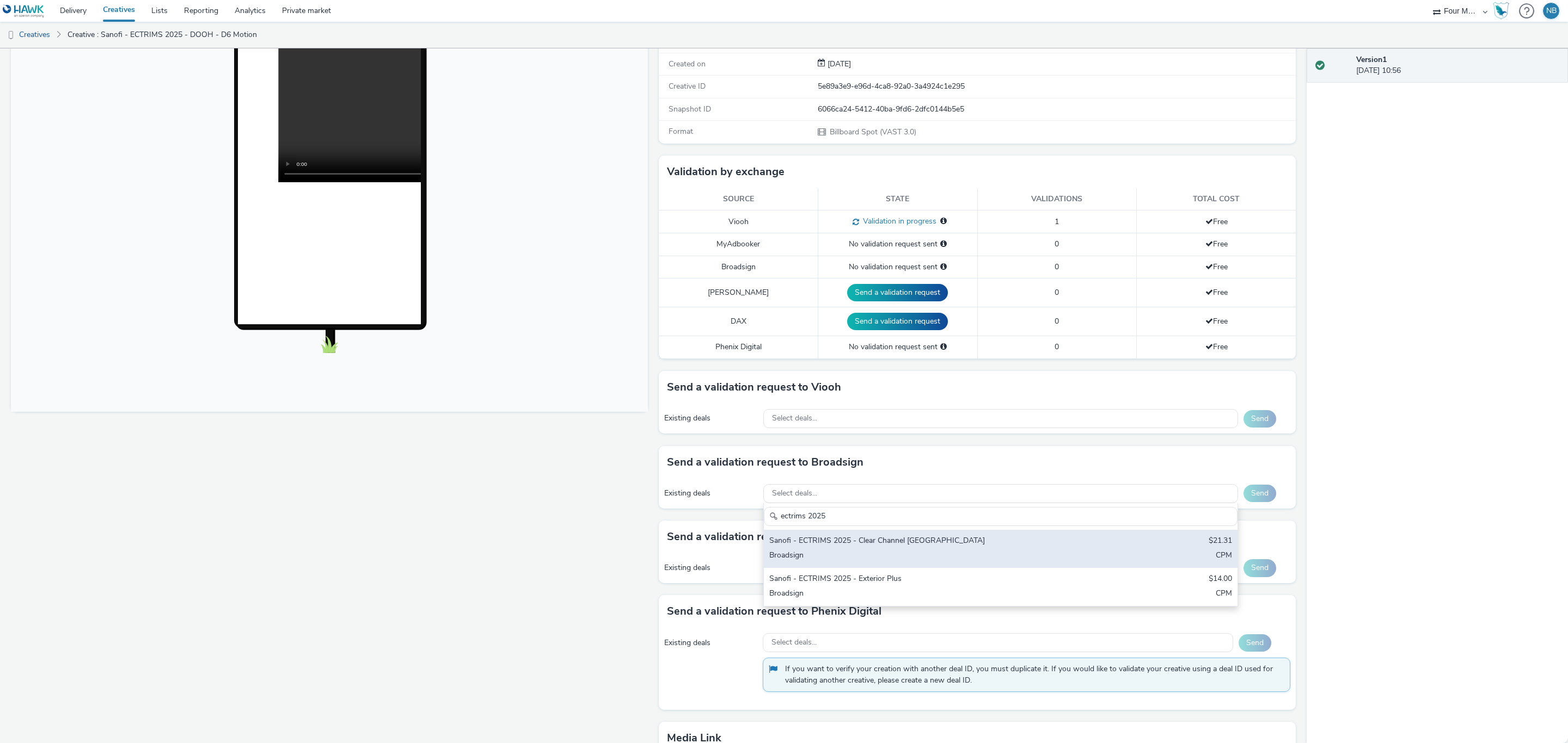
type input "ectrims 2025"
click at [899, 563] on div "Broadsign" at bounding box center [922, 555] width 306 height 12
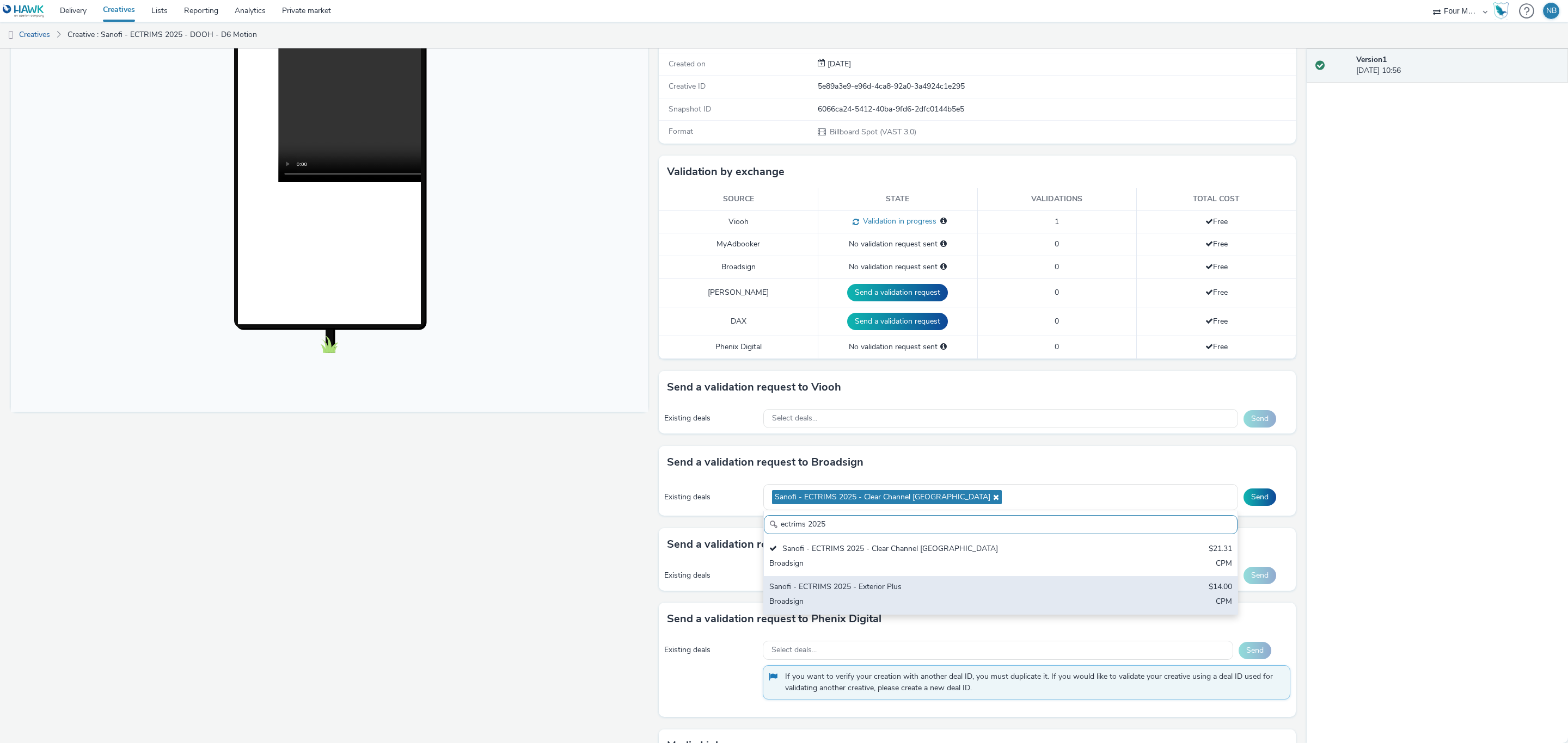
click at [894, 584] on div "Sanofi - ECTRIMS 2025 - Exterior Plus $14.00 Broadsign CPM" at bounding box center [1000, 595] width 474 height 38
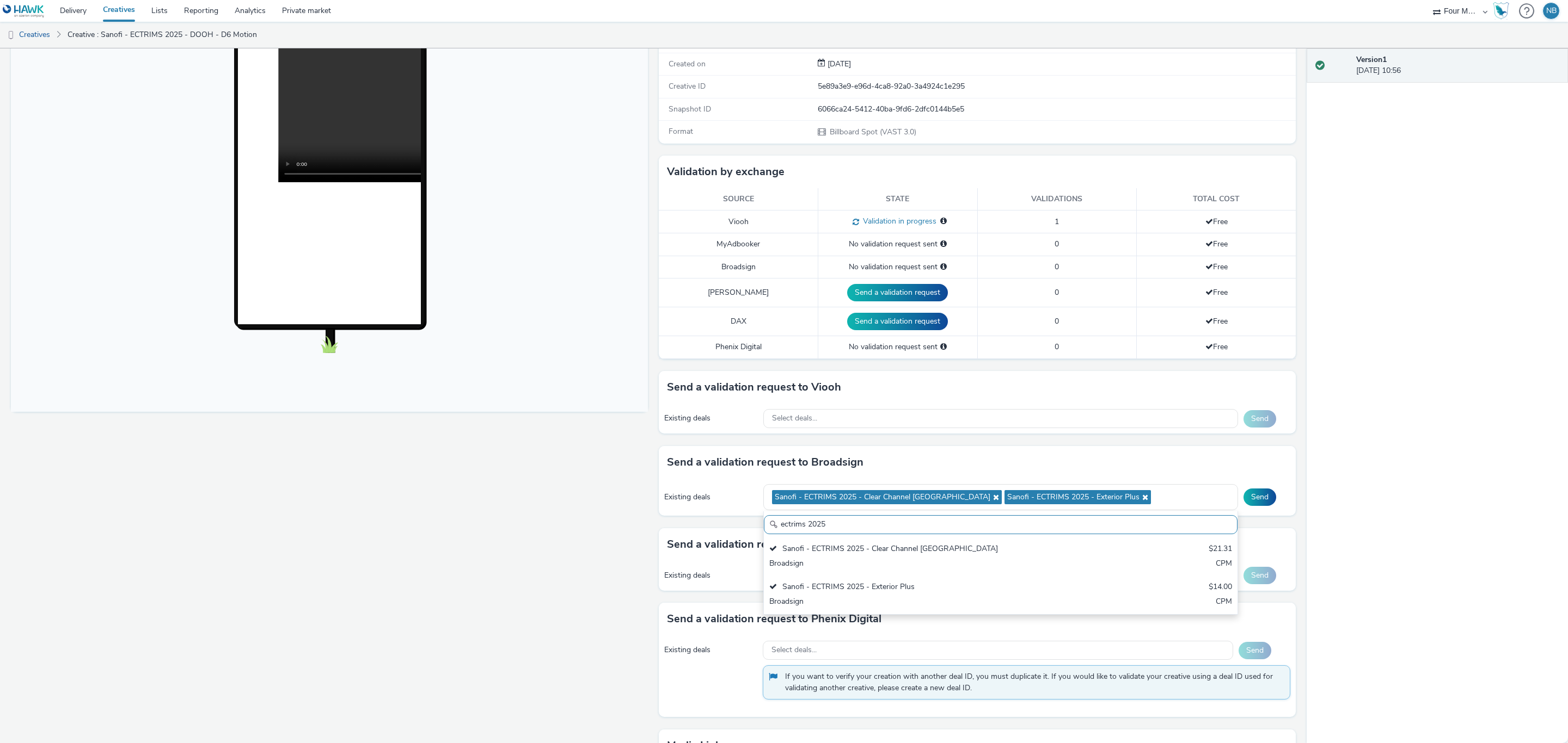
click at [994, 451] on div "Send a validation request to Broadsign" at bounding box center [977, 462] width 637 height 32
click at [1248, 494] on button "Send" at bounding box center [1259, 497] width 32 height 17
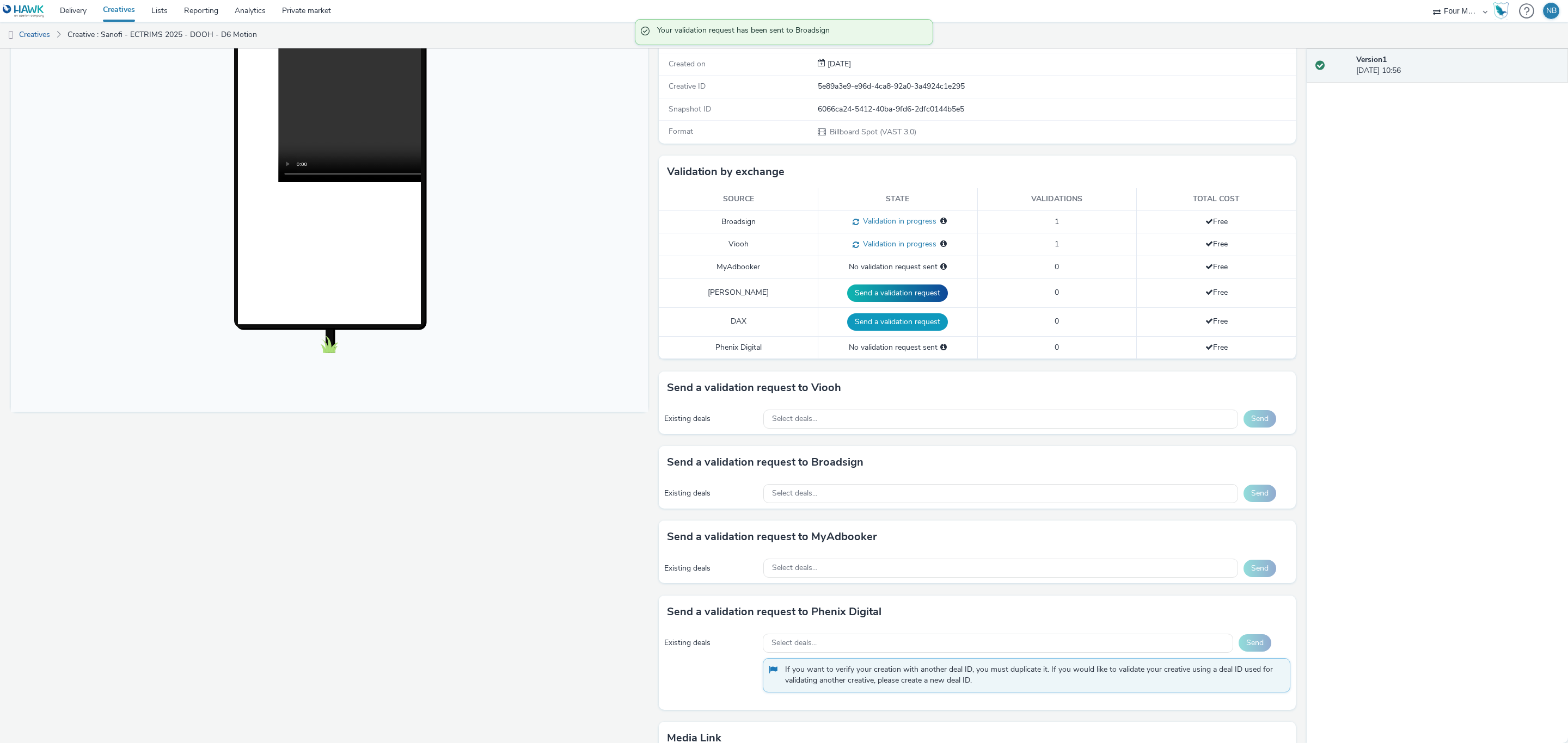
click at [897, 330] on button "Send a validation request" at bounding box center [897, 322] width 101 height 17
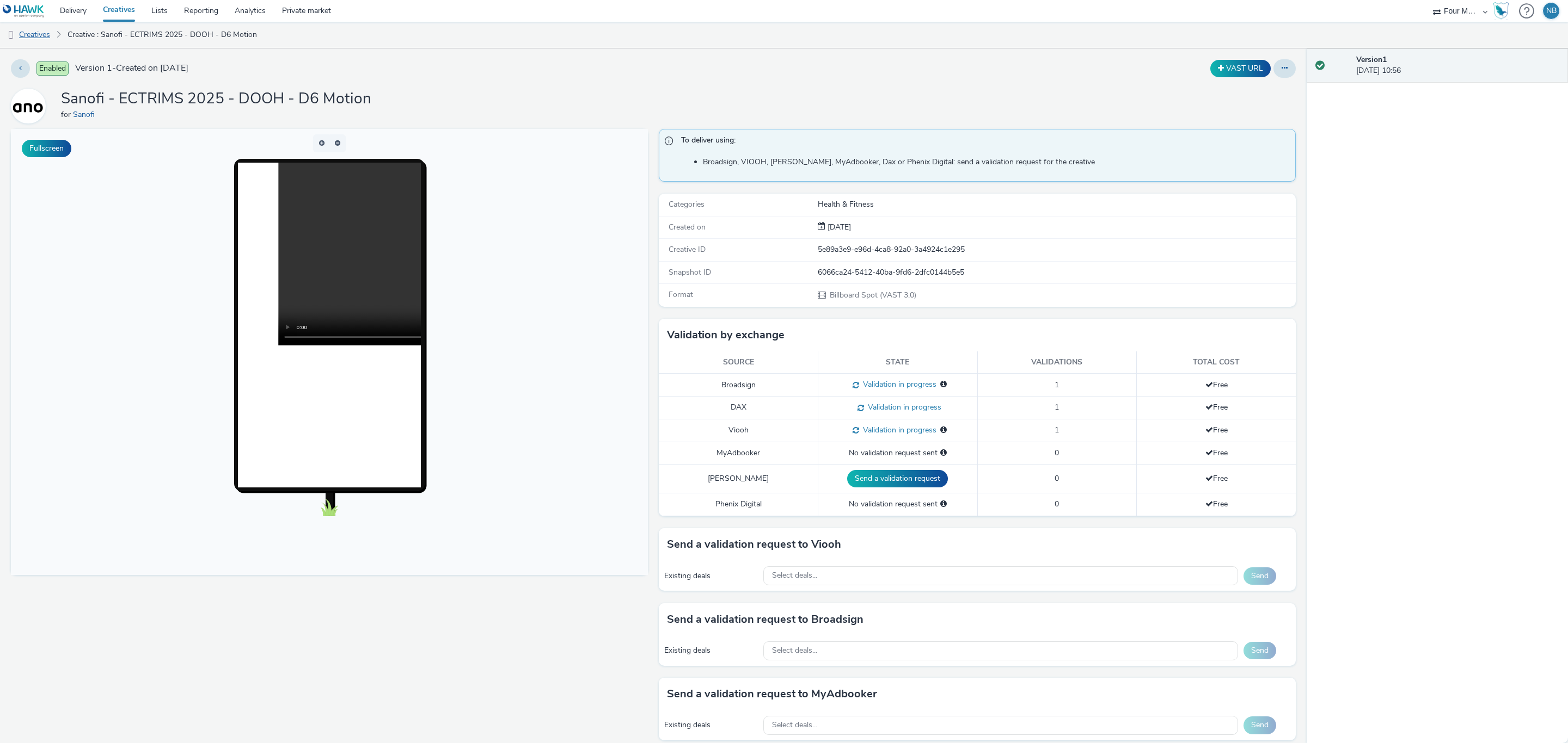
click at [46, 36] on link "Creatives" at bounding box center [27, 34] width 55 height 26
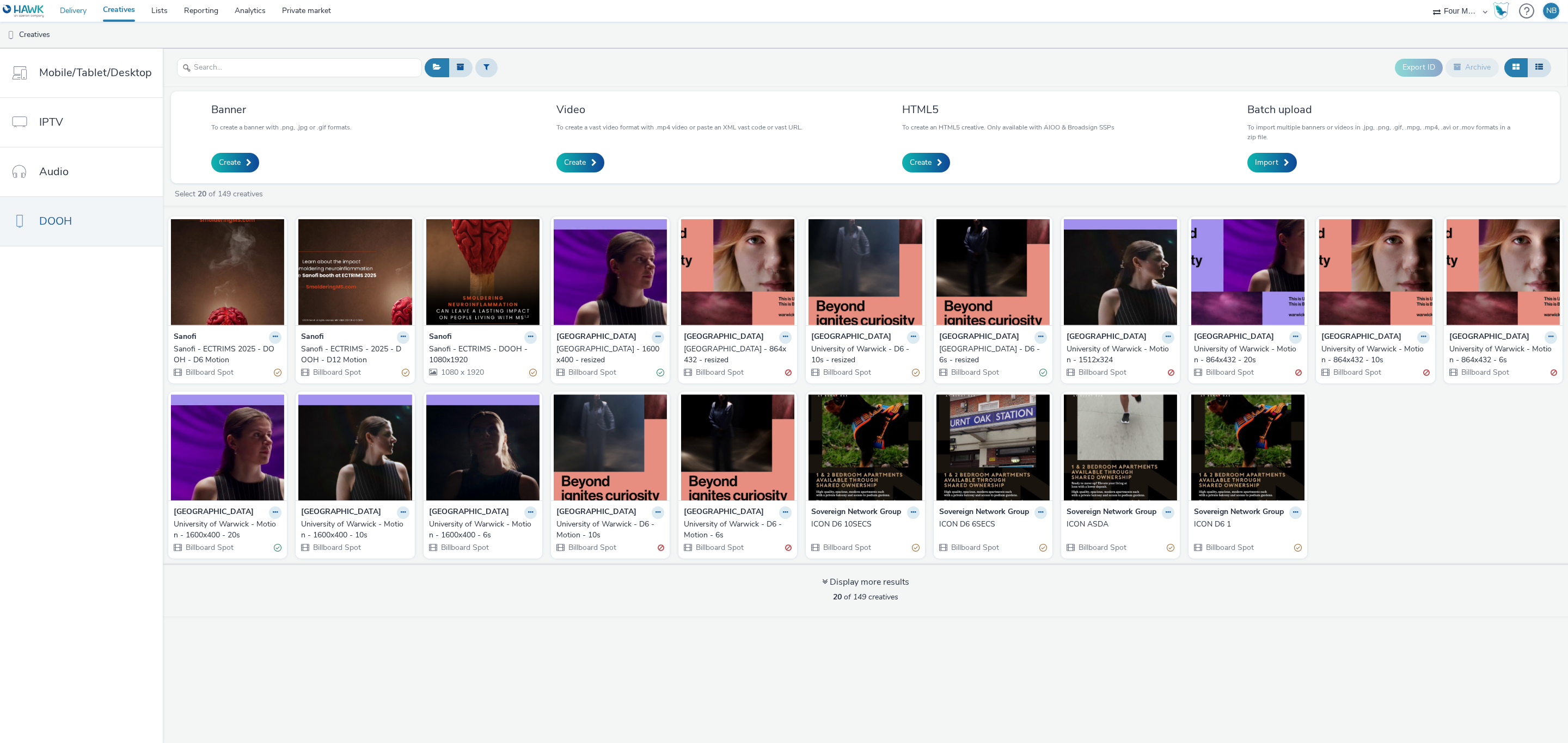
click at [74, 17] on link "Delivery" at bounding box center [73, 11] width 43 height 22
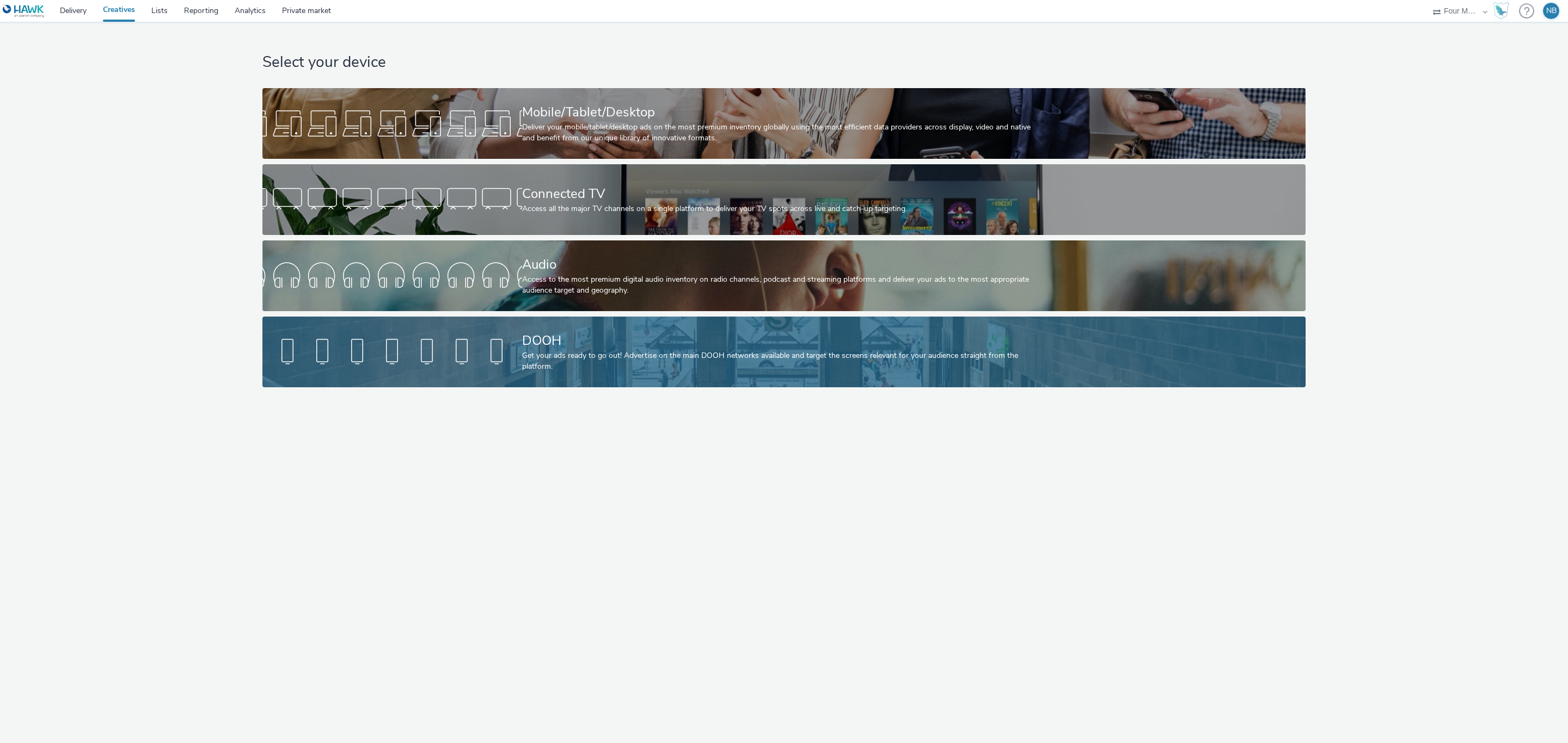
click at [497, 355] on div at bounding box center [392, 352] width 260 height 34
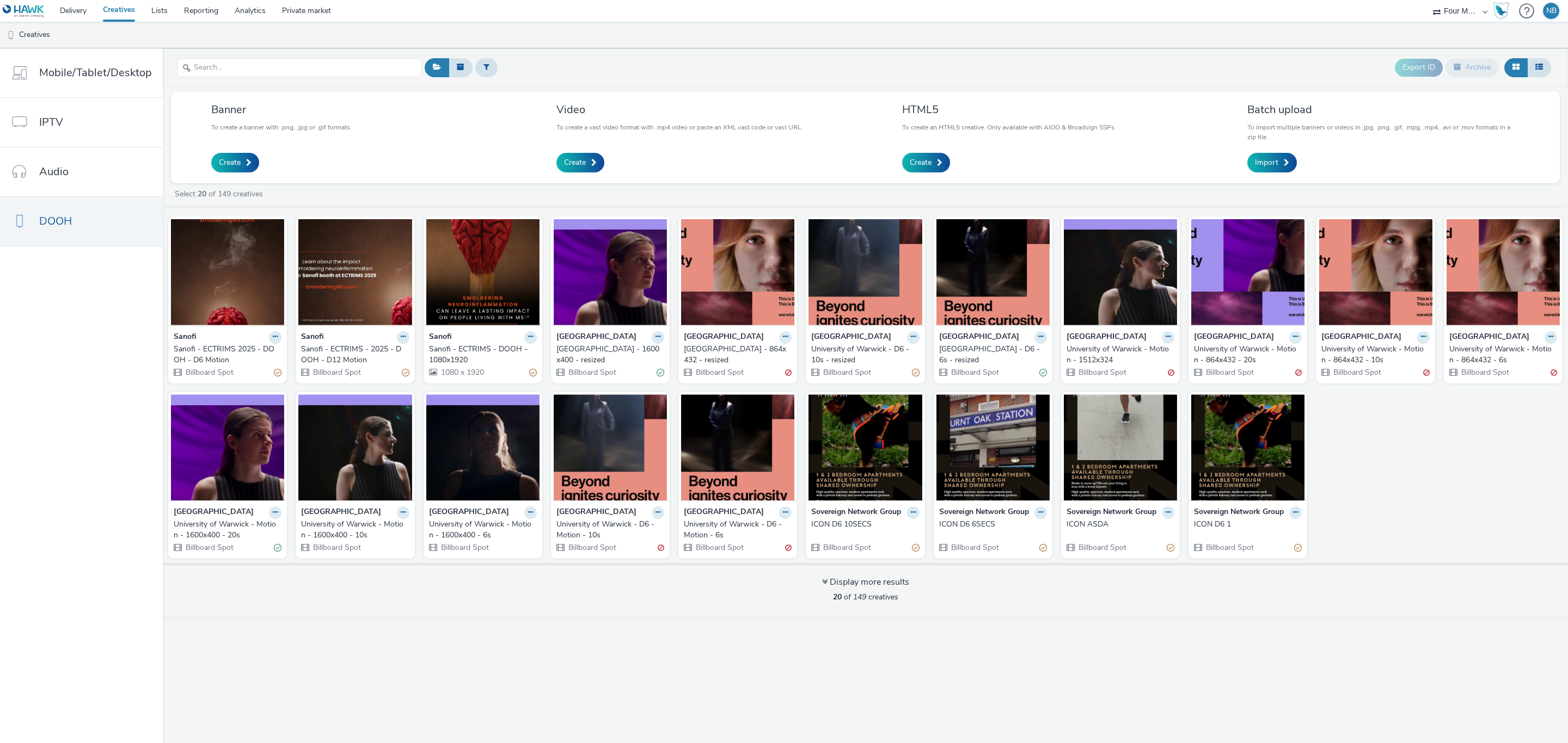
click at [433, 349] on div "Sanofi - ECTRIMS - DOOH - 1080x1920" at bounding box center [481, 355] width 104 height 22
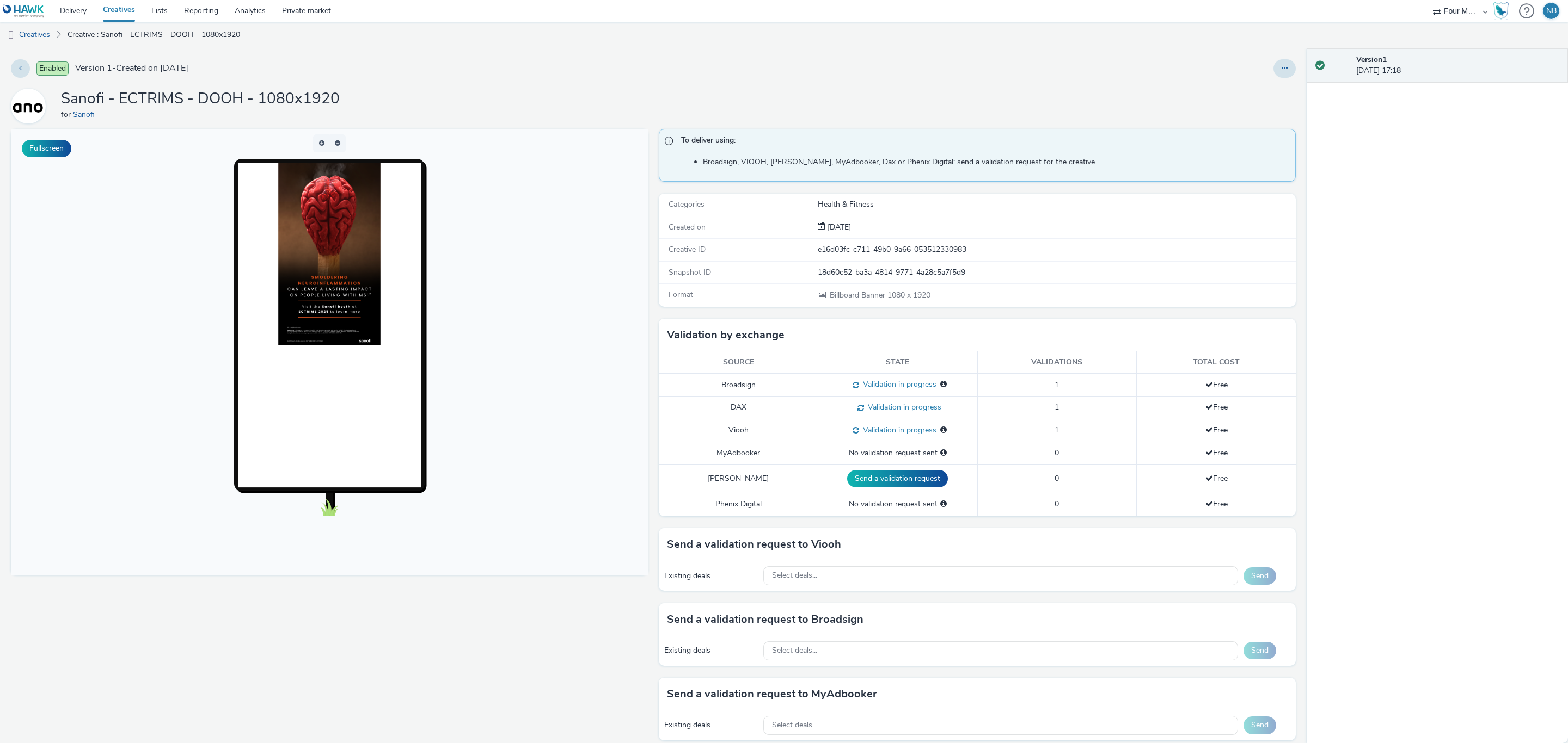
click at [24, 19] on link at bounding box center [26, 11] width 52 height 22
